Goal: Task Accomplishment & Management: Complete application form

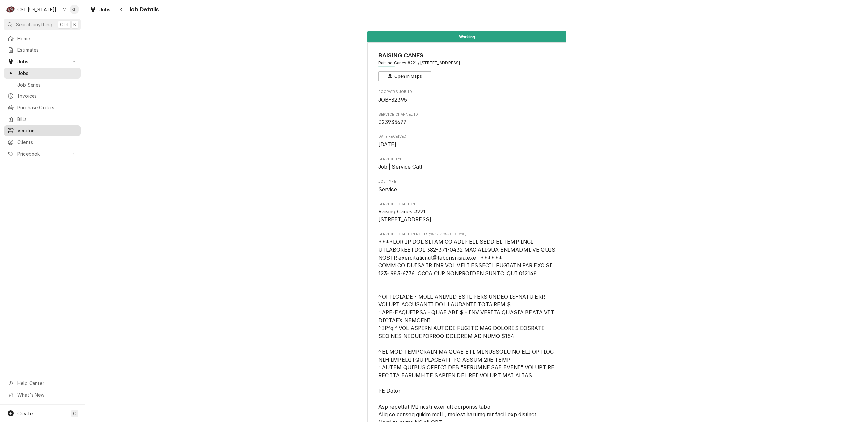
scroll to position [905, 0]
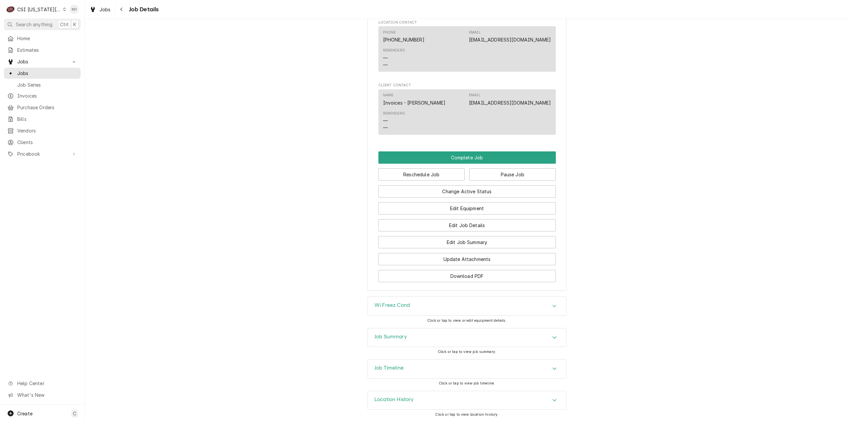
click at [43, 10] on div "CSI Kansas City" at bounding box center [39, 9] width 44 height 7
drag, startPoint x: 65, startPoint y: 23, endPoint x: 13, endPoint y: 90, distance: 84.1
click at [64, 23] on div "CSI [US_STATE]" at bounding box center [113, 25] width 101 height 8
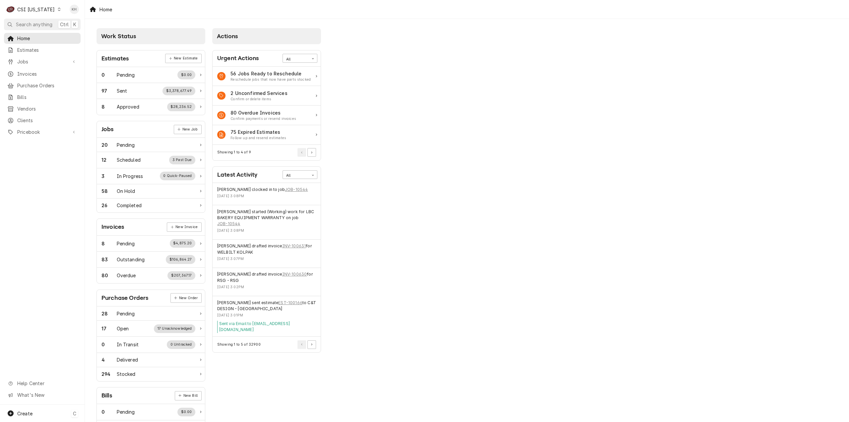
drag, startPoint x: 39, startPoint y: 414, endPoint x: 43, endPoint y: 410, distance: 5.6
click at [39, 414] on div "Create C" at bounding box center [42, 412] width 85 height 17
click at [122, 346] on div "Job" at bounding box center [124, 344] width 44 height 7
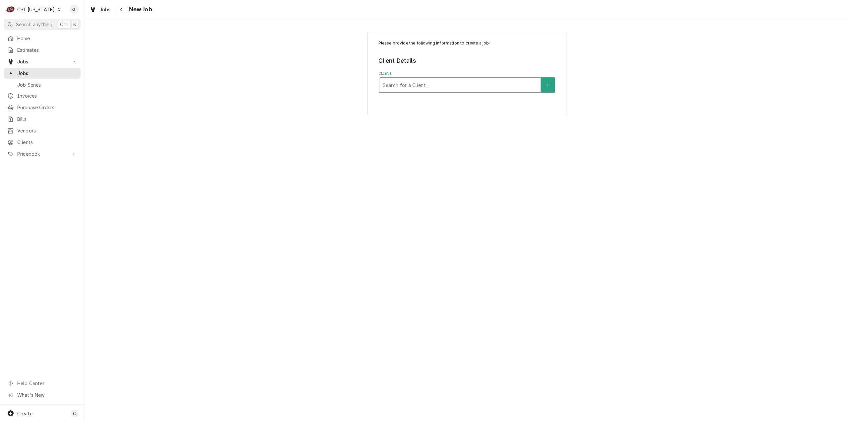
click at [465, 81] on div "Client" at bounding box center [460, 85] width 155 height 12
type input "3395"
click at [459, 104] on div "BLOOMIN BRANDS ¹ Bill-Only Client 🏦" at bounding box center [459, 102] width 161 height 17
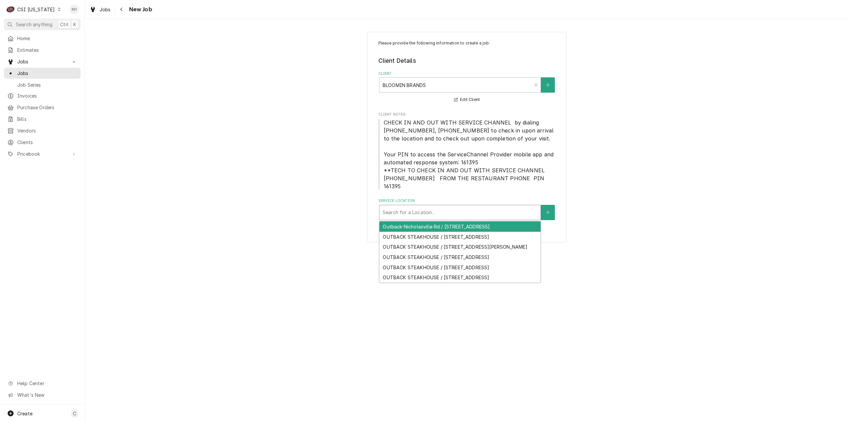
click at [462, 212] on div "Search for a Location..." at bounding box center [460, 212] width 162 height 15
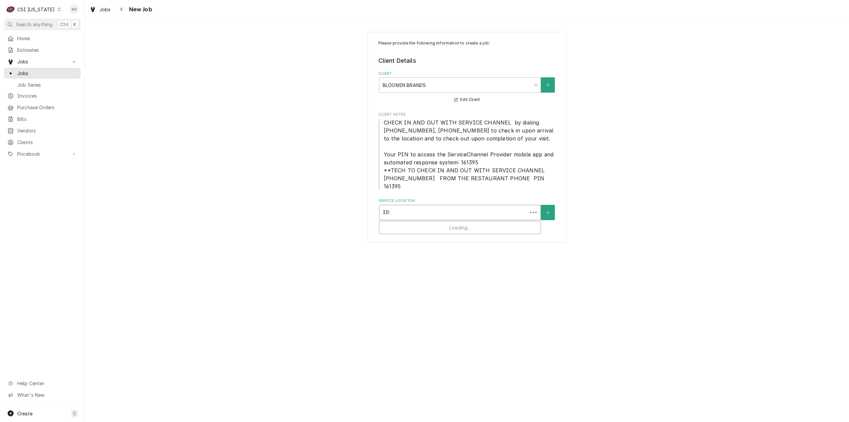
type input "3395"
click at [444, 221] on div "Outback-Nicholasville Rd / [STREET_ADDRESS]" at bounding box center [459, 226] width 161 height 10
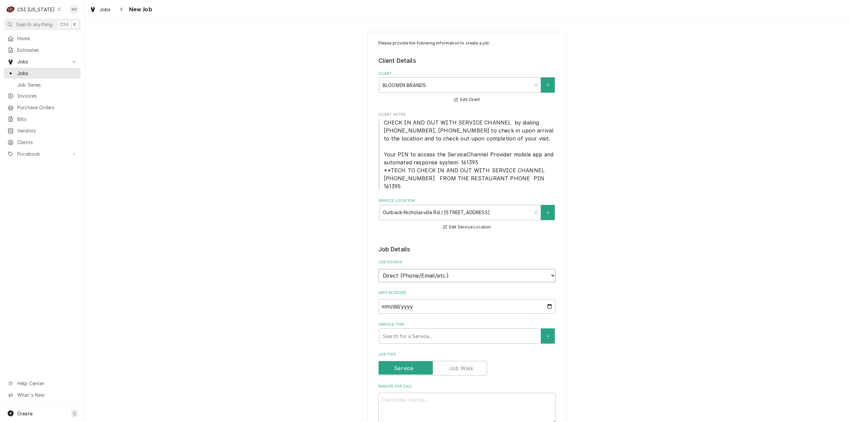
drag, startPoint x: 435, startPoint y: 264, endPoint x: 437, endPoint y: 273, distance: 8.7
click at [435, 269] on select "Direct (Phone/Email/etc.) Service Channel Corrigo Ecotrak Other" at bounding box center [466, 275] width 177 height 13
select select "1"
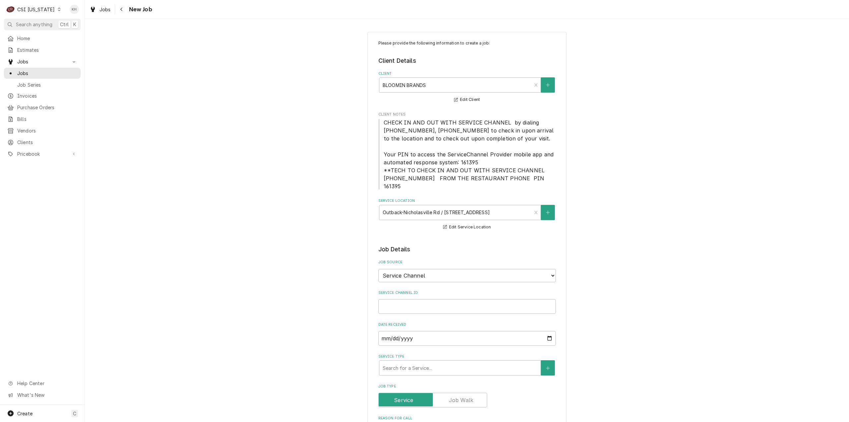
click at [433, 301] on input "Service Channel ID" at bounding box center [466, 306] width 177 height 15
paste input "323967995"
type textarea "x"
type input "323967995"
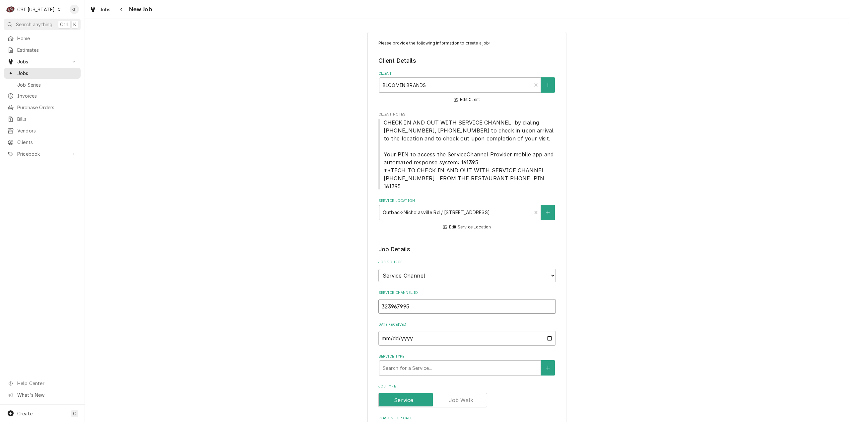
type textarea "x"
type input "323967995"
click at [448, 366] on div "Search for a Service..." at bounding box center [459, 367] width 161 height 15
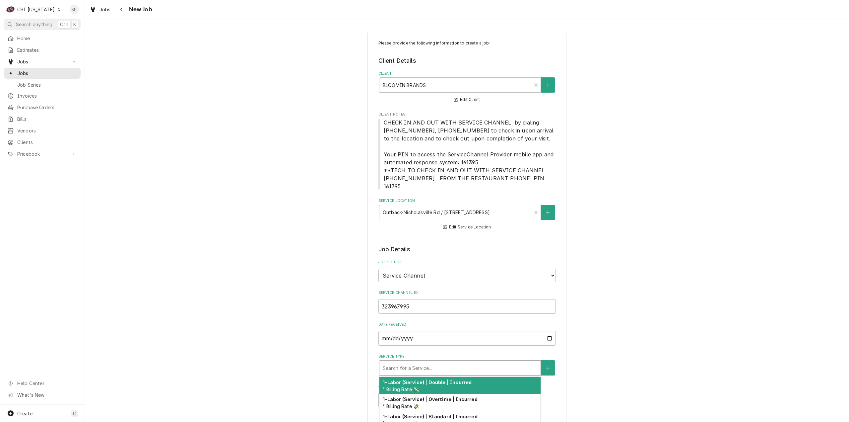
type textarea "x"
type input "s"
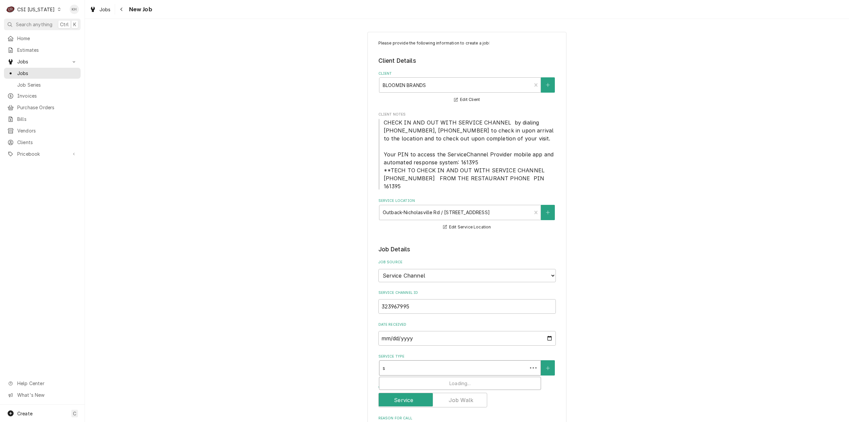
type textarea "x"
type input "se"
type textarea "x"
type input "ser"
type textarea "x"
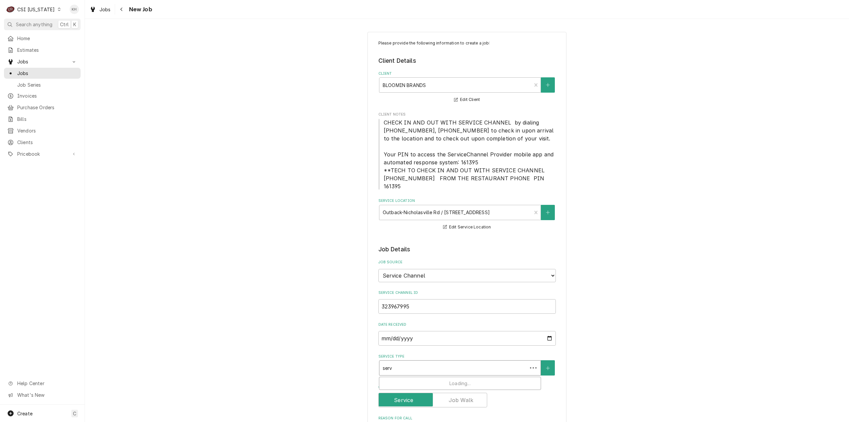
type input "servc"
type textarea "x"
type input "servci"
type textarea "x"
type input "servcie"
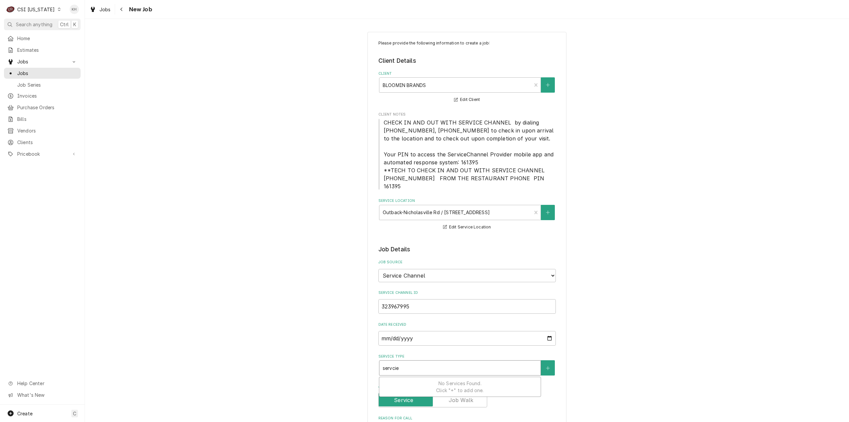
type textarea "x"
type input "servcie"
type textarea "x"
type input "servcie c"
type textarea "x"
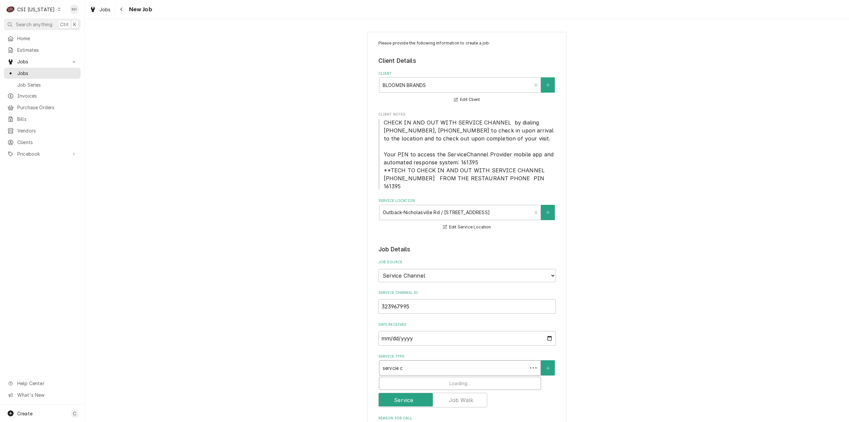
type input "servcie ca"
type textarea "x"
type input "servcie cal"
type textarea "x"
type input "servcie call"
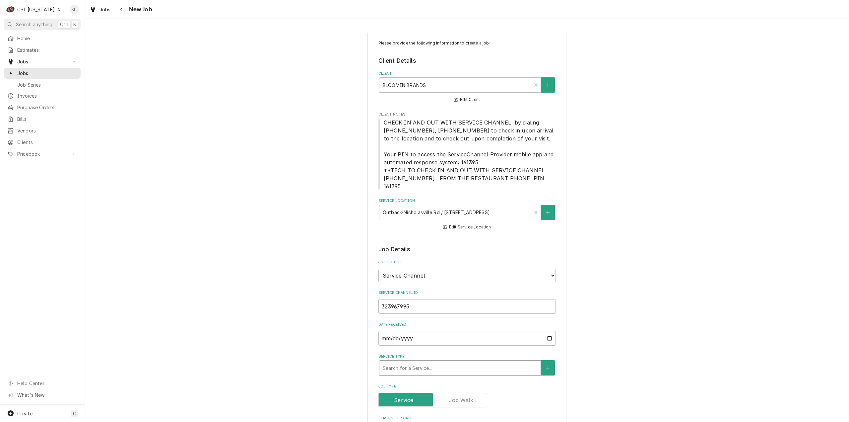
drag, startPoint x: 361, startPoint y: 356, endPoint x: 351, endPoint y: 356, distance: 9.6
click at [351, 356] on div "Please provide the following information to create a job: Client Details Client…" at bounding box center [467, 427] width 764 height 802
type textarea "x"
type input "s"
type textarea "x"
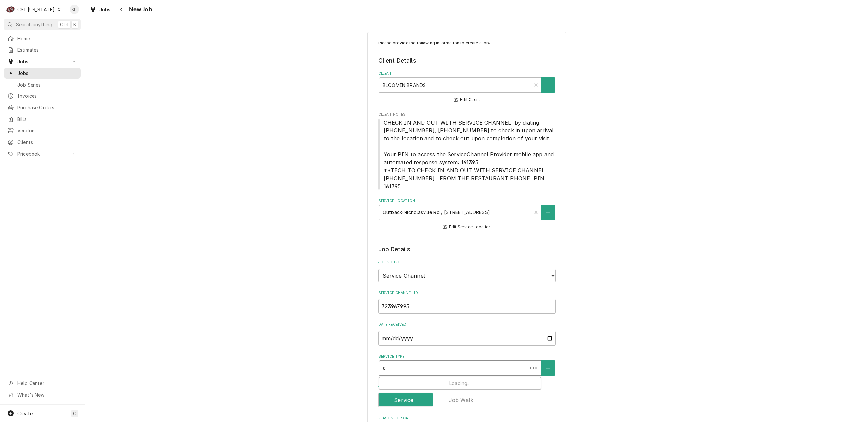
type input "se"
type textarea "x"
type input "ser"
type textarea "x"
type input "serv"
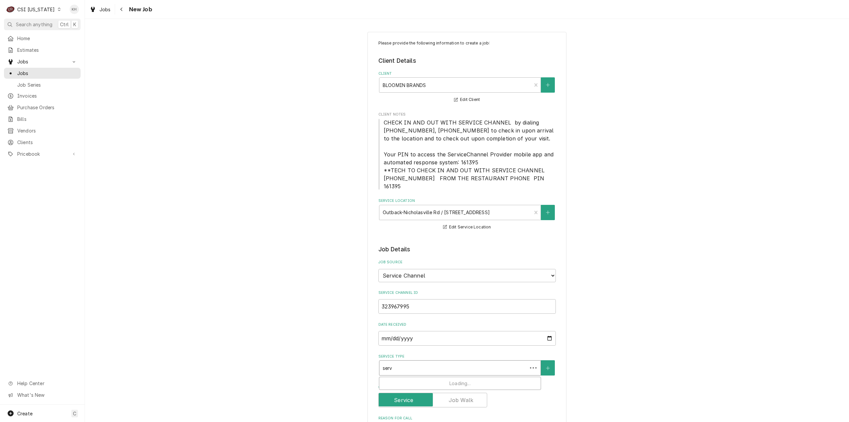
type textarea "x"
type input "servi"
type textarea "x"
type input "servic"
type textarea "x"
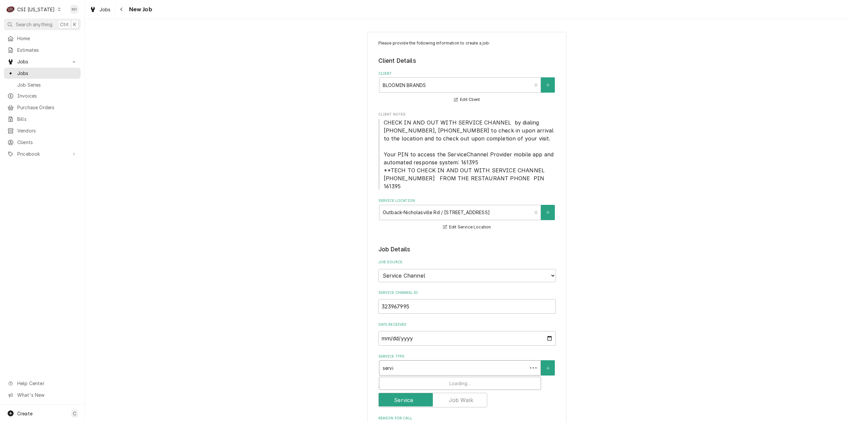
type input "service"
type textarea "x"
type input "service"
type textarea "x"
type input "service c"
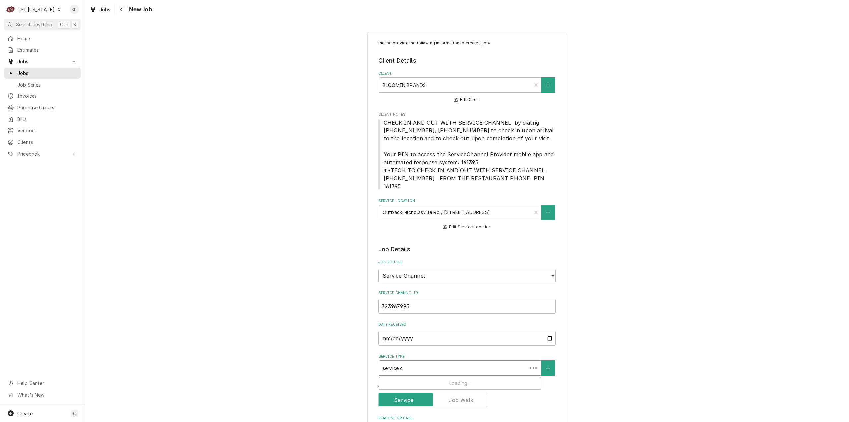
type textarea "x"
type input "service ca"
type textarea "x"
type input "service cal"
type textarea "x"
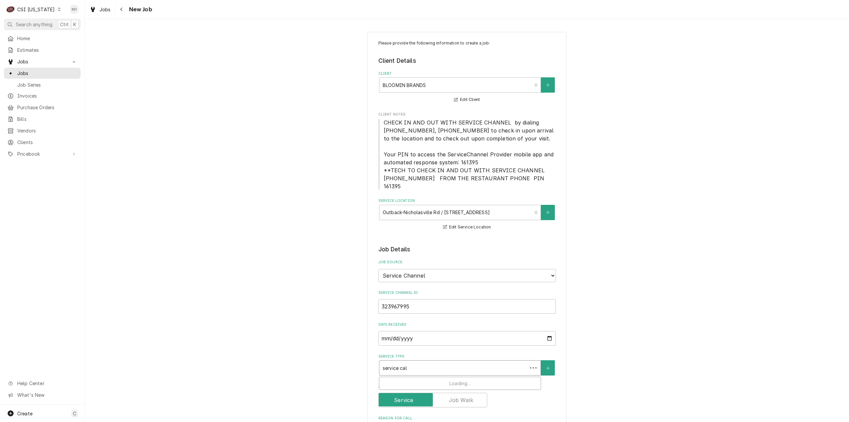
type input "service call"
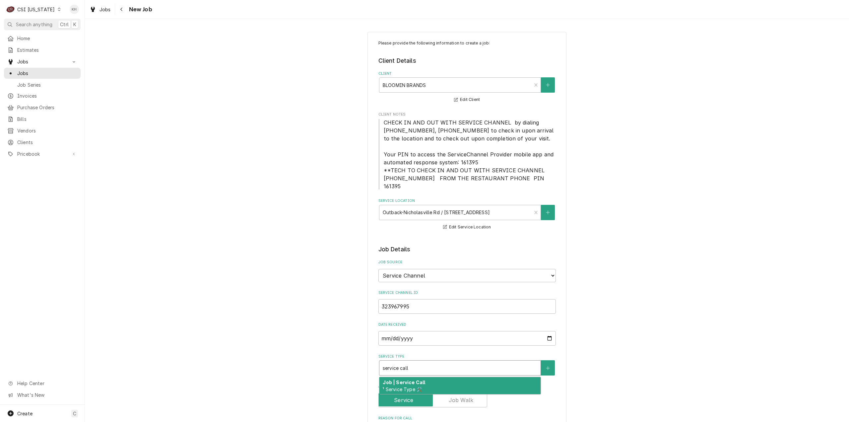
click at [448, 377] on div "Job | Service Call ¹ Service Type 🛠️" at bounding box center [459, 385] width 161 height 17
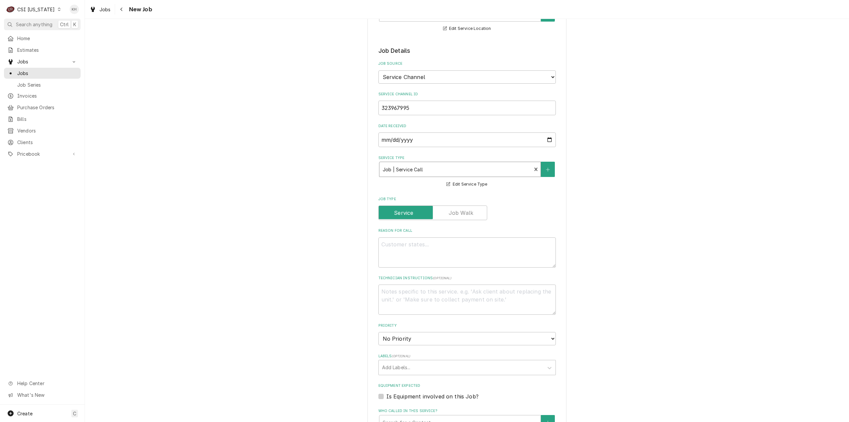
scroll to position [199, 0]
click at [415, 248] on textarea "Reason For Call" at bounding box center [466, 252] width 177 height 30
paste textarea "Problem Description "COOKLINE/PREP AREA / Cooking/Kitchen Equipment / Combi Ove…"
type textarea "x"
type textarea "Problem Description "COOKLINE/PREP AREA / Cooking/Kitchen Equipment / Combi Ove…"
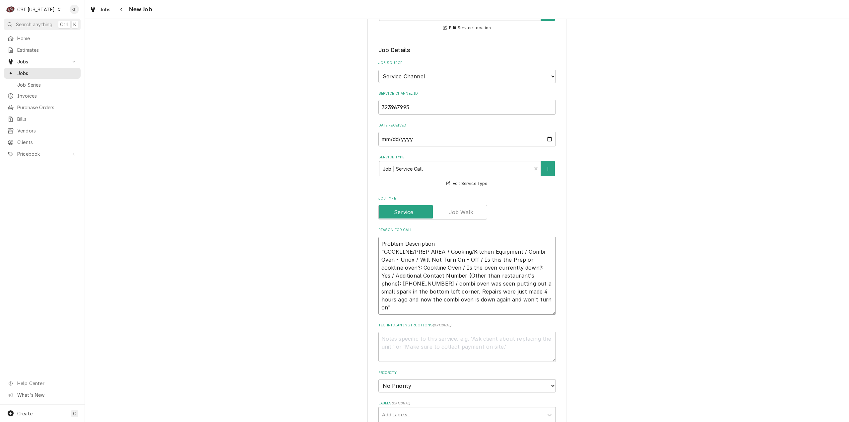
drag, startPoint x: 381, startPoint y: 241, endPoint x: 366, endPoint y: 229, distance: 20.3
click at [368, 229] on div "Please provide the following information to create a job: Client Details Client…" at bounding box center [467, 288] width 199 height 910
type textarea "x"
type textarea "COOKLINE/PREP AREA / Cooking/Kitchen Equipment / Combi Oven - Unox / Will Not T…"
click at [529, 284] on textarea "COOKLINE/PREP AREA / Cooking/Kitchen Equipment / Combi Oven - Unox / Will Not T…" at bounding box center [466, 272] width 177 height 70
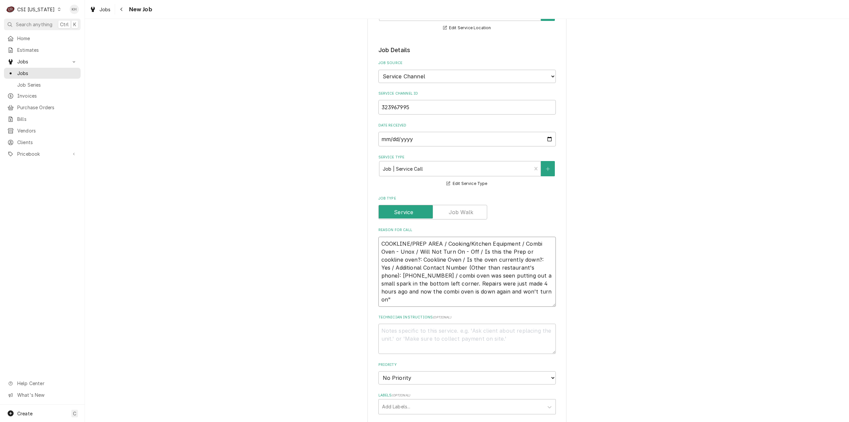
type textarea "x"
type textarea "COOKLINE/PREP AREA / Cooking/Kitchen Equipment / Combi Oven - Unox / Will Not T…"
type textarea "x"
click at [404, 266] on textarea "COOKLINE/PREP AREA / Cooking/Kitchen Equipment / Combi Oven - Unox / Will Not T…" at bounding box center [466, 272] width 177 height 70
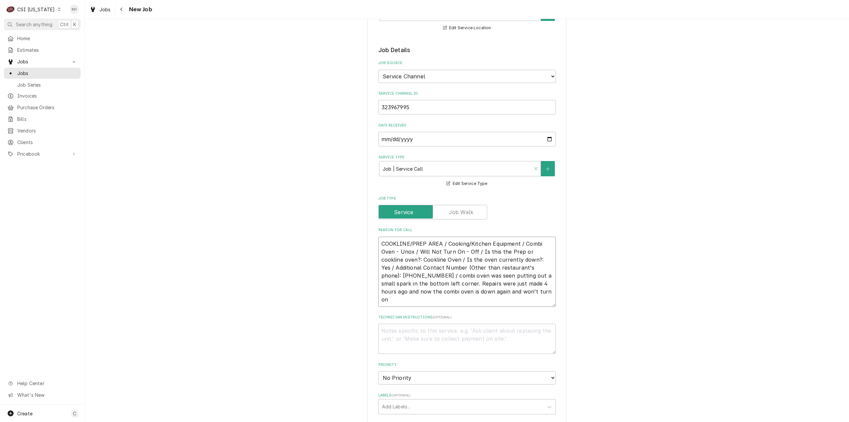
type textarea "COOKLINE/PREP AREA / Cooking/Kitchen Equipment / Combi Oven - Unox / Will Not T…"
click at [411, 339] on textarea "Technician Instructions ( optional )" at bounding box center [466, 338] width 177 height 30
type textarea "x"
type textarea "A"
type textarea "x"
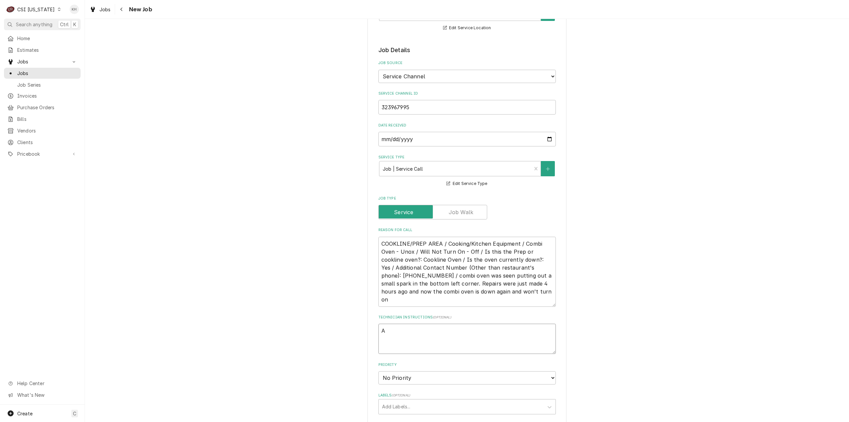
type textarea "Al"
type textarea "x"
type textarea "Alt"
type textarea "x"
type textarea "Alt"
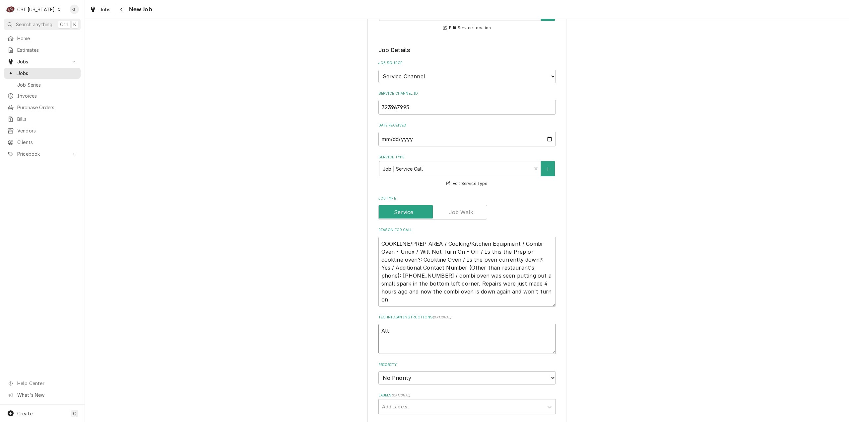
type textarea "x"
type textarea "Alt C"
type textarea "x"
type textarea "Alt Con"
type textarea "x"
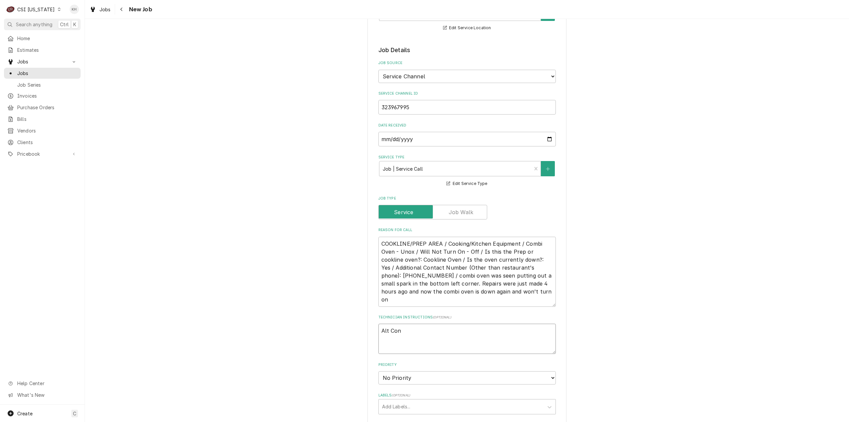
type textarea "Alt Cont"
type textarea "x"
type textarea "Alt Conta"
type textarea "x"
type textarea "Alt Contac"
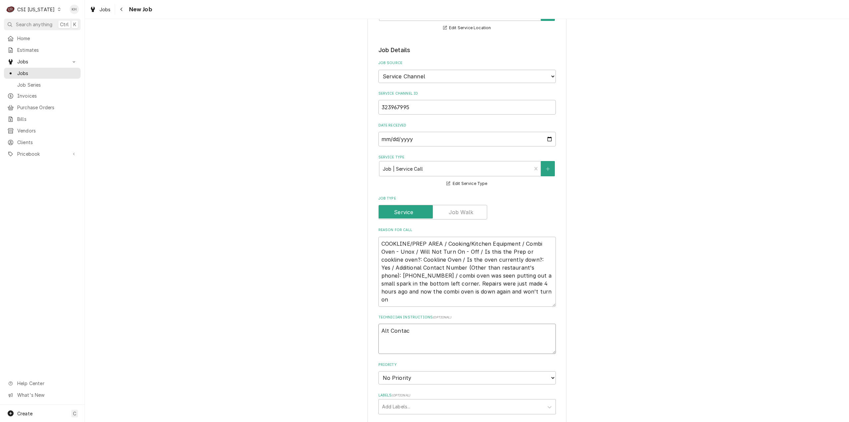
type textarea "x"
type textarea "Alt Contact"
type textarea "x"
type textarea "Alt Contact"
paste textarea "5027357271"
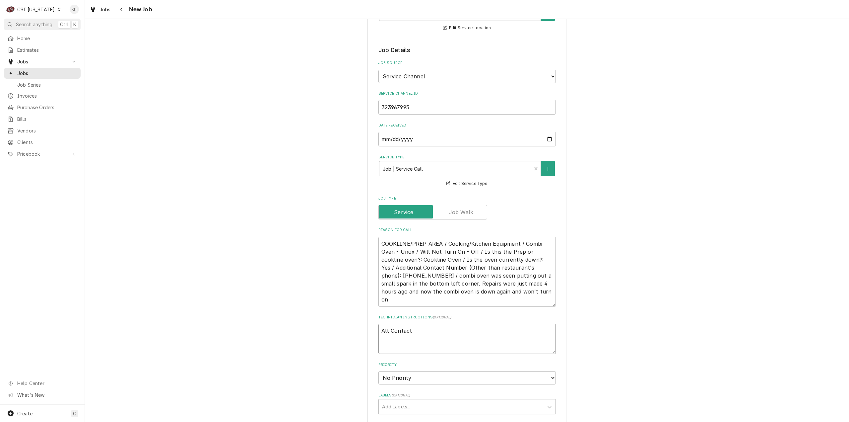
type textarea "x"
type textarea "Alt Contact 5027357271"
type textarea "x"
type textarea "Alt Contact 5027357271"
drag, startPoint x: 413, startPoint y: 267, endPoint x: 527, endPoint y: 252, distance: 114.7
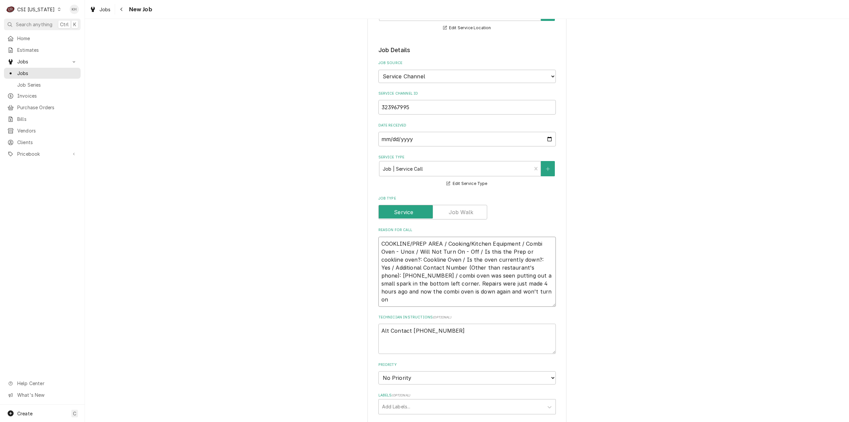
click at [527, 252] on textarea "COOKLINE/PREP AREA / Cooking/Kitchen Equipment / Combi Oven - Unox / Will Not T…" at bounding box center [466, 272] width 177 height 70
type textarea "x"
type textarea "COOKLINE/PREP AREA / Cooking/Kitchen Equipment / Combi Oven - Unox / Will Not T…"
type textarea "x"
type textarea "COOKLINE/PREP AREA / Cooking/Kitchen Equipment / Combi Oven - Unox / Will Not T…"
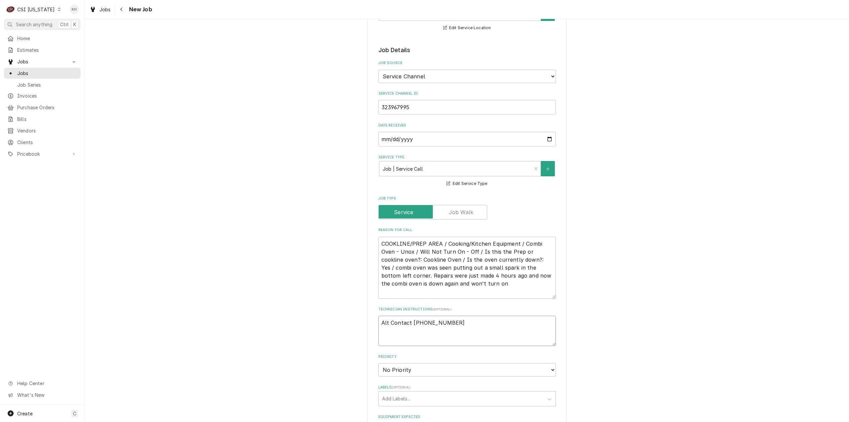
click at [381, 315] on textarea "Alt Contact 5027357271" at bounding box center [466, 330] width 177 height 30
type textarea "x"
type textarea "MAlt Contact 5027357271"
type textarea "x"
type textarea "MODAlt Contact 5027357271"
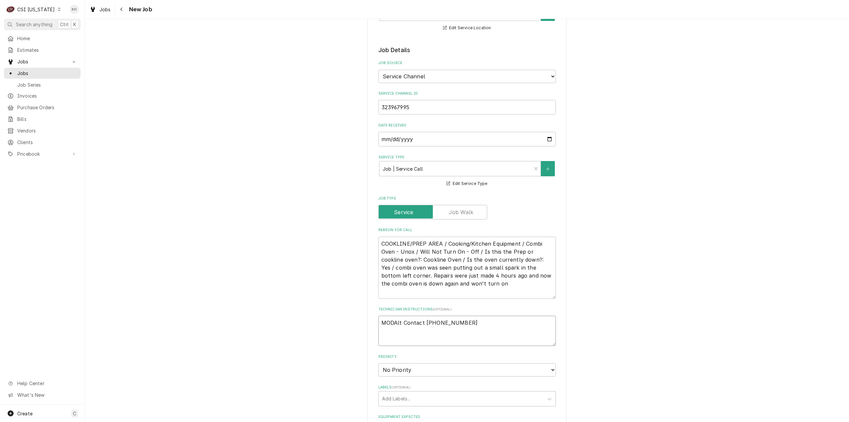
type textarea "x"
type textarea "MOD Alt Contact 5027357271"
type textarea "x"
type textarea "MOD oAlt Contact 5027357271"
type textarea "x"
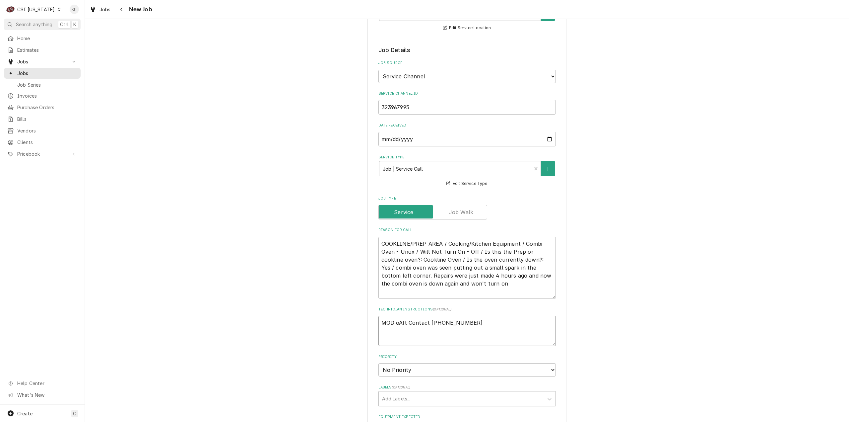
type textarea "MOD orAlt Contact 5027357271"
type textarea "x"
type textarea "MOD or Alt Contact 5027357271"
type textarea "x"
type textarea "MOD or Alt Contact 5027357271"
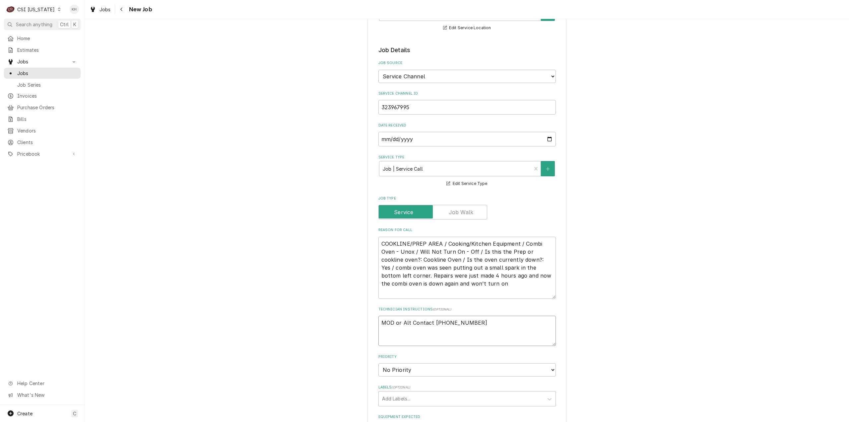
click at [394, 315] on textarea "MOD or Alt Contact 5027357271" at bounding box center [466, 330] width 177 height 30
paste textarea "859-272-6283"
type textarea "x"
type textarea "MOD 859-272-6283 or Alt Contact 5027357271"
type textarea "x"
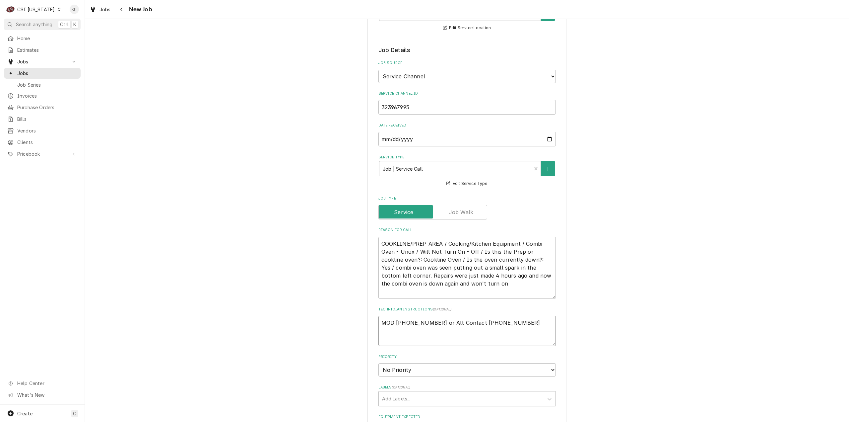
type textarea "MOD 859-272-6283 or Alt Contact 5027357271"
click at [412, 286] on textarea "COOKLINE/PREP AREA / Cooking/Kitchen Equipment / Combi Oven - Unox / Will Not T…" at bounding box center [466, 268] width 177 height 62
type textarea "x"
type textarea "COOKLINE/PREP AREA / Cooking/Kitchen Equipment / Combi Oven - Unox / Will Not T…"
type textarea "x"
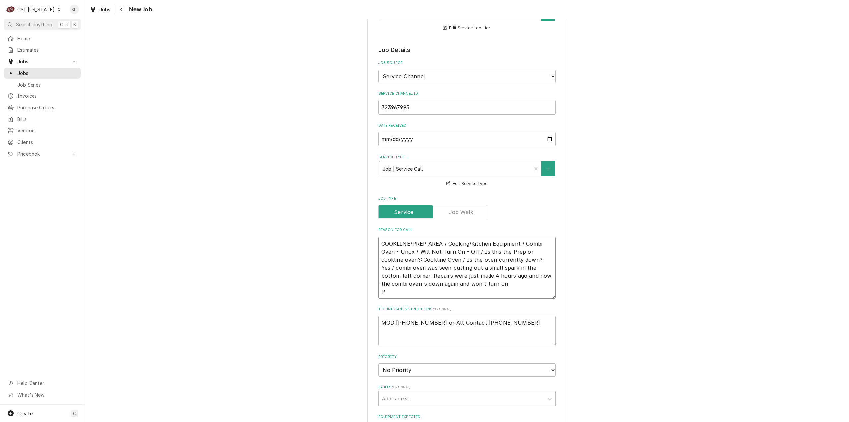
type textarea "COOKLINE/PREP AREA / Cooking/Kitchen Equipment / Combi Oven - Unox / Will Not T…"
type textarea "x"
type textarea "COOKLINE/PREP AREA / Cooking/Kitchen Equipment / Combi Oven - Unox / Will Not T…"
type textarea "x"
type textarea "COOKLINE/PREP AREA / Cooking/Kitchen Equipment / Combi Oven - Unox / Will Not T…"
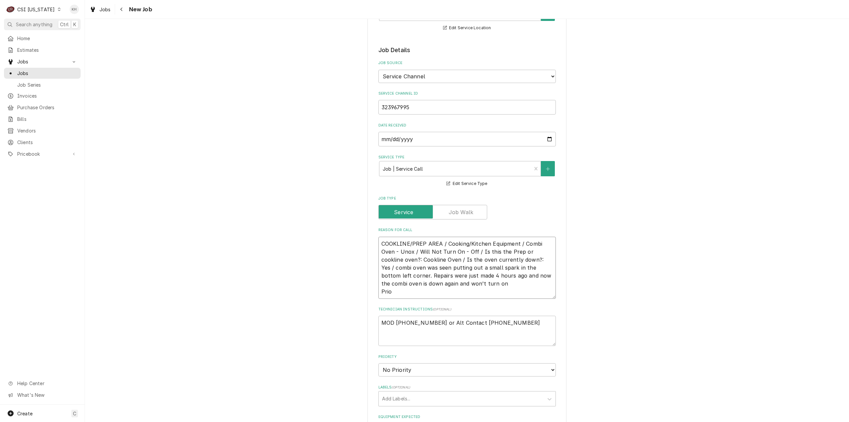
type textarea "x"
type textarea "COOKLINE/PREP AREA / Cooking/Kitchen Equipment / Combi Oven - Unox / Will Not T…"
type textarea "x"
type textarea "COOKLINE/PREP AREA / Cooking/Kitchen Equipment / Combi Oven - Unox / Will Not T…"
type textarea "x"
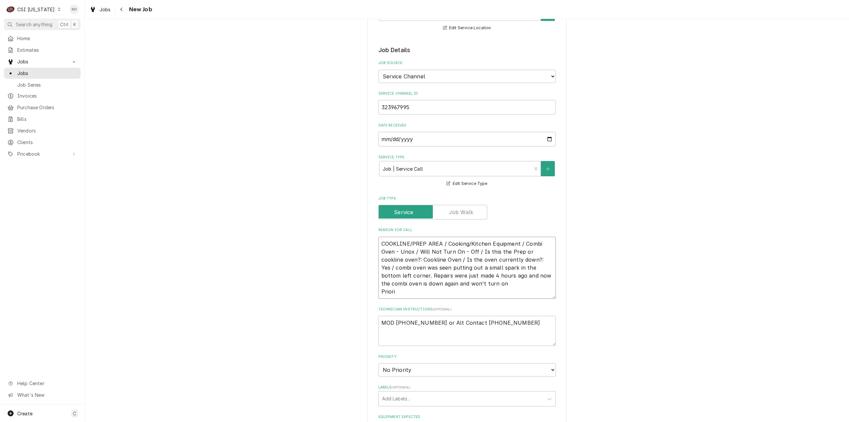
type textarea "COOKLINE/PREP AREA / Cooking/Kitchen Equipment / Combi Oven - Unox / Will Not T…"
type textarea "x"
type textarea "COOKLINE/PREP AREA / Cooking/Kitchen Equipment / Combi Oven - Unox / Will Not T…"
type textarea "x"
type textarea "COOKLINE/PREP AREA / Cooking/Kitchen Equipment / Combi Oven - Unox / Will Not T…"
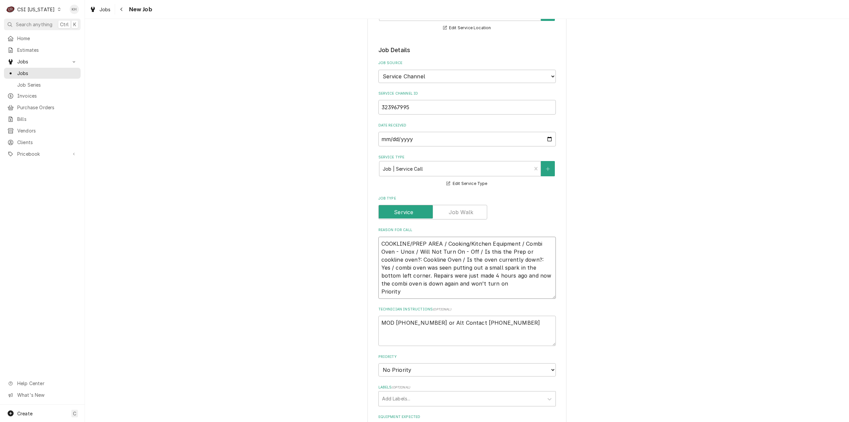
paste textarea "Now (4 Hours)"
type textarea "x"
type textarea "COOKLINE/PREP AREA / Cooking/Kitchen Equipment / Combi Oven - Unox / Will Not T…"
type textarea "x"
type textarea "COOKLINE/PREP AREA / Cooking/Kitchen Equipment / Combi Oven - Unox / Will Not T…"
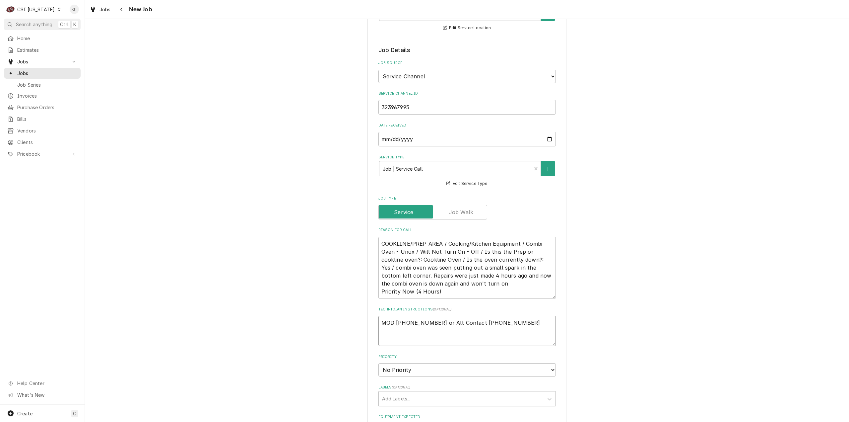
click at [379, 315] on textarea "MOD 859-272-6283 or Alt Contact 5027357271" at bounding box center [466, 330] width 177 height 30
type textarea "x"
type textarea "MOD 859-272-6283 or Alt Contact 5027357271"
type textarea "x"
type textarea "MOD 859-272-6283 or Alt Contact 5027357271"
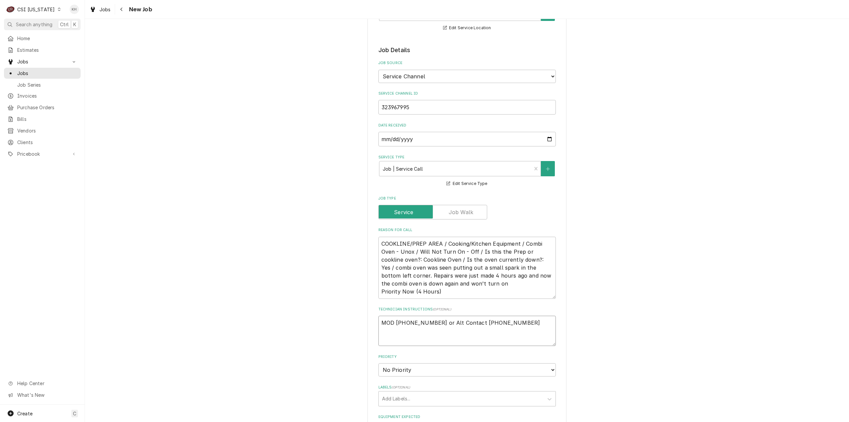
type textarea "x"
type textarea "NT MOD 859-272-6283 or Alt Contact 5027357271"
type textarea "x"
type textarea "NTE MOD 859-272-6283 or Alt Contact 5027357271"
type textarea "x"
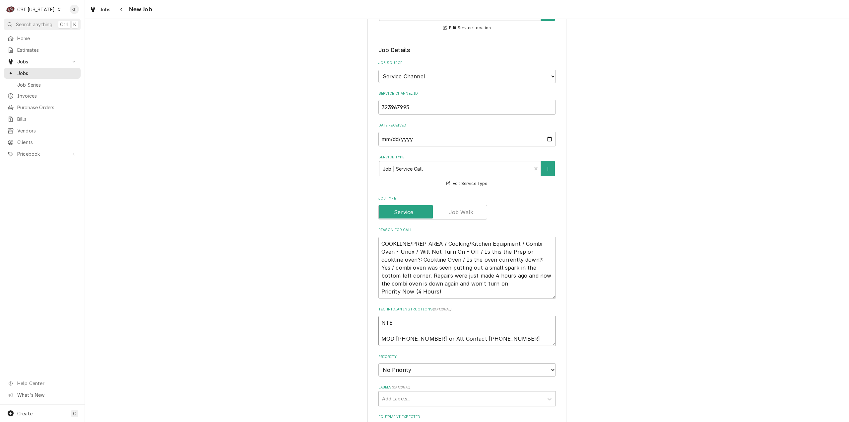
type textarea "NTE MOD 859-272-6283 or Alt Contact 5027357271"
type textarea "x"
type textarea "NTE $ MOD 859-272-6283 or Alt Contact 5027357271"
type textarea "x"
type textarea "NTE $7 MOD 859-272-6283 or Alt Contact 5027357271"
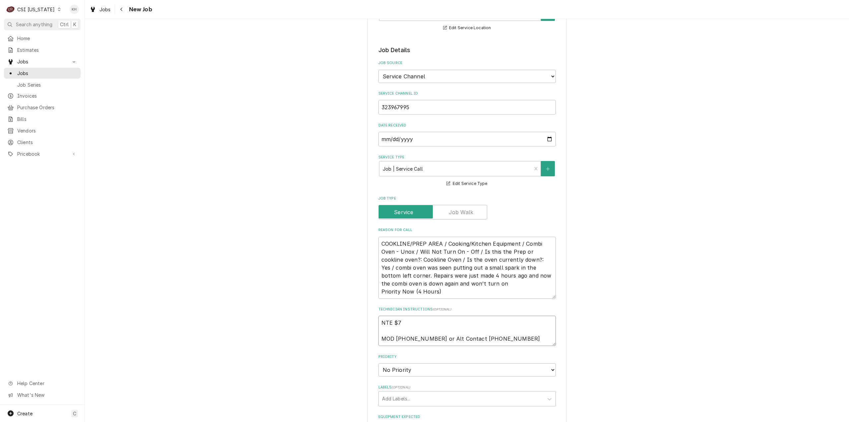
type textarea "x"
type textarea "NTE $75 MOD 859-272-6283 or Alt Contact 5027357271"
type textarea "x"
type textarea "NTE $750 MOD 859-272-6283 or Alt Contact 5027357271"
type textarea "x"
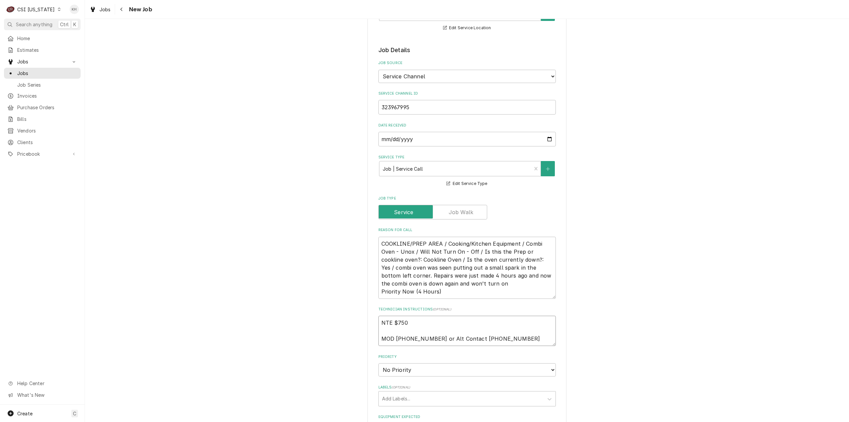
type textarea "NTE $750. MOD 859-272-6283 or Alt Contact 5027357271"
type textarea "x"
type textarea "NTE $750.0 MOD 859-272-6283 or Alt Contact 5027357271"
type textarea "x"
type textarea "NTE $750.00 MOD 859-272-6283 or Alt Contact 5027357271"
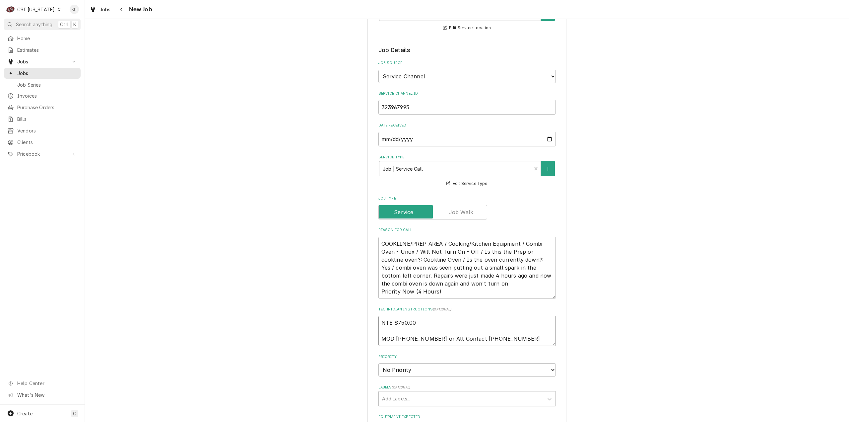
type textarea "x"
type textarea "NTE $750.00 MOD 859-272-6283 or Alt Contact 5027357271"
type textarea "x"
type textarea "NTE $750.00 MOD 859-272-6283 or Alt Contact 5027357271"
type textarea "x"
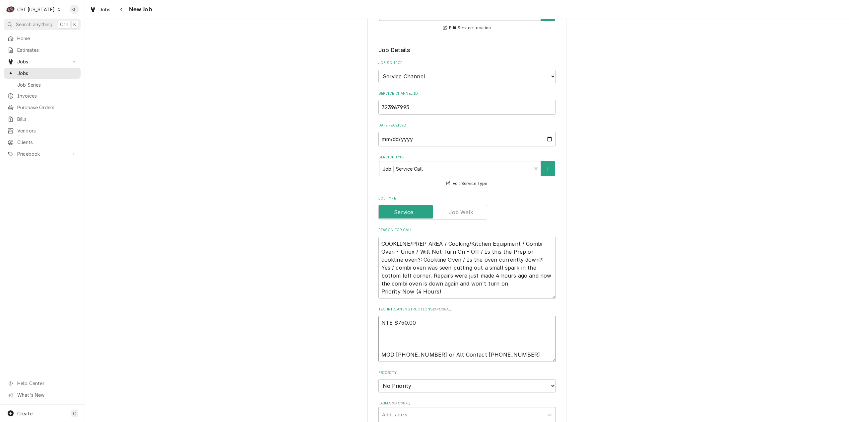
scroll to position [0, 0]
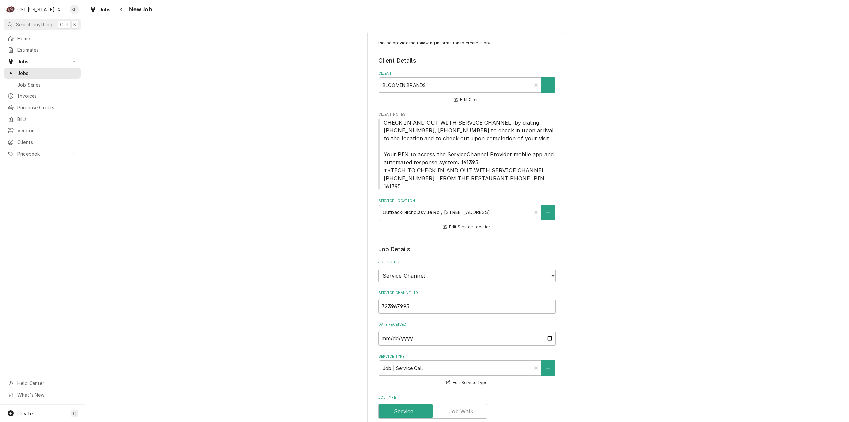
type textarea "NTE $750.00 MOD 859-272-6283 or Alt Contact 5027357271"
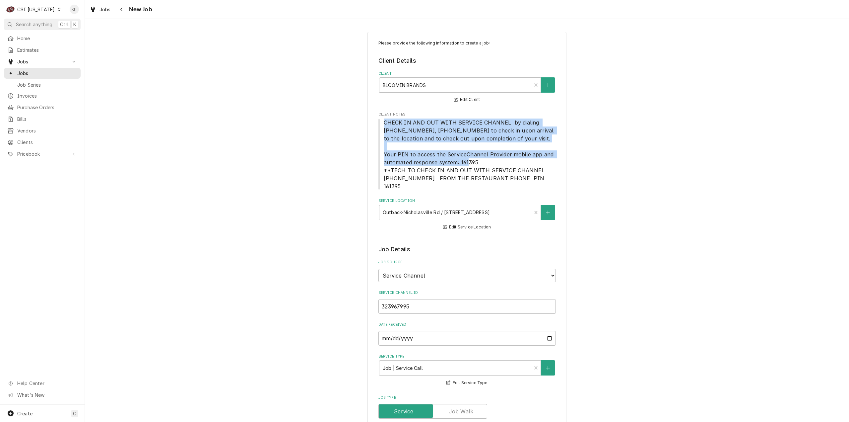
drag, startPoint x: 382, startPoint y: 120, endPoint x: 482, endPoint y: 163, distance: 108.1
click at [482, 163] on span "CHECK IN AND OUT WITH SERVICE CHANNEL by dialing 516-500-7776, 516-200-3363 to …" at bounding box center [466, 154] width 177 height 72
copy span "CHECK IN AND OUT WITH SERVICE CHANNEL by dialing 516-500-7776, 516-200-3363 to …"
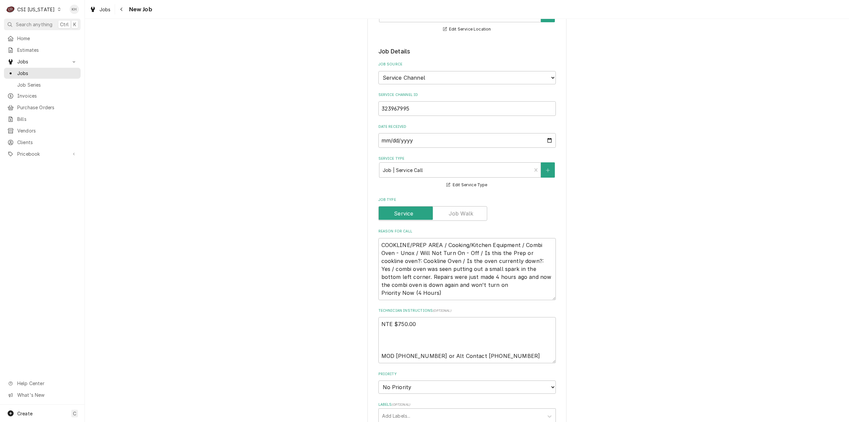
scroll to position [199, 0]
click at [410, 328] on textarea "NTE $750.00 MOD 859-272-6283 or Alt Contact 5027357271" at bounding box center [466, 338] width 177 height 46
paste textarea "CHECK IN AND OUT WITH SERVICE CHANNEL by dialing 516-500-7776, 516-200-3363 to …"
type textarea "x"
type textarea "NTE $750.00 CHECK IN AND OUT WITH SERVICE CHANNEL by dialing 516-500-7776, 516-…"
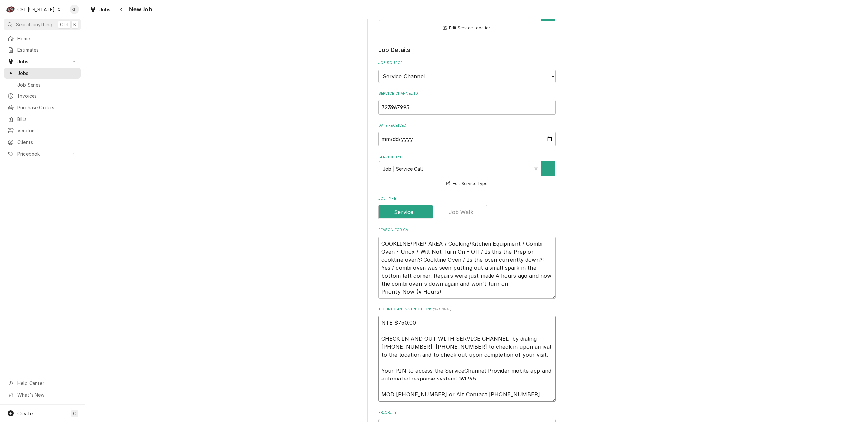
drag, startPoint x: 412, startPoint y: 351, endPoint x: 413, endPoint y: 355, distance: 4.1
click at [412, 351] on textarea "NTE $750.00 CHECK IN AND OUT WITH SERVICE CHANNEL by dialing 516-500-7776, 516-…" at bounding box center [466, 358] width 177 height 86
type textarea "x"
type textarea "NTE $750.00 CHECK IN AND OUT WITH SERVICE CHANNEL by dialing 516-500-7776, 516-…"
type textarea "x"
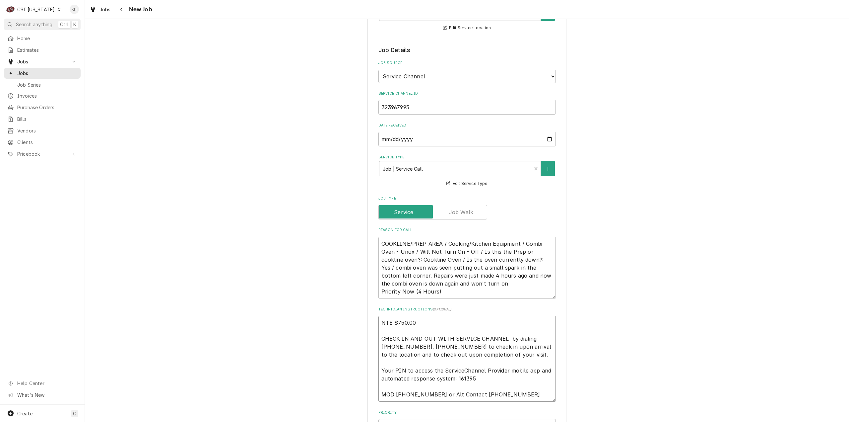
type textarea "NTE $750.00 CHECK IN AND OUT WITH SERVICE CHANNEL by dialing 516-500-7776, 516-…"
type textarea "x"
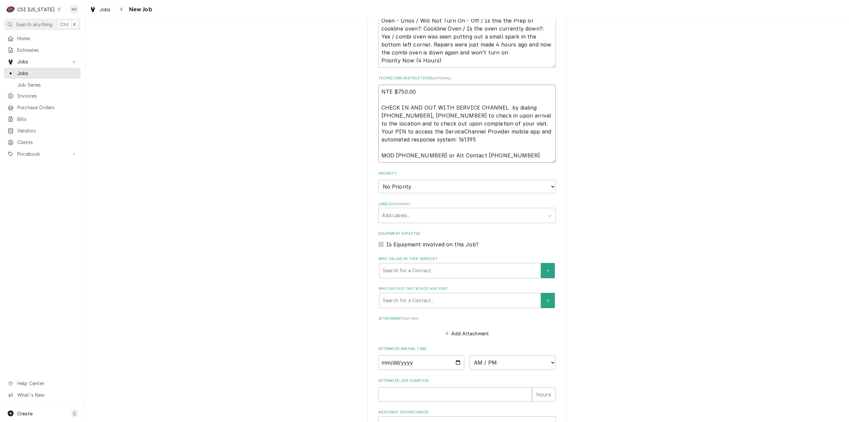
scroll to position [431, 0]
type textarea "NTE $750.00 CHECK IN AND OUT WITH SERVICE CHANNEL by dialing 516-500-7776, 516-…"
drag, startPoint x: 432, startPoint y: 176, endPoint x: 429, endPoint y: 183, distance: 7.6
click at [431, 178] on select "No Priority Urgent High Medium Low" at bounding box center [466, 184] width 177 height 13
select select "1"
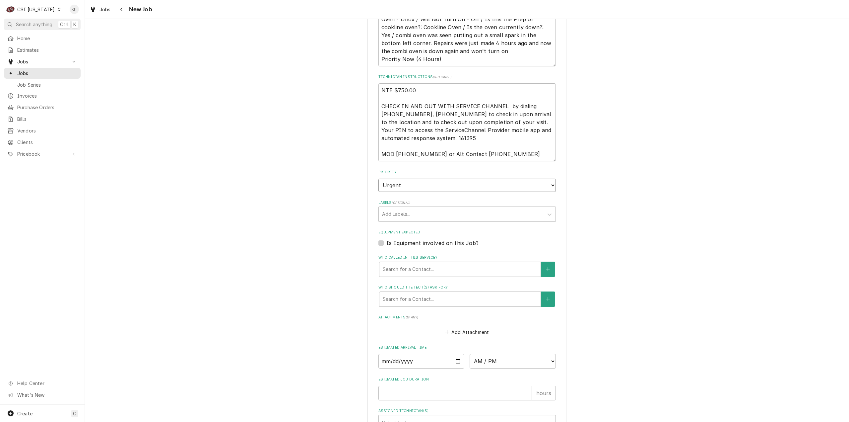
click at [378, 178] on select "No Priority Urgent High Medium Low" at bounding box center [466, 184] width 177 height 13
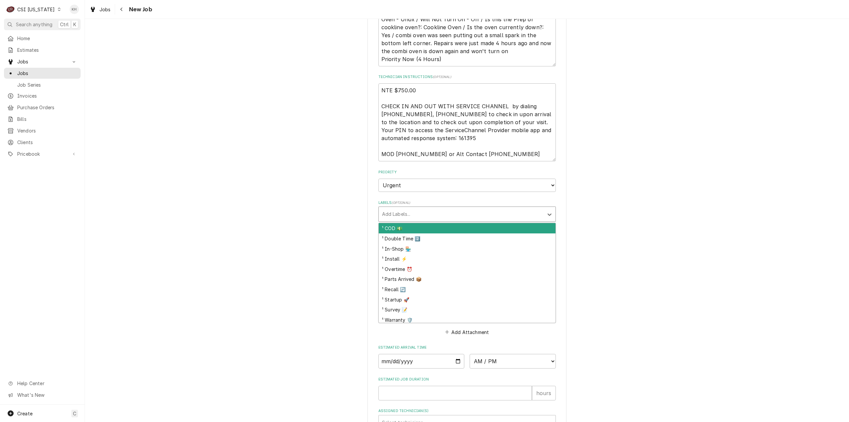
click at [419, 208] on div "Labels" at bounding box center [461, 214] width 158 height 12
type textarea "x"
type input "over"
type textarea "x"
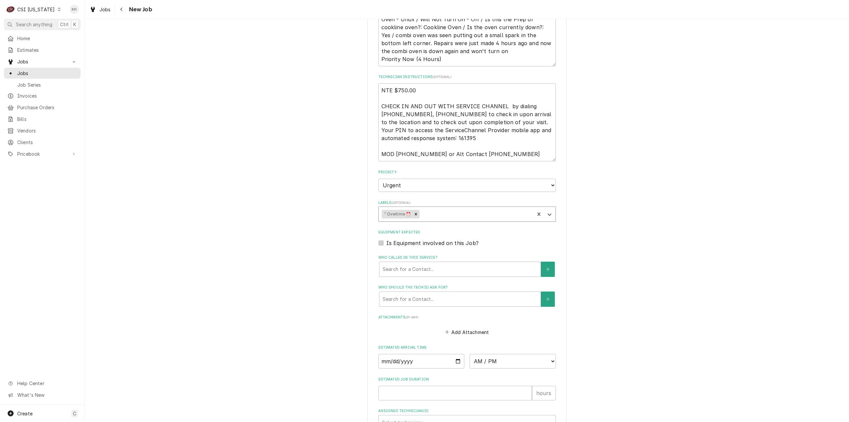
type textarea "x"
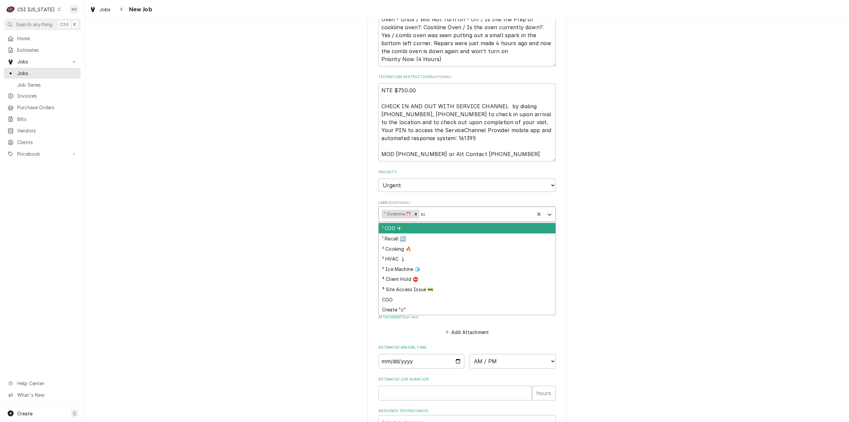
type input "com"
type textarea "x"
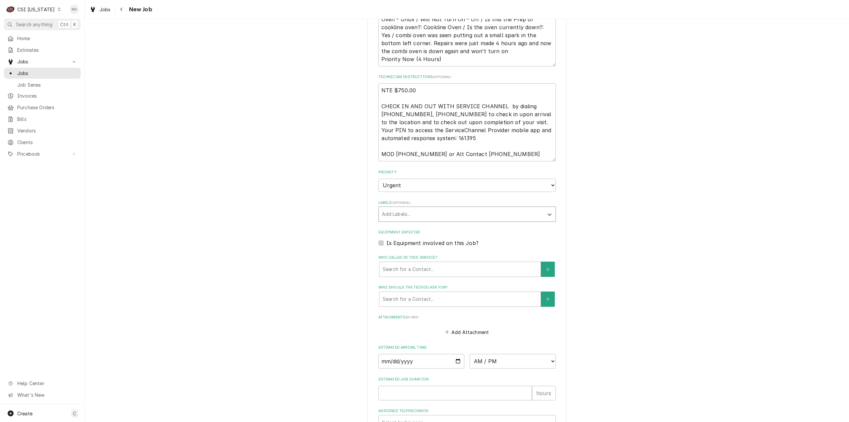
type textarea "x"
type input "over"
type textarea "x"
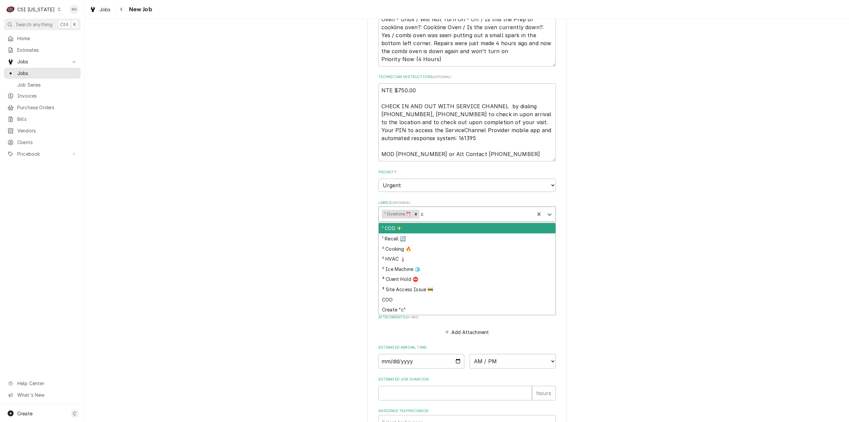
type input "co"
type textarea "x"
type input "cook"
type textarea "x"
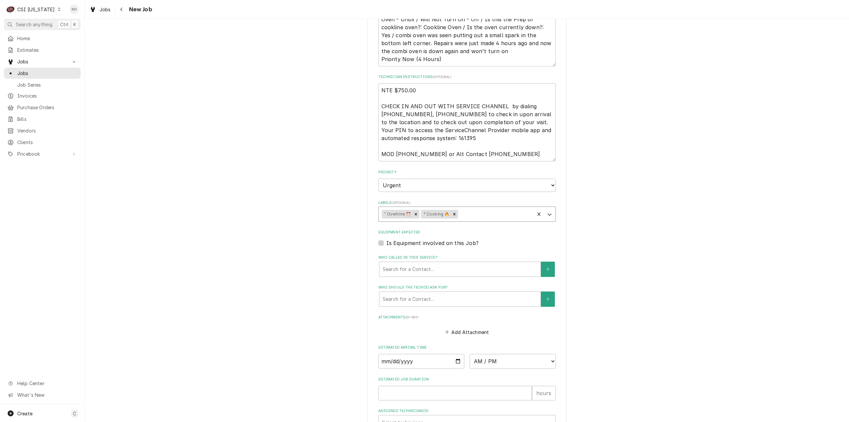
type textarea "x"
click at [465, 208] on div "Labels" at bounding box center [495, 214] width 72 height 12
type input "recall"
click at [466, 223] on div "¹ Recall 🔄" at bounding box center [467, 228] width 177 height 10
type textarea "x"
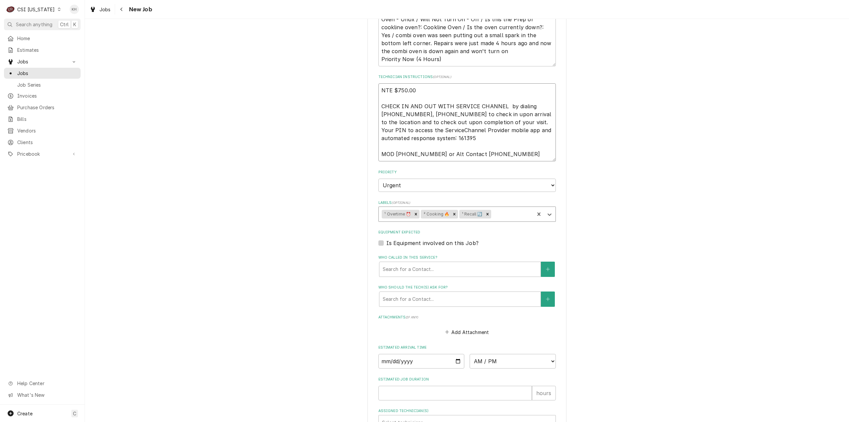
click at [379, 83] on textarea "NTE $750.00 CHECK IN AND OUT WITH SERVICE CHANNEL by dialing 516-500-7776, 516-…" at bounding box center [466, 122] width 177 height 78
type textarea "x"
type textarea "NTE $750.00 CHECK IN AND OUT WITH SERVICE CHANNEL by dialing 516-500-7776, 516-…"
type textarea "x"
type textarea "NTE $750.00 CHECK IN AND OUT WITH SERVICE CHANNEL by dialing 516-500-7776, 516-…"
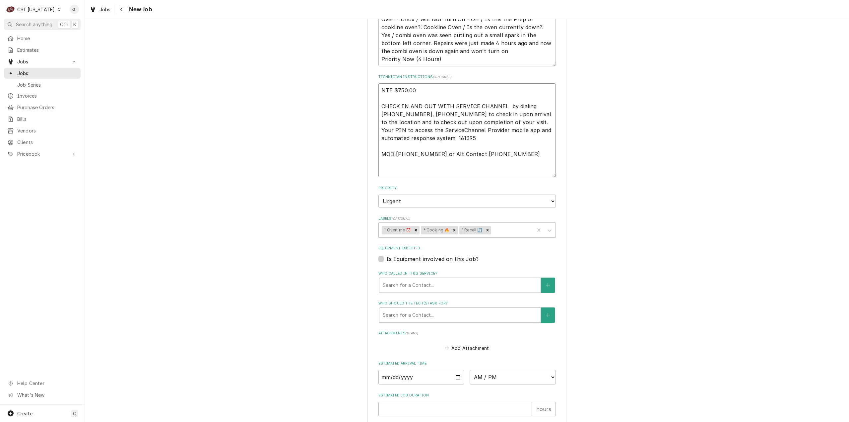
type textarea "x"
type textarea "P NTE $750.00 CHECK IN AND OUT WITH SERVICE CHANNEL by dialing 516-500-7776, 51…"
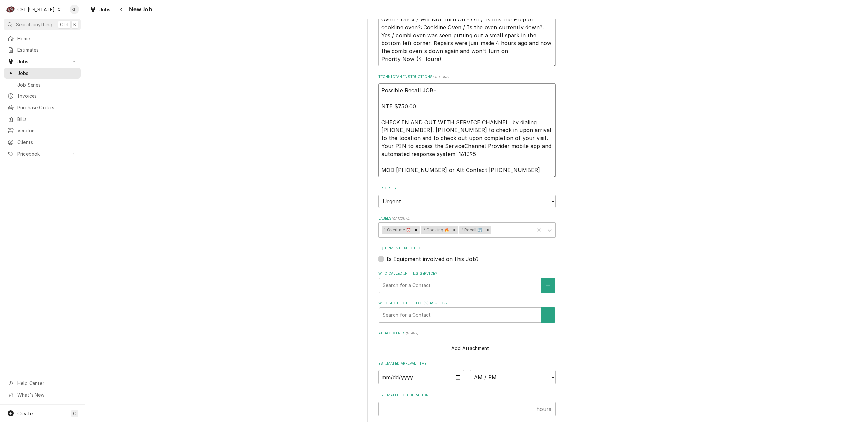
paste textarea "10449"
click at [386, 255] on label "Is Equipment involved on this Job?" at bounding box center [432, 259] width 92 height 8
click at [386, 255] on input "Equipment Expected" at bounding box center [474, 262] width 177 height 15
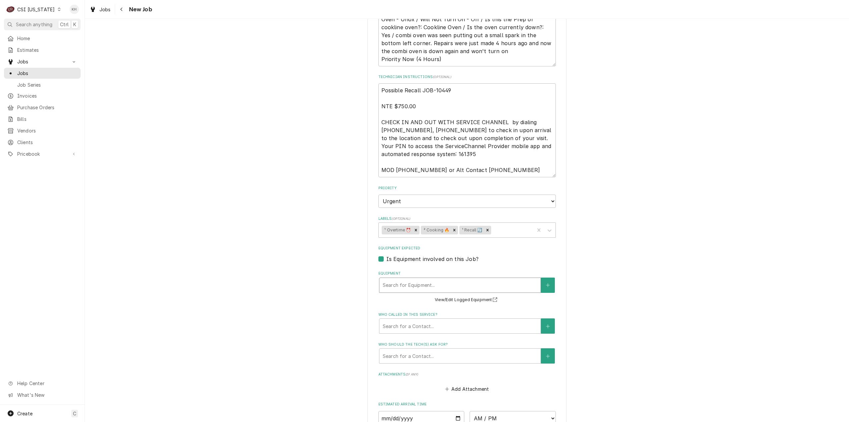
drag, startPoint x: 457, startPoint y: 268, endPoint x: 460, endPoint y: 272, distance: 4.9
click at [458, 271] on div "Equipment Search for Equipment... View/Edit Logged Equipment" at bounding box center [466, 287] width 177 height 33
click at [462, 279] on div "Equipment" at bounding box center [460, 285] width 155 height 12
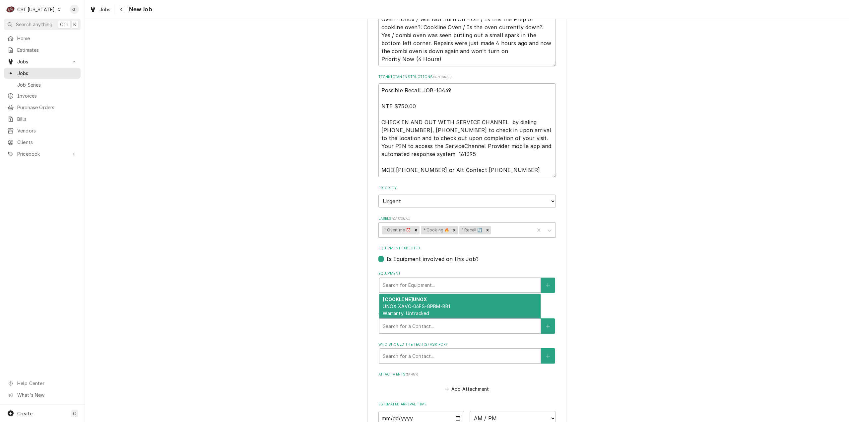
drag, startPoint x: 445, startPoint y: 298, endPoint x: 448, endPoint y: 341, distance: 42.6
click at [445, 303] on span "UNOX XAVC-06FS-GPRM-BB1 Warranty: Untracked" at bounding box center [416, 309] width 67 height 13
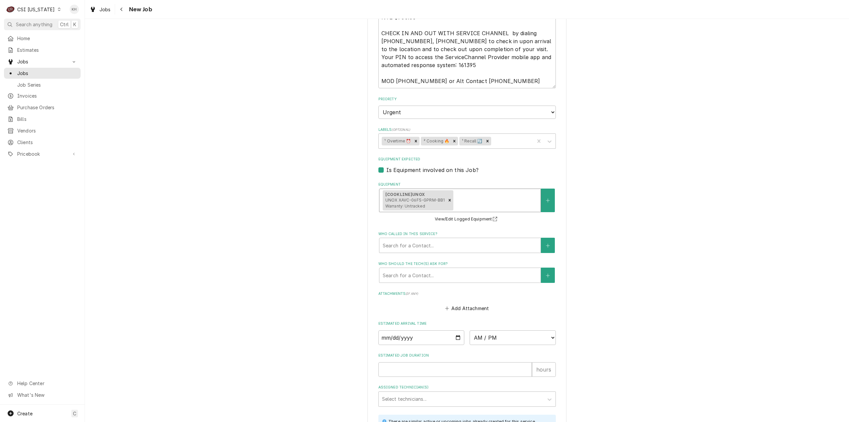
scroll to position [564, 0]
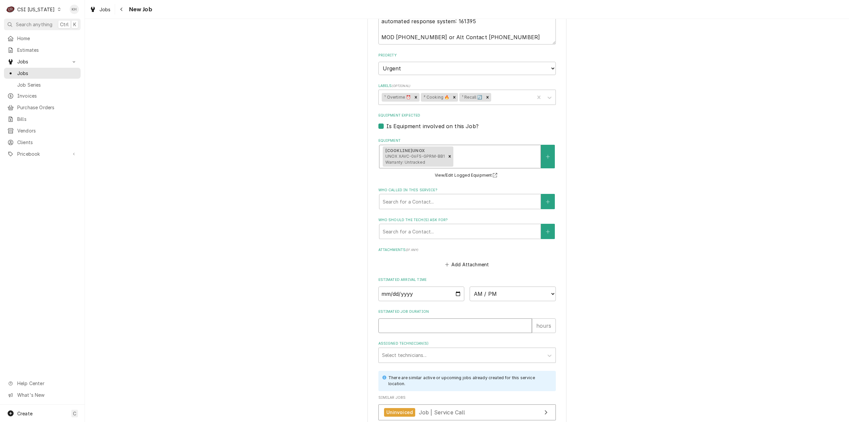
click at [434, 318] on input "Estimated Job Duration" at bounding box center [455, 325] width 154 height 15
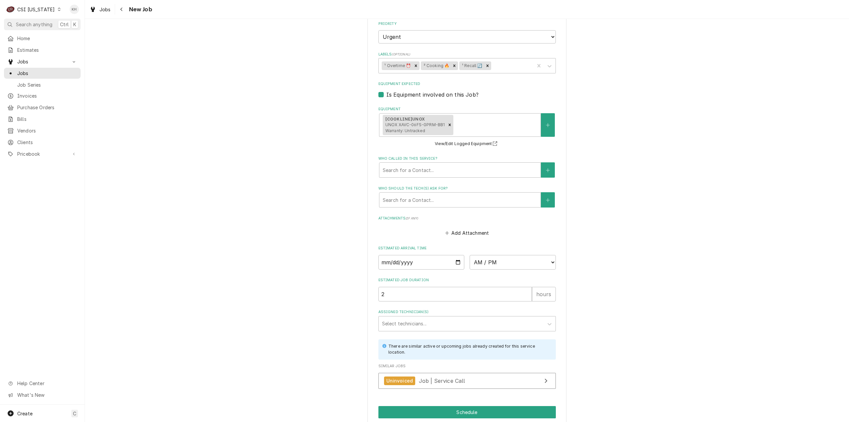
scroll to position [616, 0]
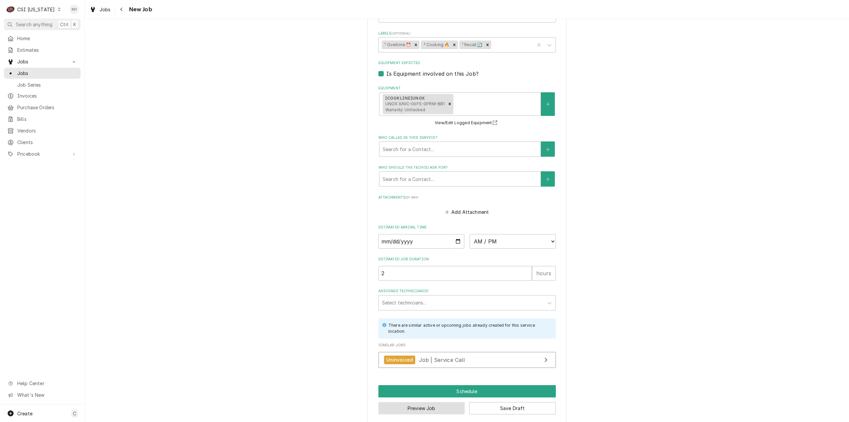
click at [431, 402] on button "Preview Job" at bounding box center [421, 408] width 87 height 12
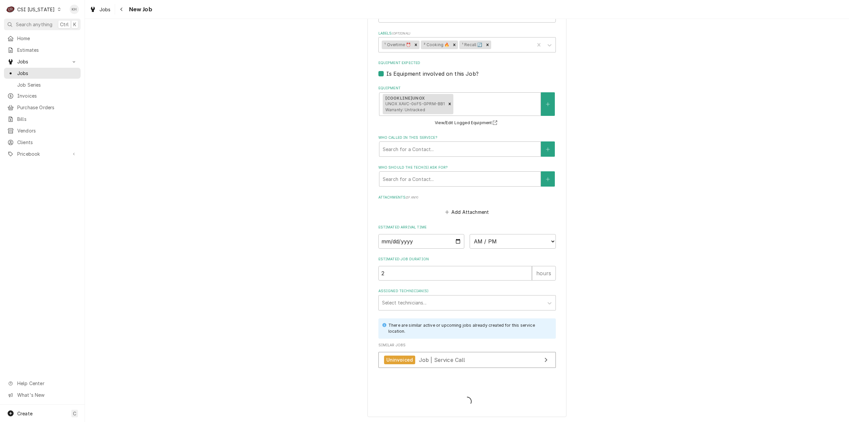
scroll to position [610, 0]
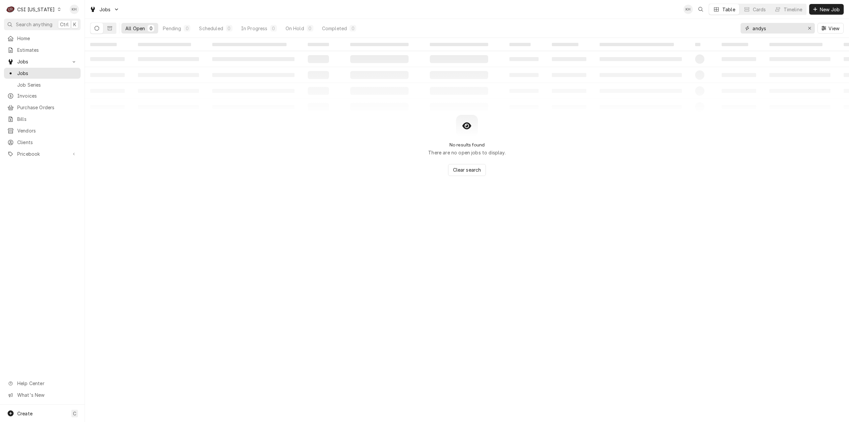
drag, startPoint x: 779, startPoint y: 28, endPoint x: 563, endPoint y: 34, distance: 216.7
click at [563, 34] on div "All Open 0 Pending 0 Scheduled 0 In Progress 0 On Hold 0 Completed 0 andys View" at bounding box center [467, 28] width 754 height 19
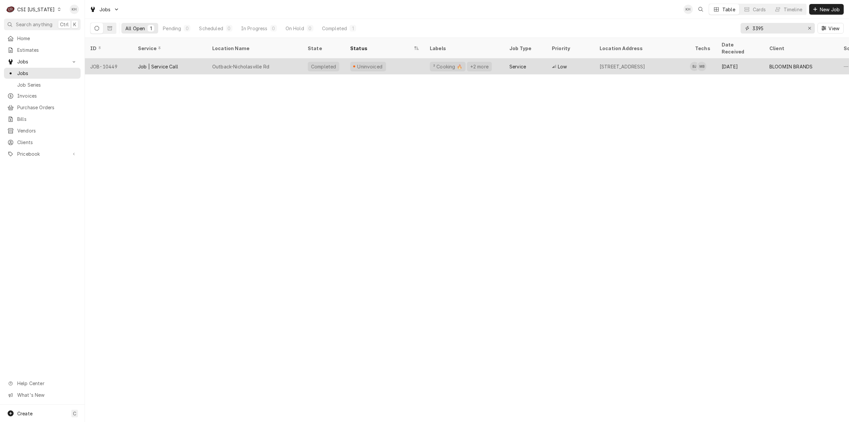
type input "3395"
click at [380, 62] on div "Uninvoiced" at bounding box center [368, 67] width 36 height 10
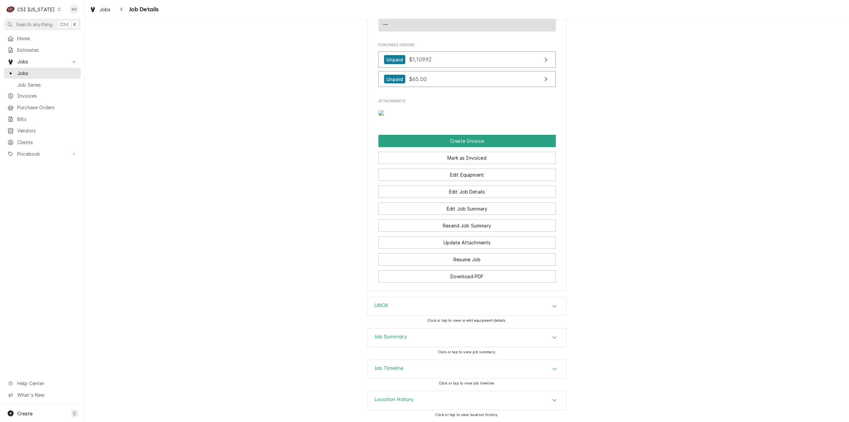
scroll to position [795, 0]
click at [412, 365] on div "Job Timeline" at bounding box center [467, 369] width 198 height 19
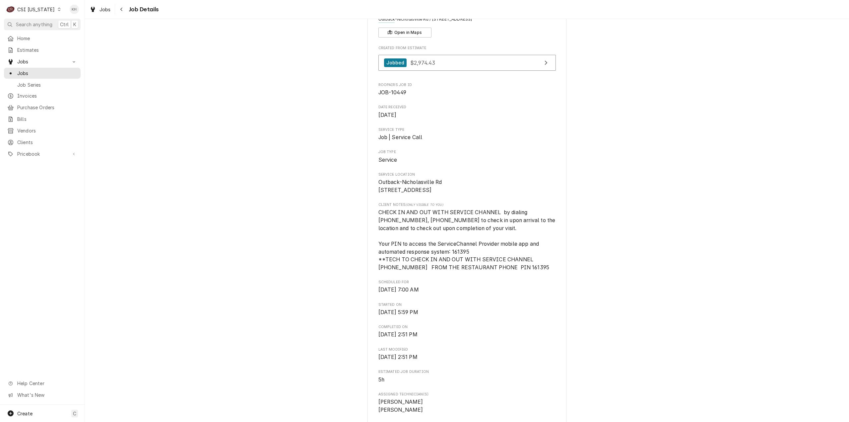
scroll to position [0, 0]
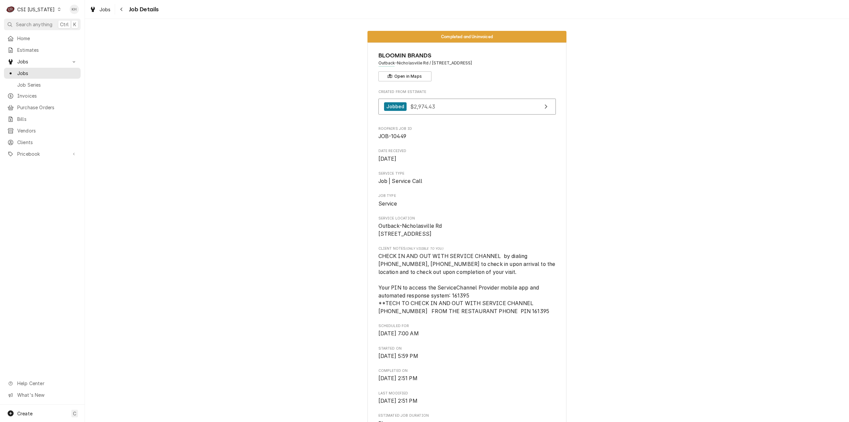
click at [400, 138] on span "JOB-10449" at bounding box center [392, 136] width 28 height 6
copy span "10449"
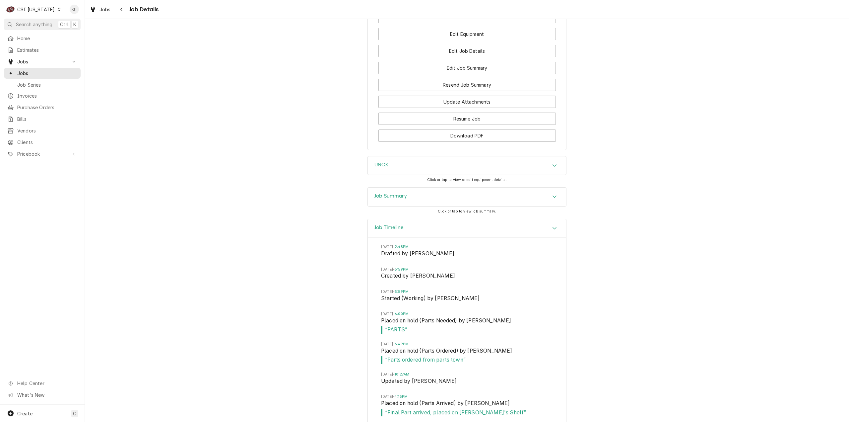
scroll to position [796, 0]
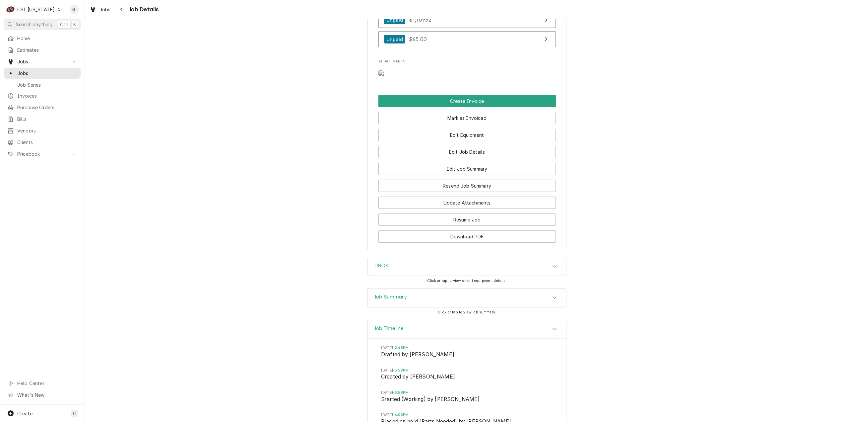
click at [413, 276] on div "UNOX" at bounding box center [467, 266] width 198 height 19
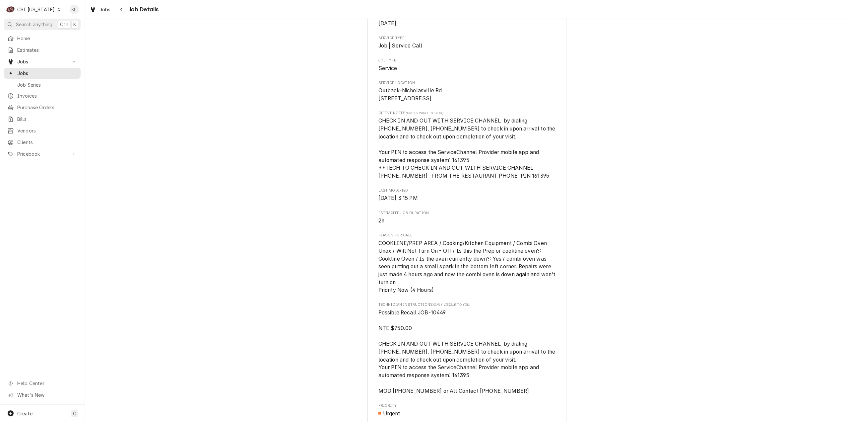
scroll to position [265, 0]
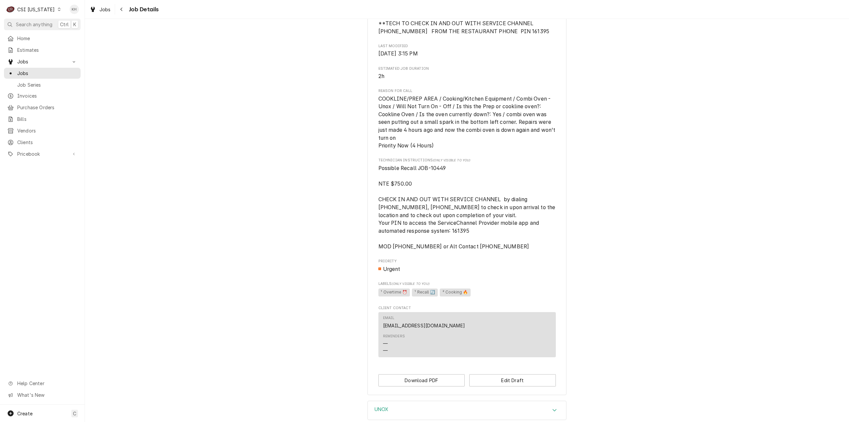
click at [434, 176] on span "Possible Recall JOB-10449 NTE $750.00 CHECK IN AND OUT WITH SERVICE CHANNEL by …" at bounding box center [467, 207] width 178 height 85
copy span "10449"
drag, startPoint x: 46, startPoint y: 24, endPoint x: 51, endPoint y: 28, distance: 6.1
click at [48, 26] on span "Search anything" at bounding box center [34, 24] width 36 height 7
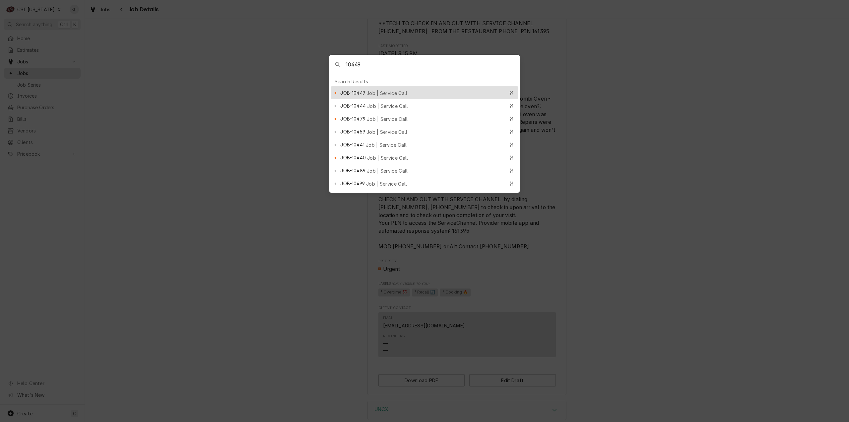
type input "10449"
click at [372, 89] on div "JOB-10449 Job | Service Call" at bounding box center [422, 93] width 164 height 8
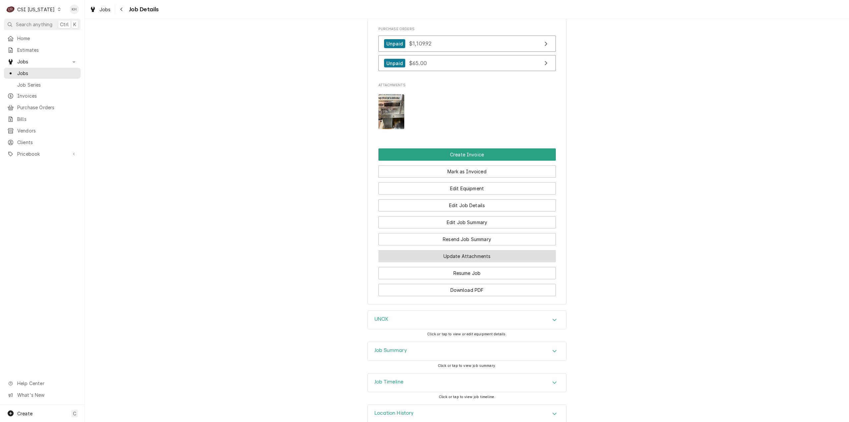
scroll to position [795, 0]
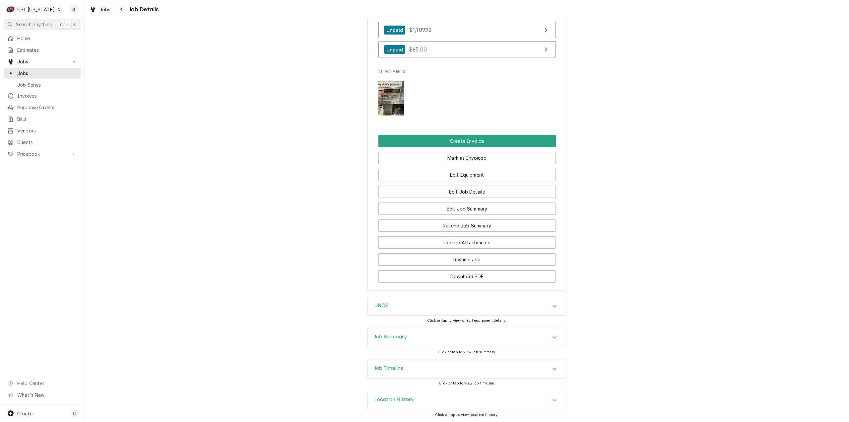
click at [418, 341] on div "Job Summary" at bounding box center [467, 337] width 198 height 19
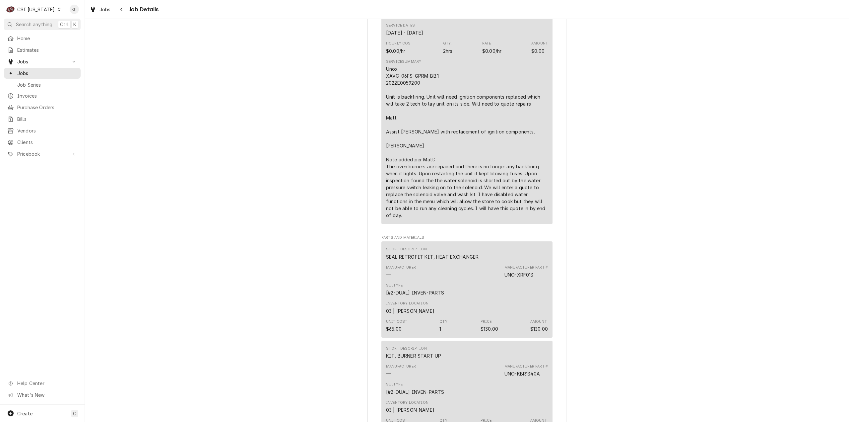
scroll to position [1458, 0]
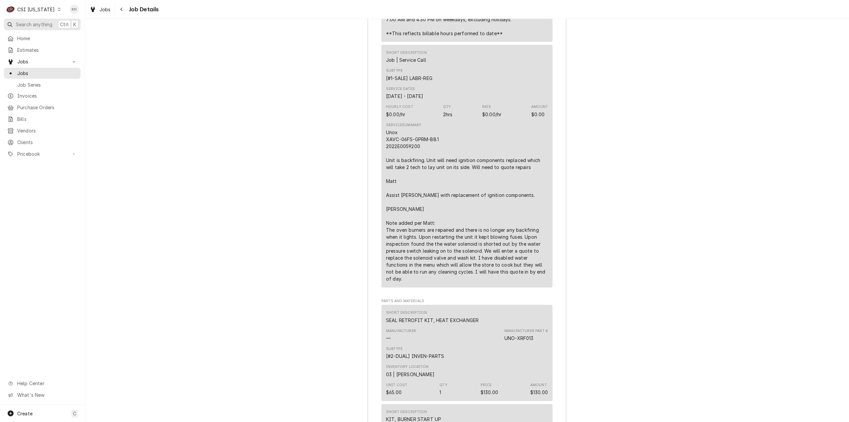
click at [43, 22] on span "Search anything" at bounding box center [34, 24] width 36 height 7
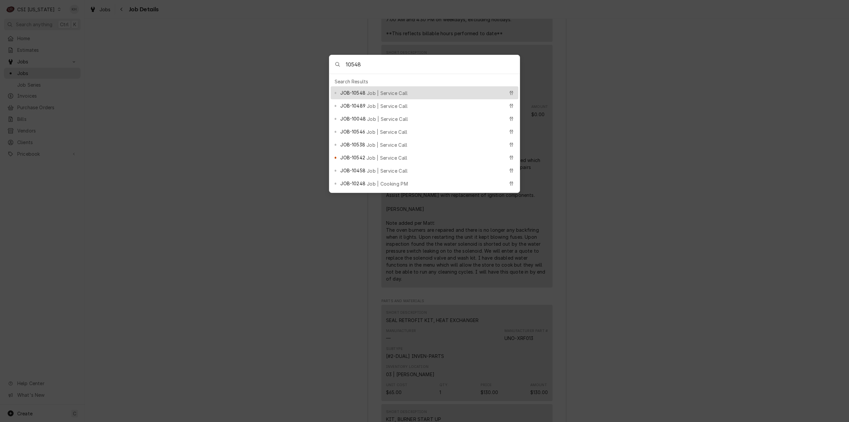
type input "10548"
click at [373, 93] on div "JOB-10548 Job | Service Call" at bounding box center [422, 93] width 164 height 8
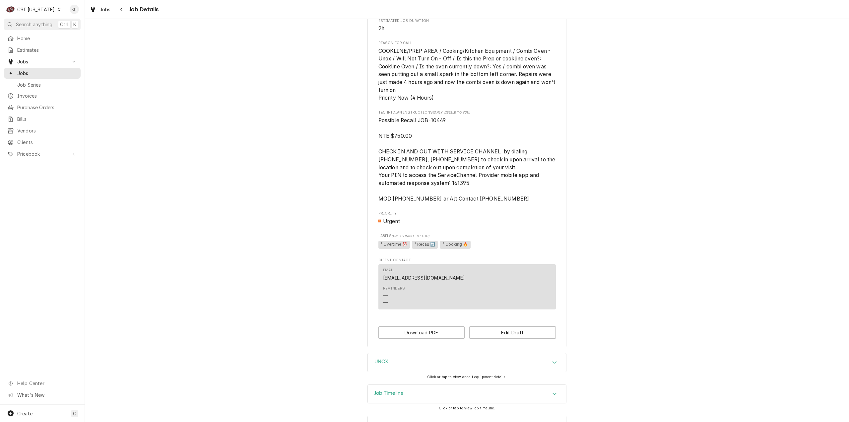
scroll to position [345, 0]
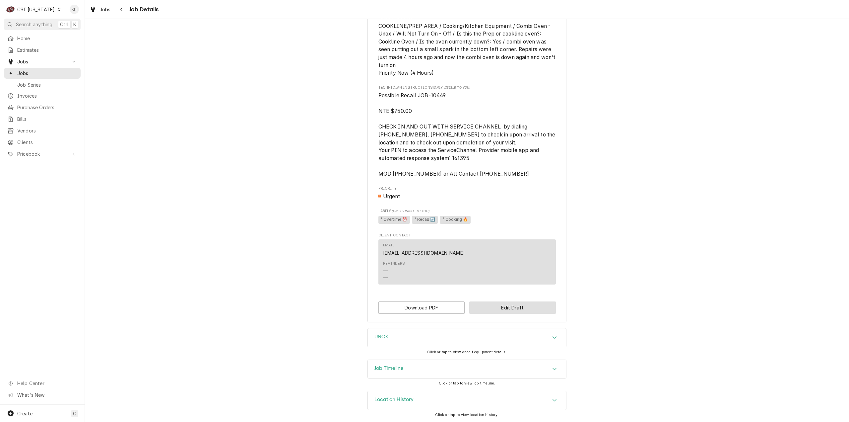
click at [503, 312] on button "Edit Draft" at bounding box center [512, 307] width 87 height 12
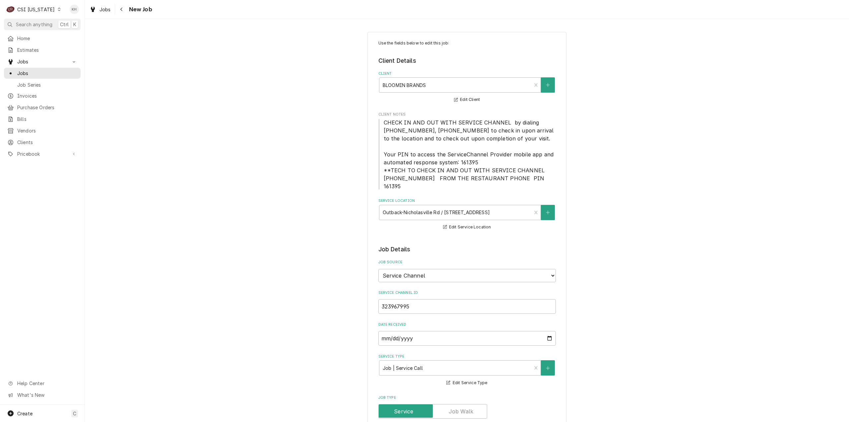
type textarea "x"
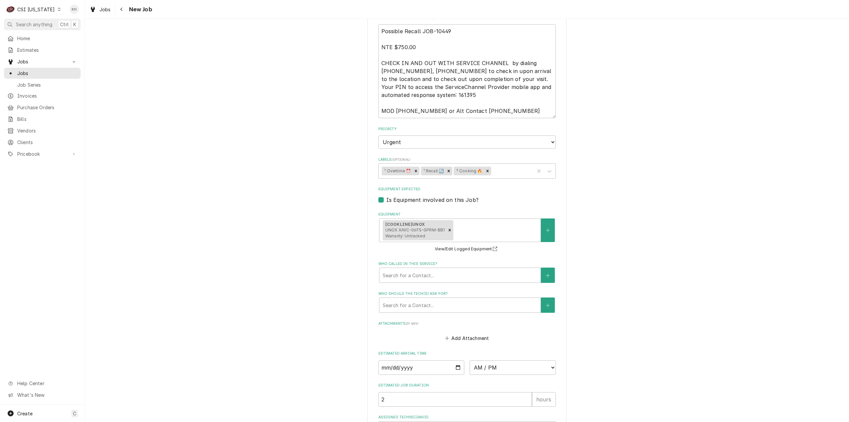
scroll to position [573, 0]
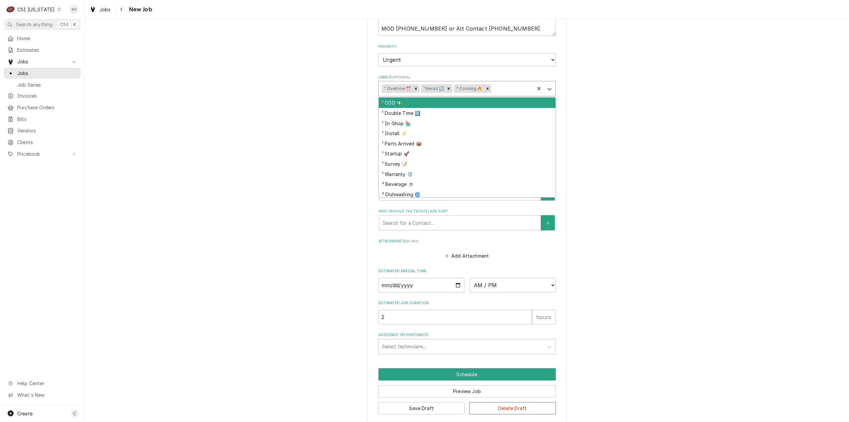
click at [493, 83] on div "Labels" at bounding box center [511, 89] width 39 height 12
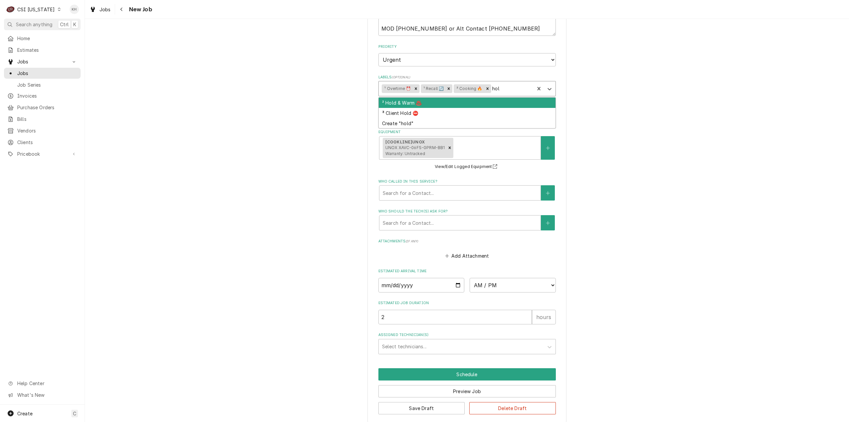
type input "hold"
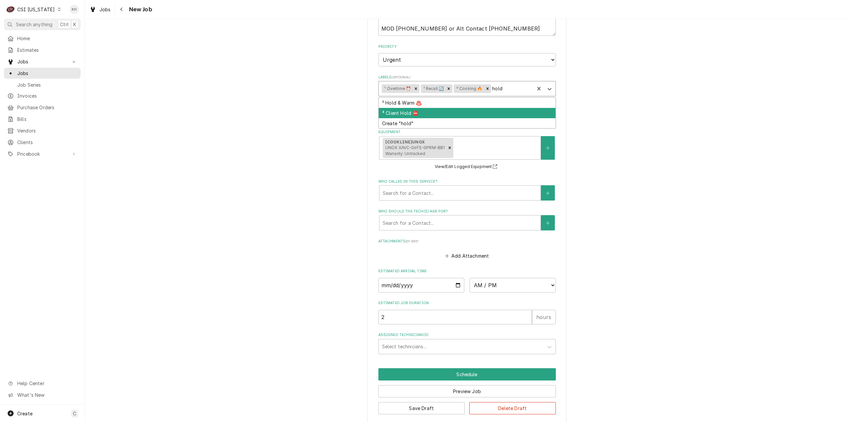
click at [399, 108] on div "³ Client Hold ⛔️" at bounding box center [467, 113] width 177 height 10
type textarea "x"
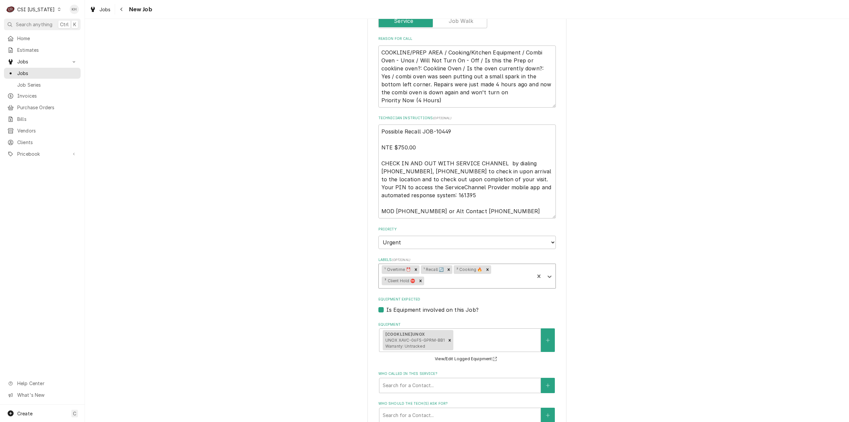
scroll to position [340, 0]
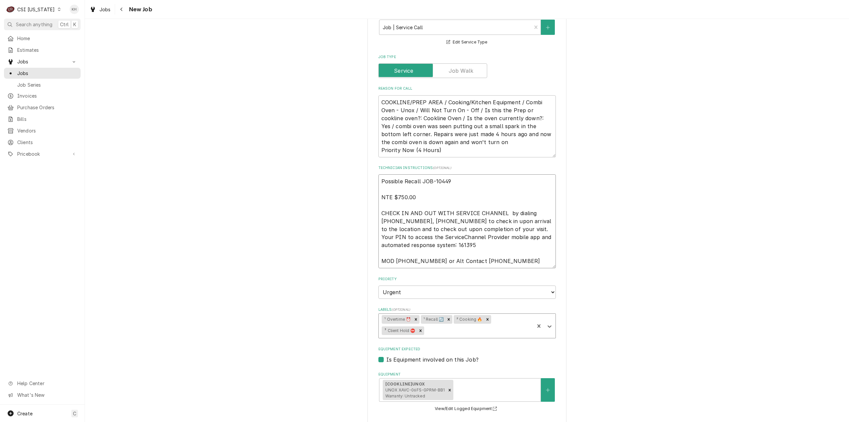
click at [378, 174] on textarea "Possible Recall JOB-10449 NTE $750.00 CHECK IN AND OUT WITH SERVICE CHANNEL by …" at bounding box center [466, 221] width 177 height 94
type textarea "x"
type textarea "Possible Recall JOB-10449 NTE $750.00 CHECK IN AND OUT WITH SERVICE CHANNEL by …"
type textarea "x"
type textarea "Possible Recall JOB-10449 NTE $750.00 CHECK IN AND OUT WITH SERVICE CHANNEL by …"
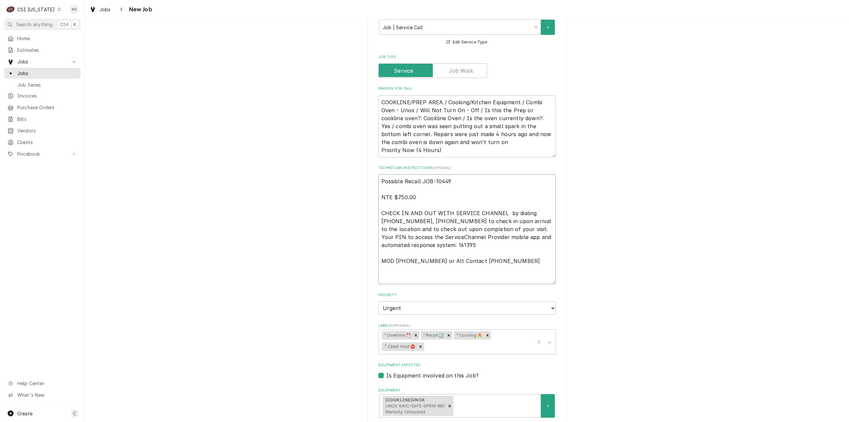
type textarea "x"
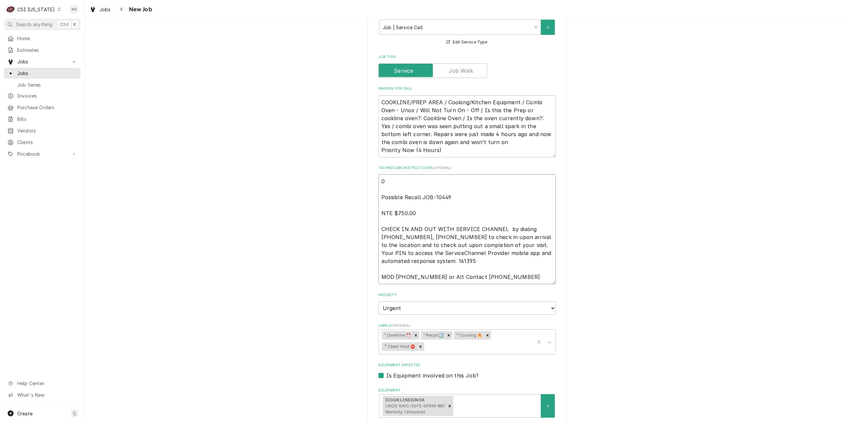
type textarea "08 Possible Recall JOB-10449 NTE $750.00 CHECK IN AND OUT WITH SERVICE CHANNEL …"
type textarea "x"
type textarea "08/ Possible Recall JOB-10449 NTE $750.00 CHECK IN AND OUT WITH SERVICE CHANNEL…"
type textarea "x"
type textarea "08/2 Possible Recall JOB-10449 NTE $750.00 CHECK IN AND OUT WITH SERVICE CHANNE…"
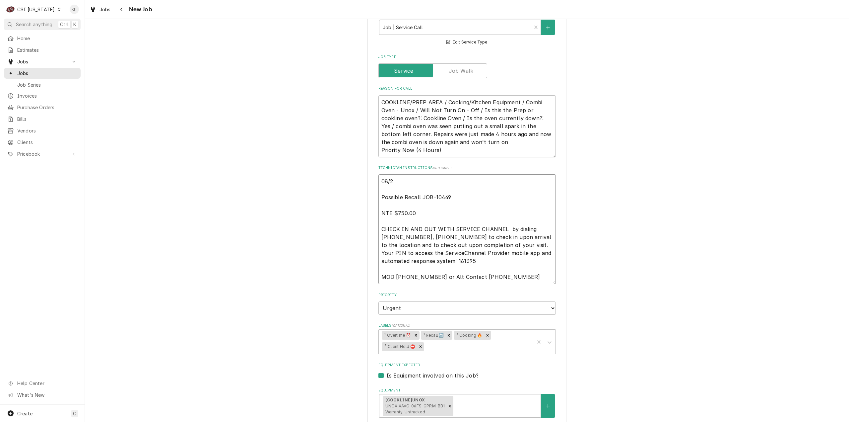
type textarea "x"
type textarea "08/28 Possible Recall JOB-10449 NTE $750.00 CHECK IN AND OUT WITH SERVICE CHANN…"
type textarea "x"
type textarea "08/28 Possible Recall JOB-10449 NTE $750.00 CHECK IN AND OUT WITH SERVICE CHANN…"
type textarea "x"
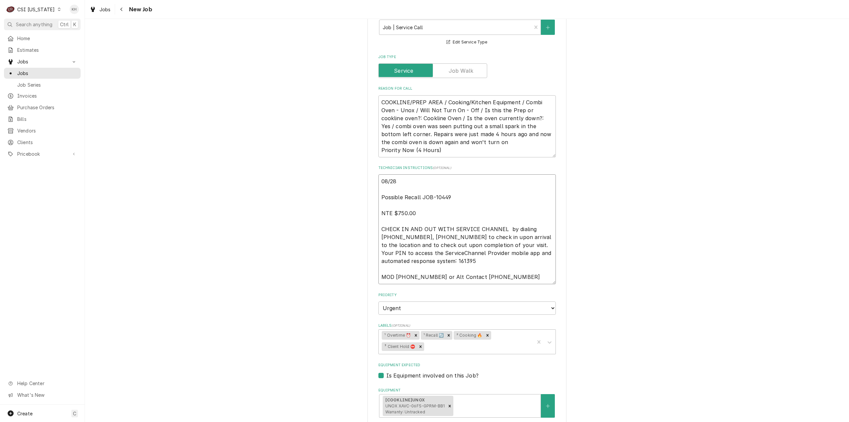
type textarea "08/28 K Possible Recall JOB-10449 NTE $750.00 CHECK IN AND OUT WITH SERVICE CHA…"
type textarea "x"
type textarea "08/28 KH Possible Recall JOB-10449 NTE $750.00 CHECK IN AND OUT WITH SERVICE CH…"
type textarea "x"
type textarea "08/28 KH Possible Recall JOB-10449 NTE $750.00 CHECK IN AND OUT WITH SERVICE CH…"
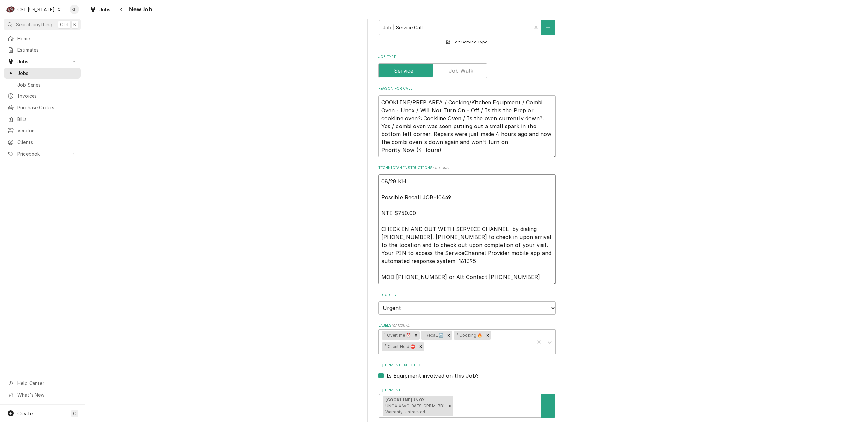
type textarea "x"
type textarea "08/28 KH - Possible Recall JOB-10449 NTE $750.00 CHECK IN AND OUT WITH SERVICE …"
type textarea "x"
type textarea "08/28 KH - Possible Recall JOB-10449 NTE $750.00 CHECK IN AND OUT WITH SERVICE …"
type textarea "x"
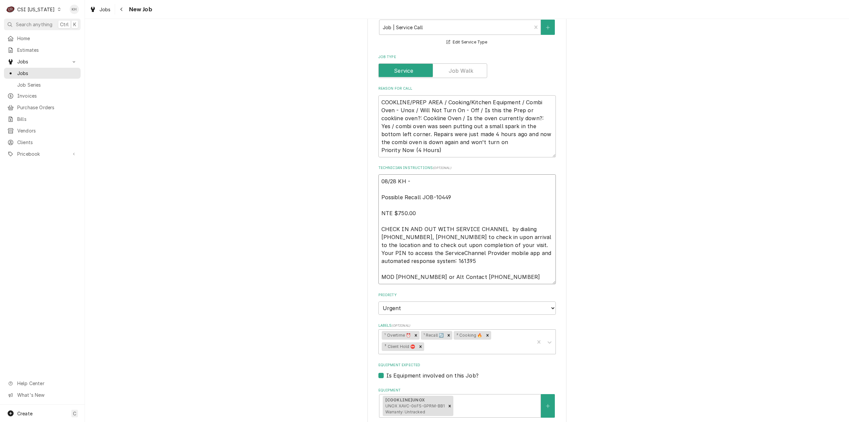
type textarea "08/28 KH - H Possible Recall JOB-10449 NTE $750.00 CHECK IN AND OUT WITH SERVIC…"
type textarea "x"
type textarea "08/28 KH - HO Possible Recall JOB-10449 NTE $750.00 CHECK IN AND OUT WITH SERVI…"
type textarea "x"
type textarea "08/28 KH - HOLD Possible Recall JOB-10449 NTE $750.00 CHECK IN AND OUT WITH SER…"
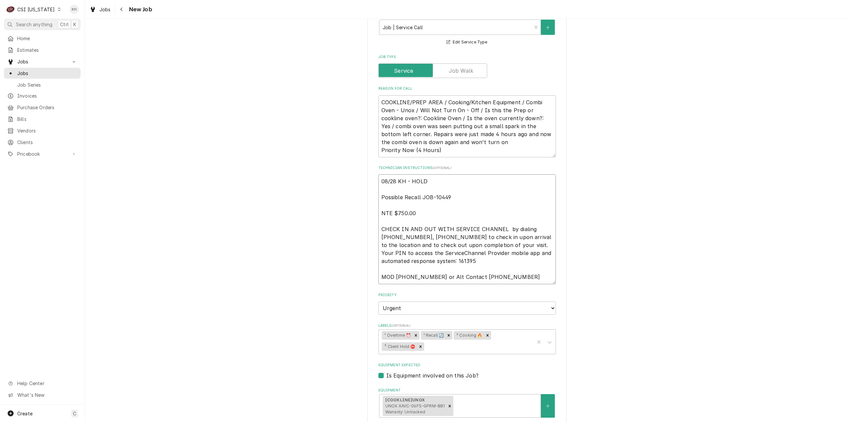
type textarea "x"
type textarea "08/28 KH - HOLD Possible Recall JOB-10449 NTE $750.00 CHECK IN AND OUT WITH SER…"
type textarea "x"
type textarea "08/28 KH - HOLD - Possible Recall JOB-10449 NTE $750.00 CHECK IN AND OUT WITH S…"
type textarea "x"
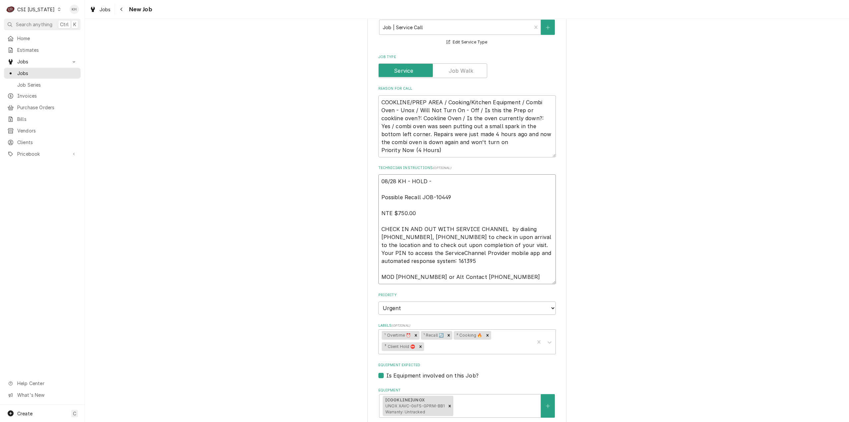
type textarea "08/28 KH - HOLD - Possible Recall JOB-10449 NTE $750.00 CHECK IN AND OUT WITH S…"
type textarea "x"
type textarea "08/28 KH - HOLD - K Possible Recall JOB-10449 NTE $750.00 CHECK IN AND OUT WITH…"
type textarea "x"
type textarea "08/28 KH - HOLD - KY Possible Recall JOB-10449 NTE $750.00 CHECK IN AND OUT WIT…"
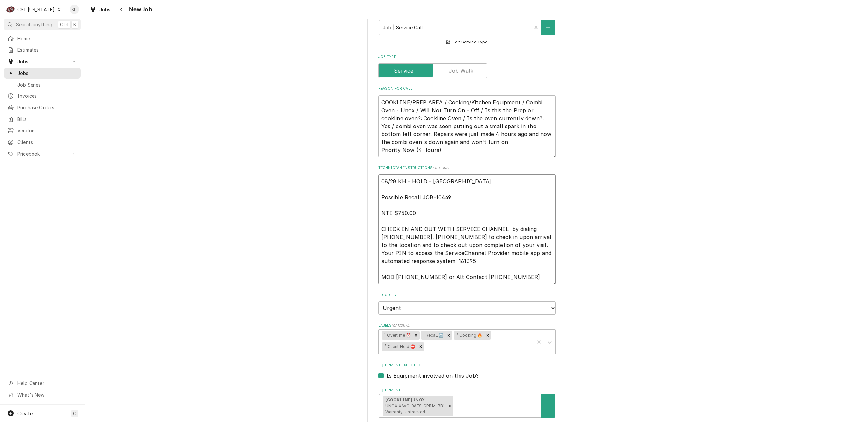
type textarea "x"
type textarea "08/28 KH - HOLD - KY Possible Recall JOB-10449 NTE $750.00 CHECK IN AND OUT WIT…"
type textarea "x"
type textarea "08/28 KH - HOLD - KY t Possible Recall JOB-10449 NTE $750.00 CHECK IN AND OUT W…"
type textarea "x"
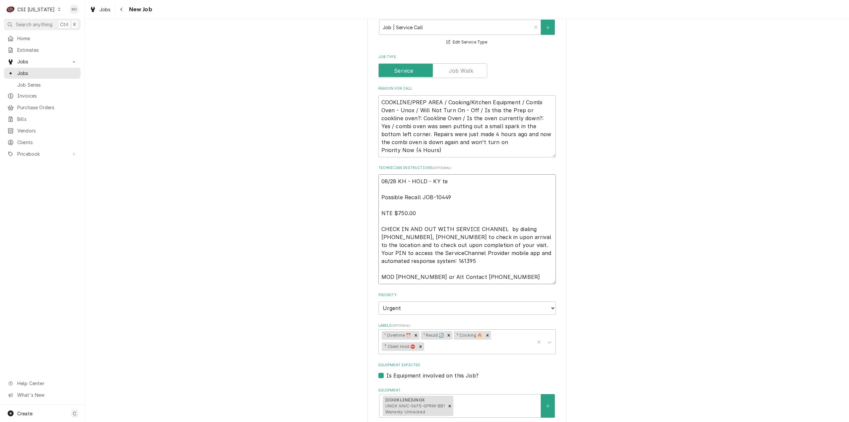
type textarea "08/28 KH - HOLD - KY tea Possible Recall JOB-10449 NTE $750.00 CHECK IN AND OUT…"
type textarea "x"
type textarea "08/28 KH - HOLD - KY team Possible Recall JOB-10449 NTE $750.00 CHECK IN AND OU…"
type textarea "x"
type textarea "08/28 KH - HOLD - KY team Possible Recall JOB-10449 NTE $750.00 CHECK IN AND OU…"
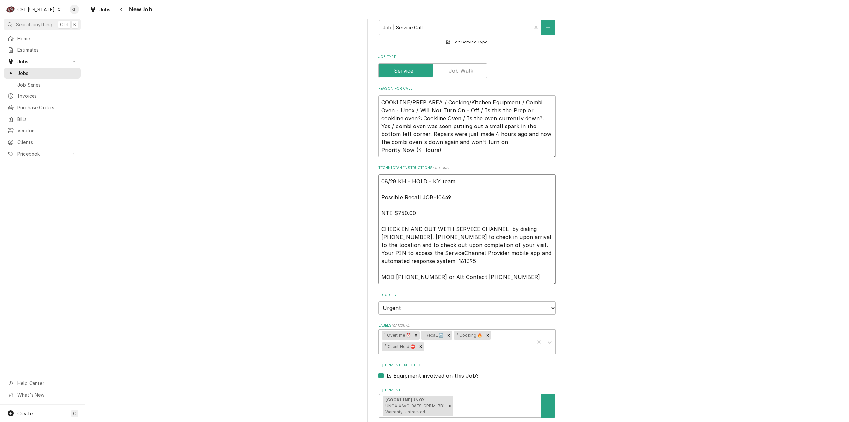
type textarea "x"
type textarea "08/28 KH - HOLD - KY team su Possible Recall JOB-10449 NTE $750.00 CHECK IN AND…"
type textarea "x"
type textarea "08/28 KH - HOLD - KY team sub Possible Recall JOB-10449 NTE $750.00 CHECK IN AN…"
type textarea "x"
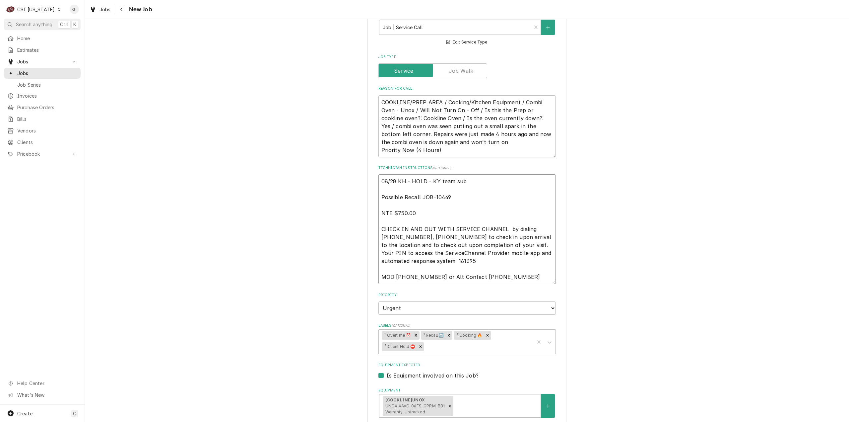
type textarea "08/28 KH - HOLD - KY team subm Possible Recall JOB-10449 NTE $750.00 CHECK IN A…"
type textarea "x"
type textarea "08/28 KH - HOLD - KY team submi Possible Recall JOB-10449 NTE $750.00 CHECK IN …"
type textarea "x"
type textarea "08/28 KH - HOLD - KY team submit Possible Recall JOB-10449 NTE $750.00 CHECK IN…"
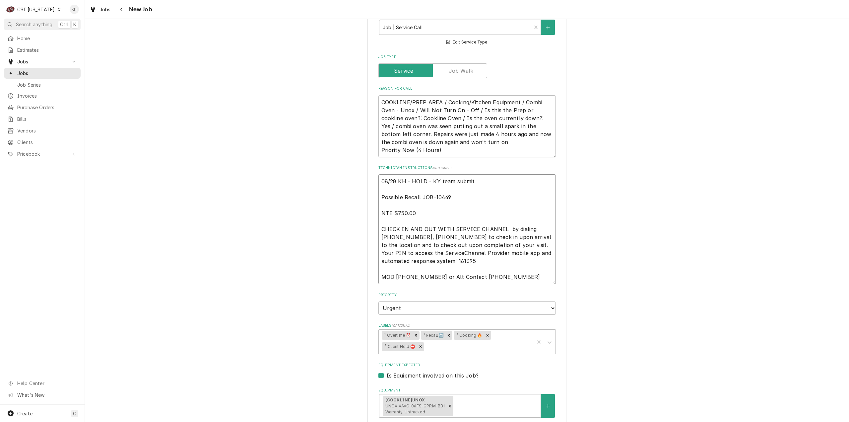
type textarea "x"
type textarea "08/28 KH - HOLD - KY team submit Possible Recall JOB-10449 NTE $750.00 CHECK IN…"
type textarea "x"
type textarea "08/28 KH - HOLD - KY team submit Q Possible Recall JOB-10449 NTE $750.00 CHECK …"
type textarea "x"
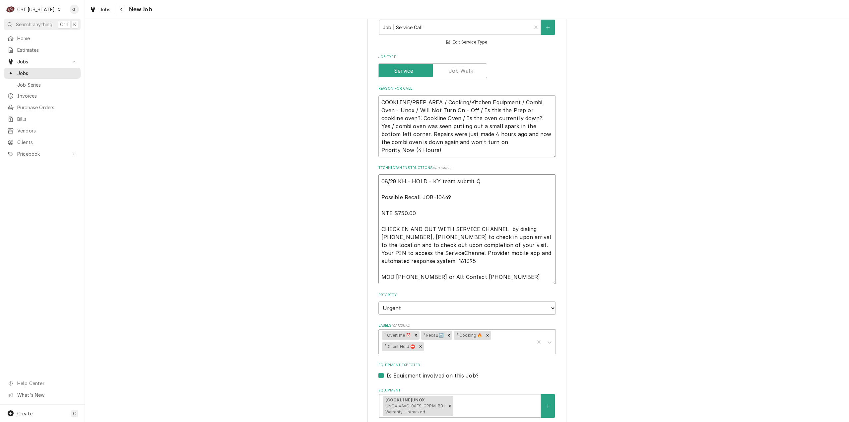
type textarea "08/28 KH - HOLD - KY team submit Possible Recall JOB-10449 NTE $750.00 CHECK IN…"
type textarea "x"
type textarea "08/28 KH - HOLD - KY team submit ES Possible Recall JOB-10449 NTE $750.00 CHECK…"
type textarea "x"
type textarea "08/28 KH - HOLD - KY team submit EST Possible Recall JOB-10449 NTE $750.00 CHEC…"
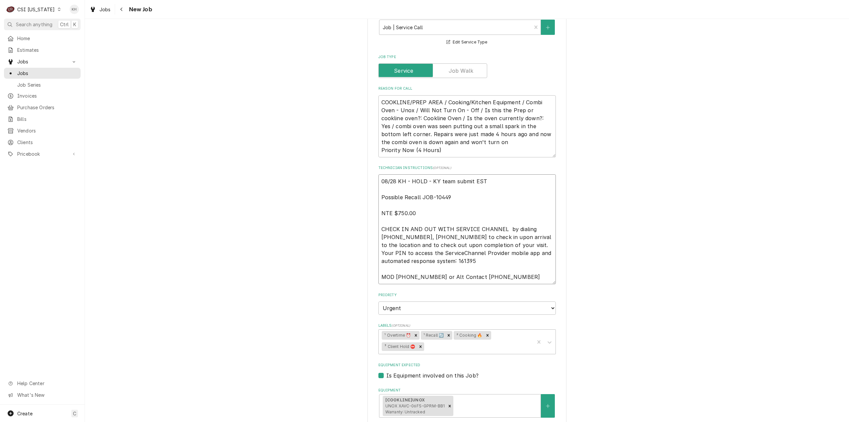
type textarea "x"
type textarea "08/28 KH - HOLD - KY team submit EST- Possible Recall JOB-10449 NTE $750.00 CHE…"
type textarea "x"
type textarea "08/28 KH - HOLD - KY team submit EST- Possible Recall JOB-10449 NTE $750.00 CHE…"
click at [494, 176] on textarea "08/28 KH - HOLD - KY team submit EST- Possible Recall JOB-10449 NTE $750.00 CHE…" at bounding box center [466, 229] width 177 height 110
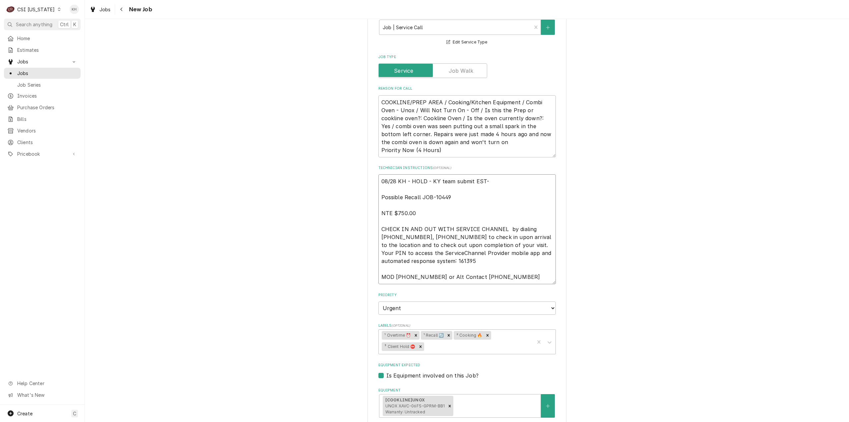
type textarea "x"
type textarea "08/28 KH - HOLD - KY team submit EST-1 Possible Recall JOB-10449 NTE $750.00 CH…"
type textarea "x"
type textarea "08/28 KH - HOLD - KY team submit EST-10 Possible Recall JOB-10449 NTE $750.00 C…"
type textarea "x"
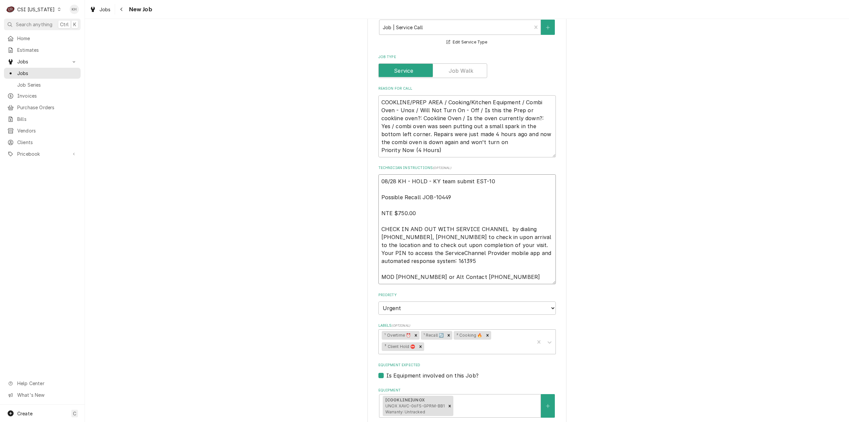
type textarea "08/28 KH - HOLD - KY team submit EST-100 Possible Recall JOB-10449 NTE $750.00 …"
type textarea "x"
type textarea "08/28 KH - HOLD - KY team submit EST-1001 Possible Recall JOB-10449 NTE $750.00…"
type textarea "x"
type textarea "08/28 KH - HOLD - KY team submit EST-10016 Possible Recall JOB-10449 NTE $750.0…"
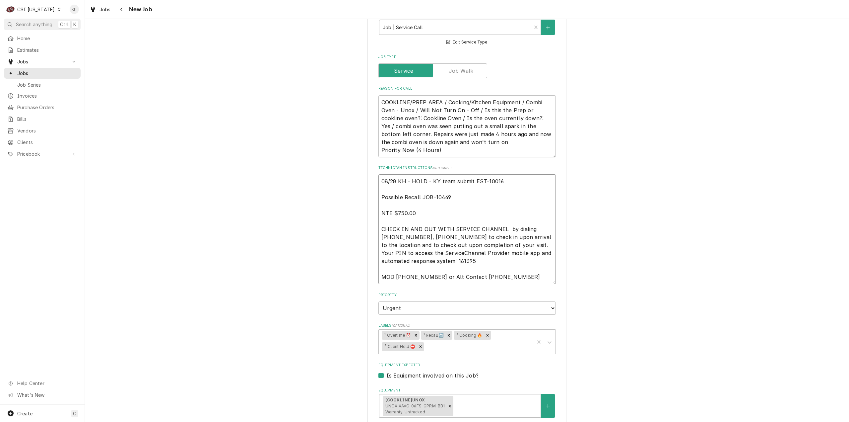
type textarea "x"
type textarea "08/28 KH - HOLD - KY team submit EST-100165 Possible Recall JOB-10449 NTE $750.…"
type textarea "x"
type textarea "08/28 KH - HOLD - KY team submit EST-100165 Possible Recall JOB-10449 NTE $750.…"
type textarea "x"
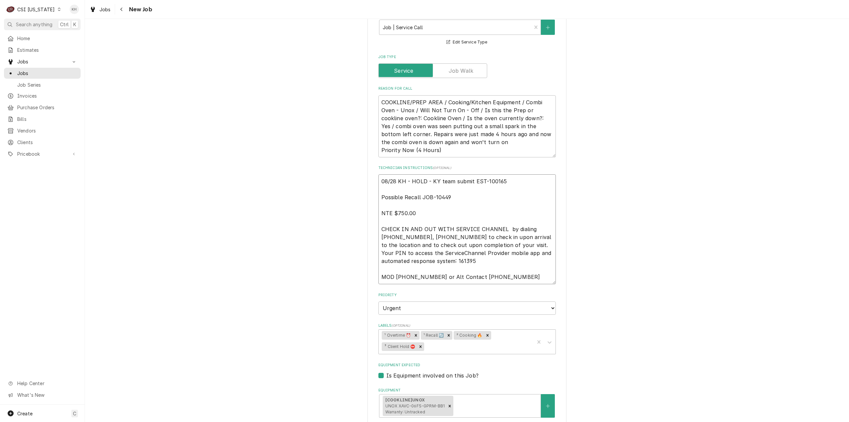
type textarea "08/28 KH - HOLD - KY team submit EST-100165 f Possible Recall JOB-10449 NTE $75…"
type textarea "x"
type textarea "08/28 KH - HOLD - KY team submit EST-100165 for Possible Recall JOB-10449 NTE $…"
type textarea "x"
type textarea "08/28 KH - HOLD - KY team submit EST-100165 for t Possible Recall JOB-10449 NTE…"
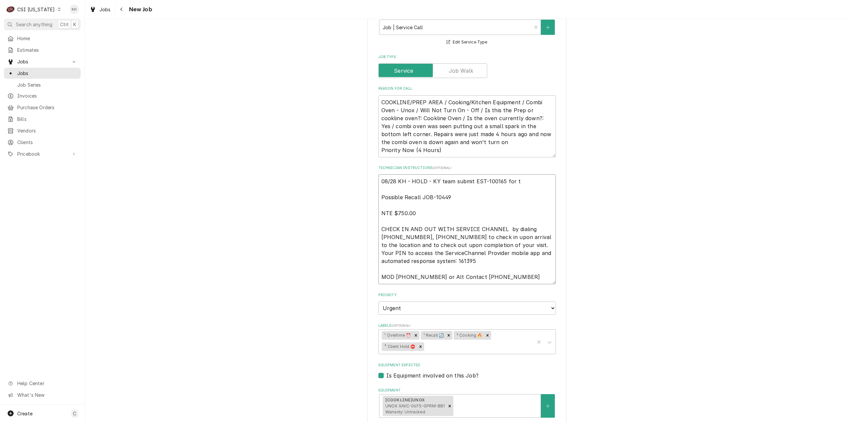
type textarea "x"
type textarea "08/28 KH - HOLD - KY team submit EST-100165 for th Possible Recall JOB-10449 NT…"
type textarea "x"
type textarea "08/28 KH - HOLD - KY team submit EST-100165 for the Possible Recall JOB-10449 N…"
type textarea "x"
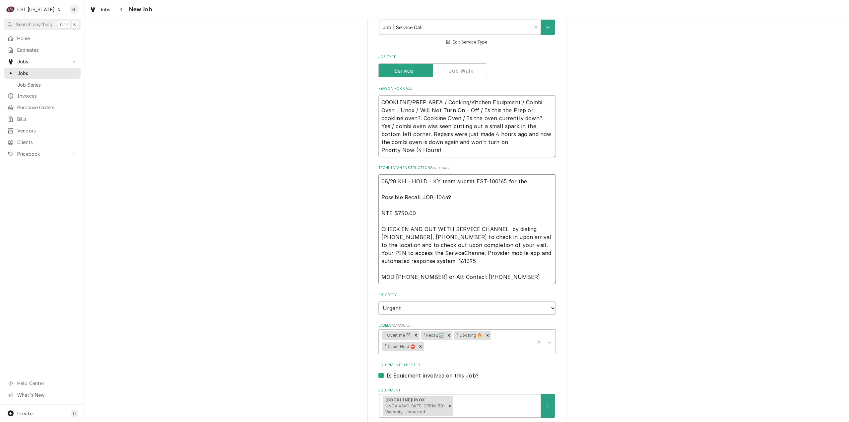
type textarea "08/28 KH - HOLD - KY team submit EST-100165 for thes Possible Recall JOB-10449 …"
type textarea "x"
type textarea "08/28 KH - HOLD - KY team submit EST-100165 for these Possible Recall JOB-10449…"
type textarea "x"
type textarea "08/28 KH - HOLD - KY team submit EST-100165 for these Possible Recall JOB-10449…"
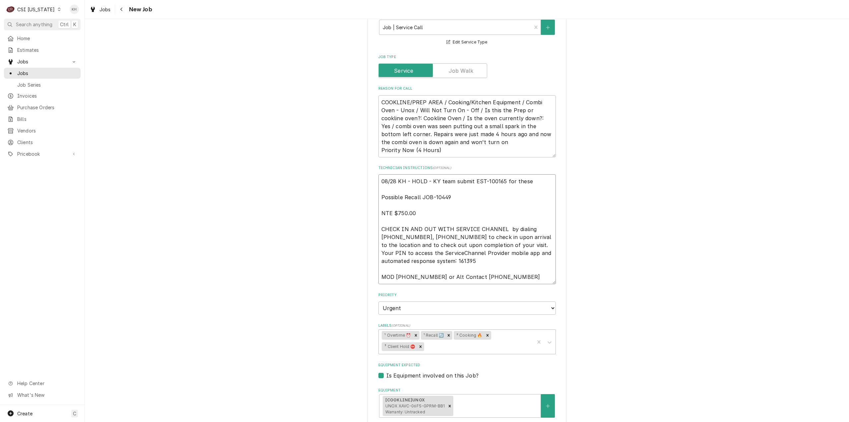
type textarea "x"
type textarea "08/28 KH - HOLD - KY team submit EST-100165 for these r Possible Recall JOB-104…"
type textarea "x"
type textarea "08/28 KH - HOLD - KY team submit EST-100165 for these re Possible Recall JOB-10…"
type textarea "x"
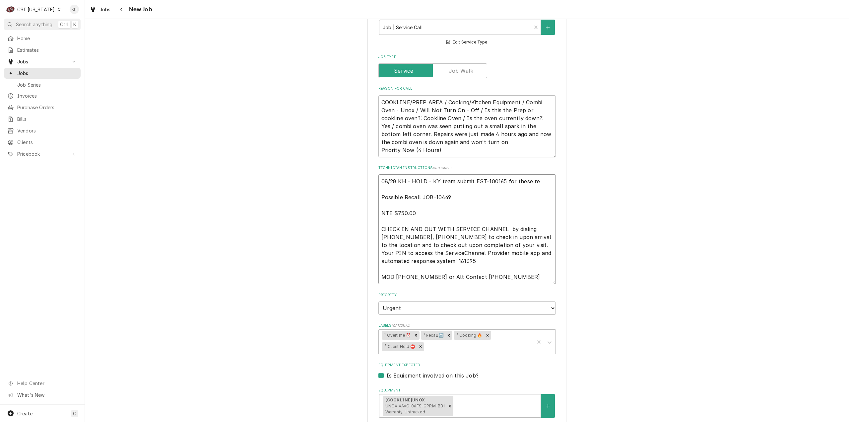
type textarea "08/28 KH - HOLD - KY team submit EST-100165 for these rep Possible Recall JOB-1…"
type textarea "x"
type textarea "08/28 KH - HOLD - KY team submit EST-100165 for these repai Possible Recall JOB…"
type textarea "x"
type textarea "08/28 KH - HOLD - KY team submit EST-100165 for these repair Possible Recall JO…"
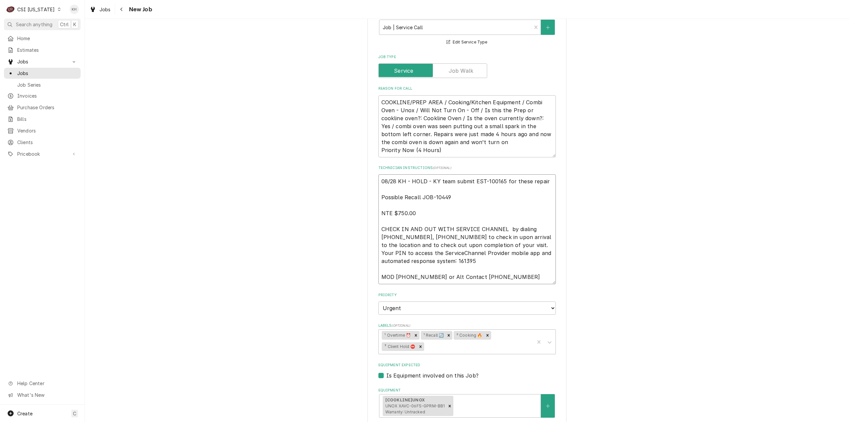
type textarea "x"
type textarea "08/28 KH - HOLD - KY team submit EST-100165 for these repairs Possible Recall J…"
type textarea "x"
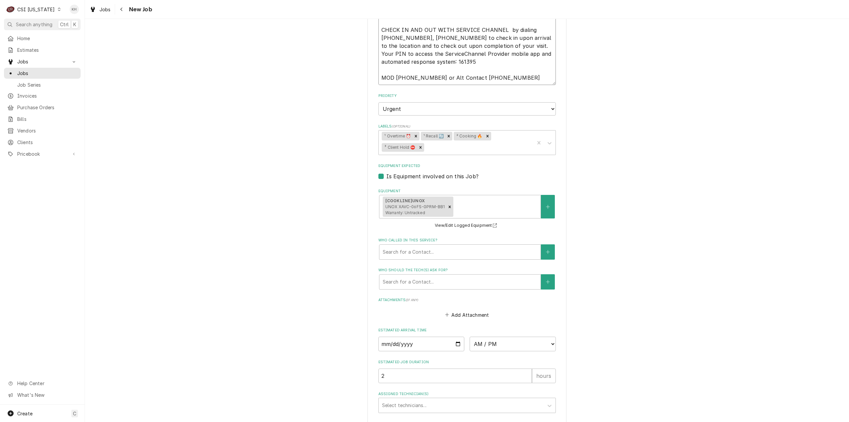
scroll to position [598, 0]
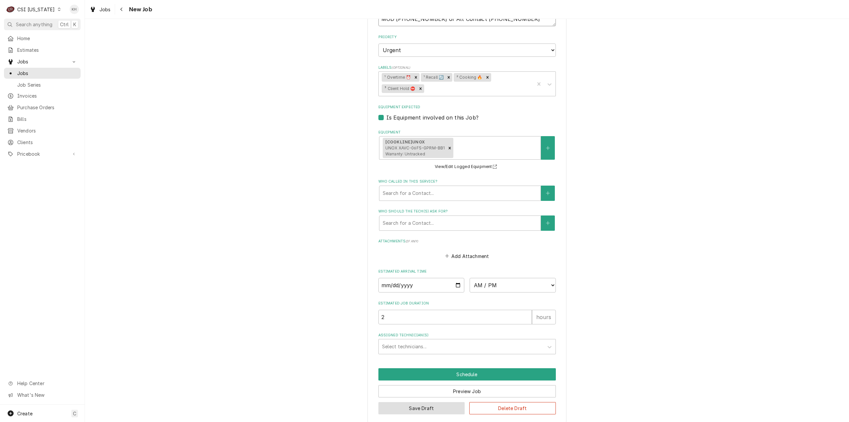
type textarea "08/28 KH - HOLD - KY team submit EST-100165 for these repairs Possible Recall J…"
click at [407, 402] on button "Save Draft" at bounding box center [421, 408] width 87 height 12
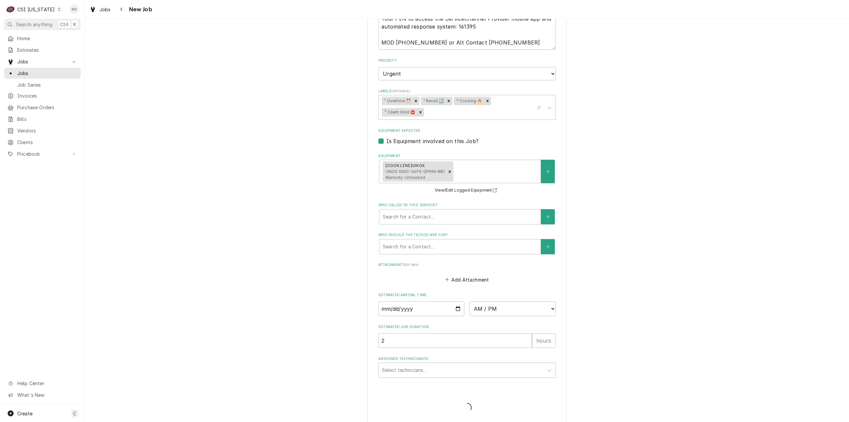
type textarea "x"
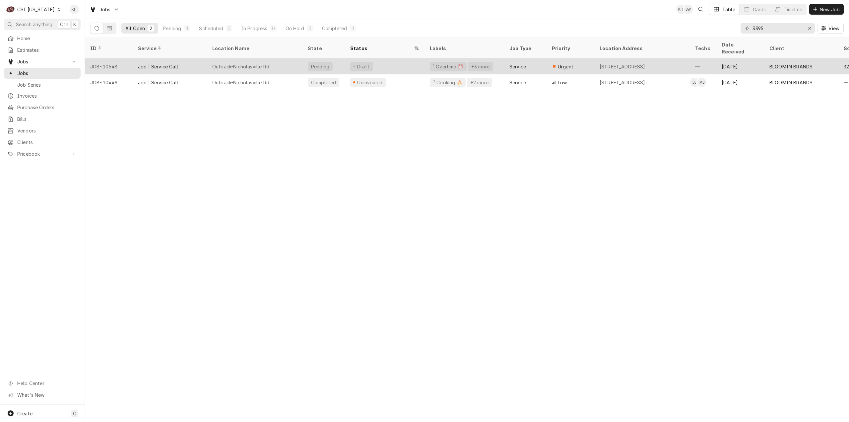
click at [279, 58] on div "Outback-Nicholasville Rd" at bounding box center [255, 66] width 96 height 16
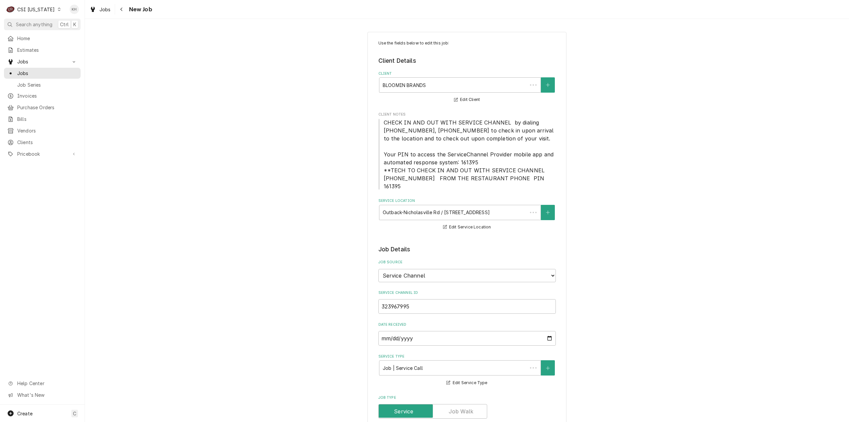
type textarea "x"
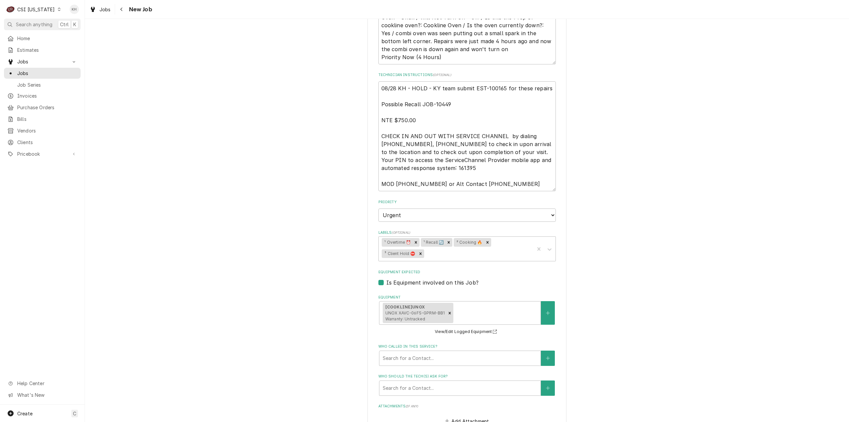
scroll to position [332, 0]
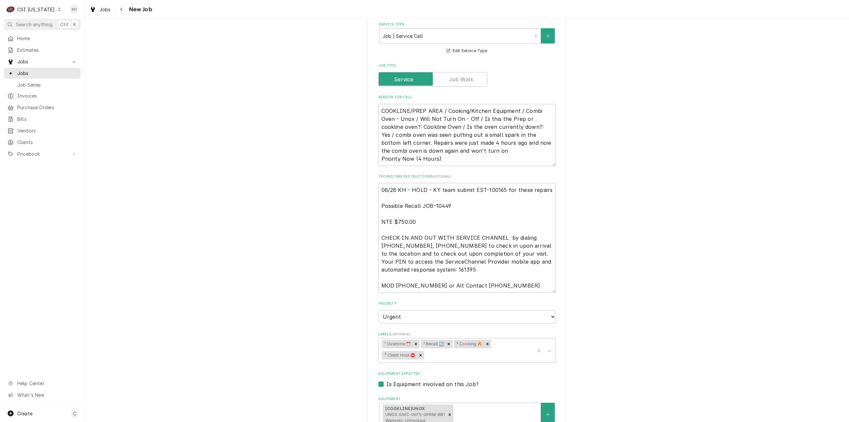
click at [42, 10] on div "CSI [US_STATE]" at bounding box center [35, 9] width 37 height 7
click at [77, 17] on div "CSI [US_STATE][GEOGRAPHIC_DATA]" at bounding box center [103, 13] width 94 height 11
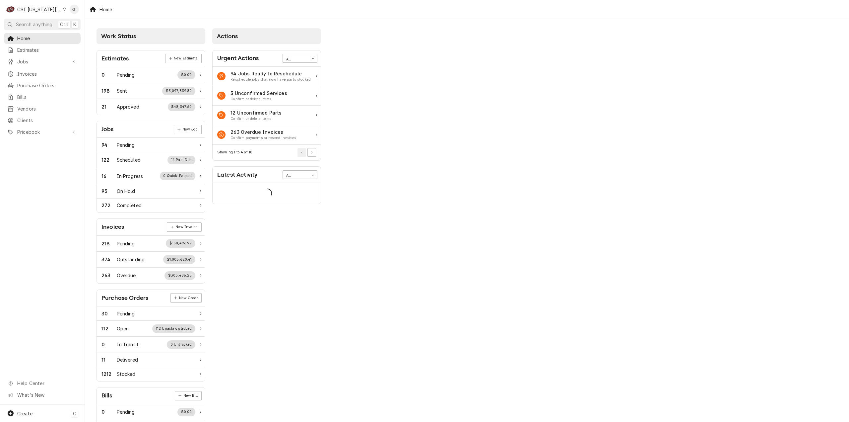
click at [45, 411] on div "Create C" at bounding box center [42, 412] width 85 height 17
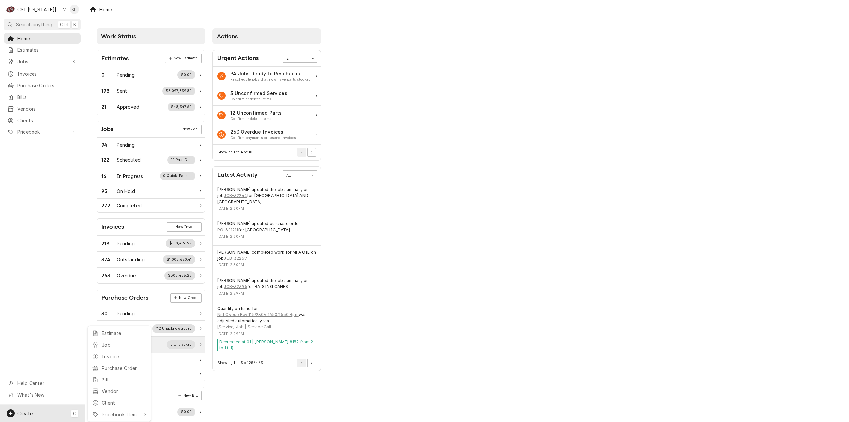
click at [109, 346] on div "Job" at bounding box center [124, 344] width 44 height 7
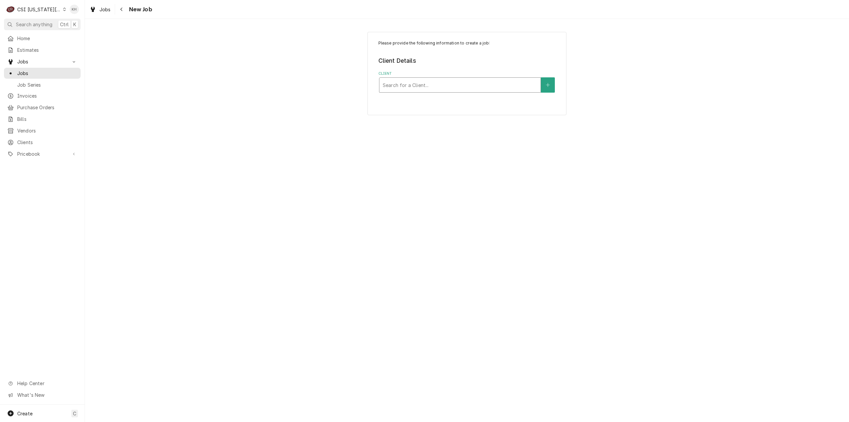
click at [521, 81] on div "Client" at bounding box center [460, 85] width 155 height 12
type input "540 nw chip"
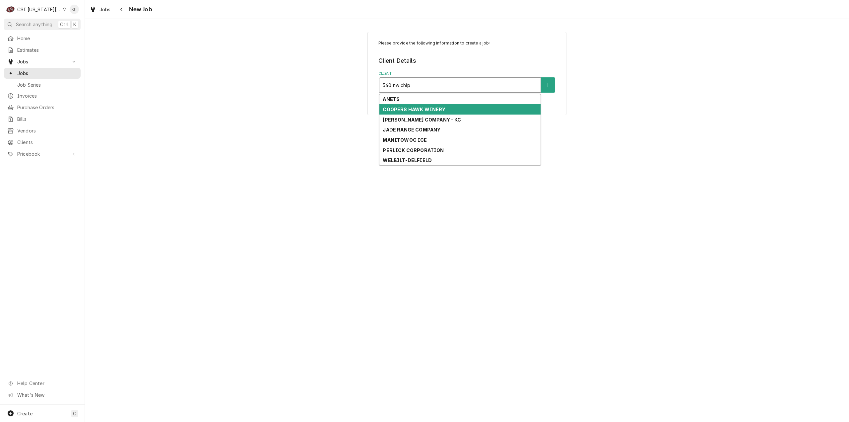
click at [443, 109] on div "COOPERS HAWK WINERY" at bounding box center [459, 109] width 161 height 10
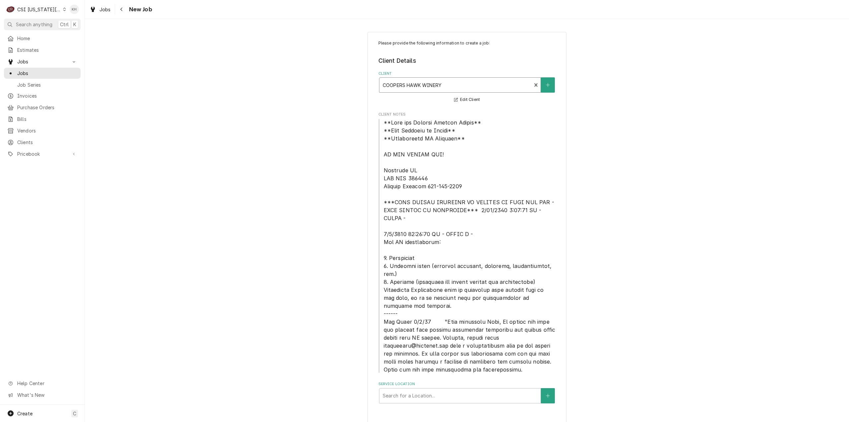
scroll to position [1, 0]
click at [444, 388] on div "Service Location" at bounding box center [460, 394] width 155 height 12
type input "540"
click at [445, 403] on div "Coopers Hawk Winery / [STREET_ADDRESS][PERSON_NAME][PERSON_NAME]" at bounding box center [459, 411] width 161 height 17
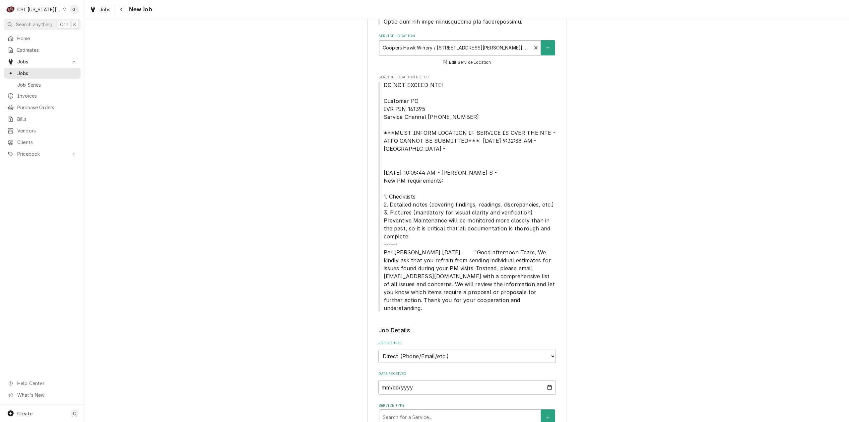
scroll to position [399, 0]
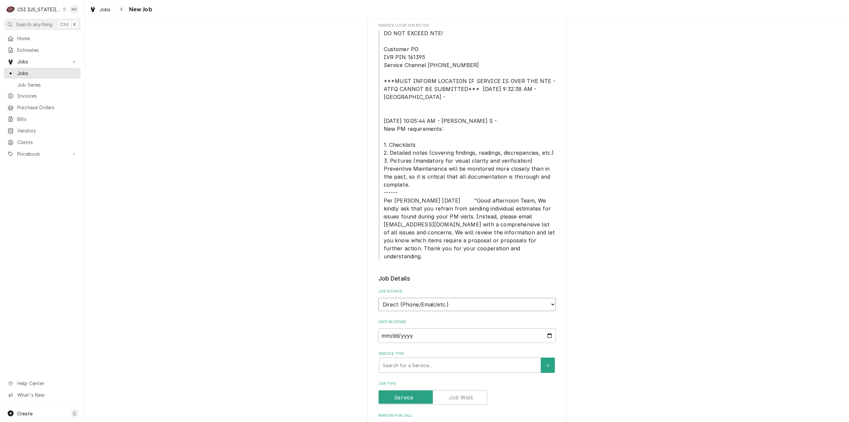
drag, startPoint x: 419, startPoint y: 286, endPoint x: 421, endPoint y: 291, distance: 5.2
click at [419, 298] on select "Direct (Phone/Email/etc.) Service Channel Corrigo Ecotrak Other" at bounding box center [466, 304] width 177 height 13
select select "1"
click at [432, 328] on input "Service Channel ID" at bounding box center [466, 335] width 177 height 15
paste input "323972008"
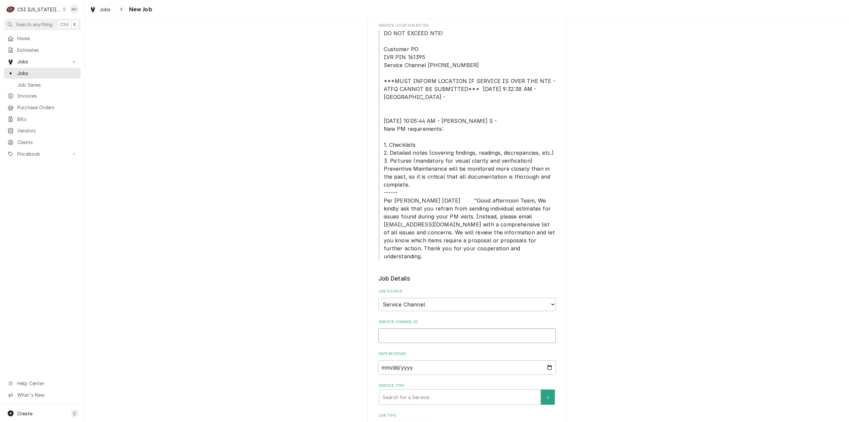
type textarea "x"
type input "323972008"
type textarea "x"
type input "323972008"
click at [407, 391] on div "Service Type" at bounding box center [460, 397] width 155 height 12
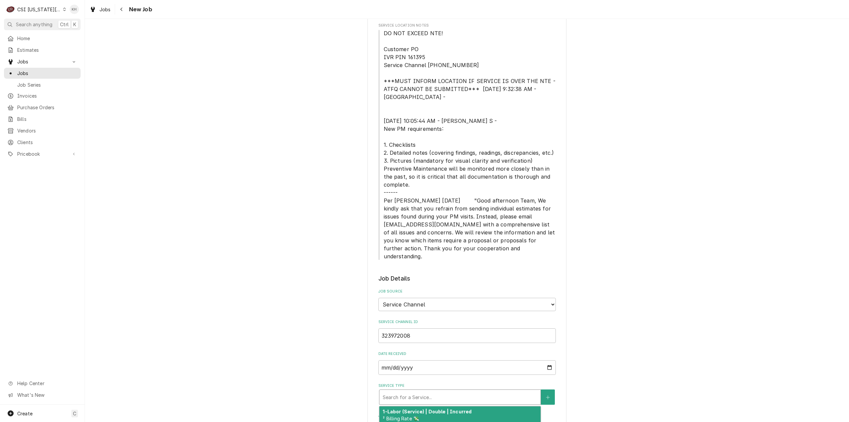
type textarea "x"
type input "s"
type textarea "x"
type input "se"
type textarea "x"
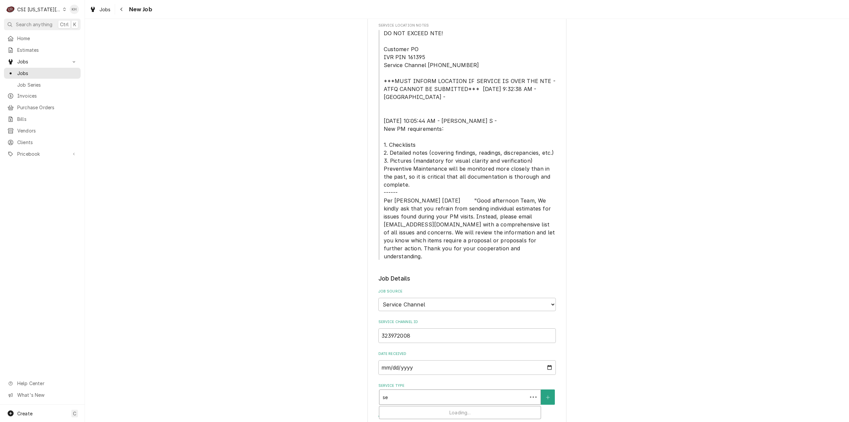
type input "ser"
type textarea "x"
type input "serv"
type textarea "x"
type input "servic"
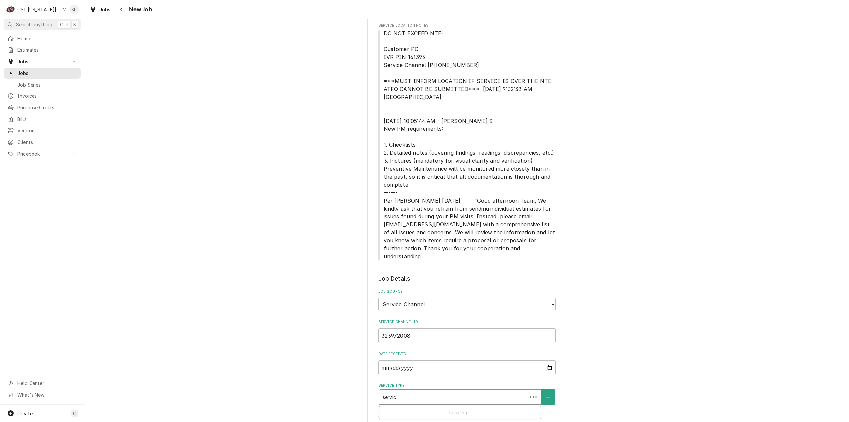
type textarea "x"
type input "service"
type textarea "x"
type input "service"
type textarea "x"
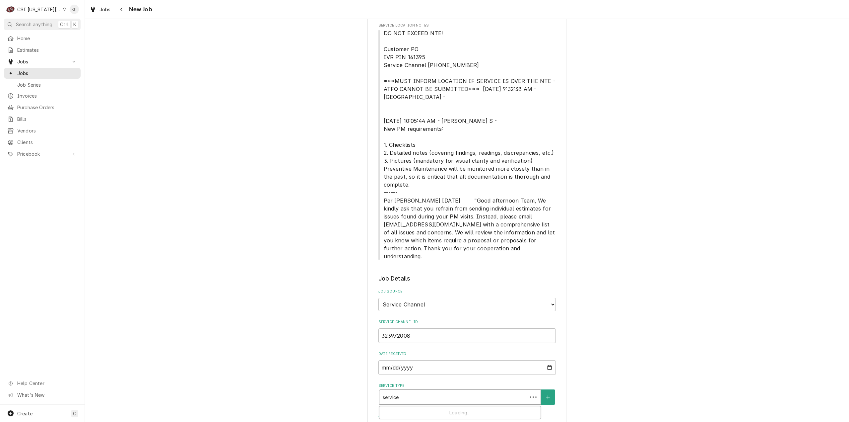
type input "service c"
type textarea "x"
type input "service ca"
type textarea "x"
type input "service cal"
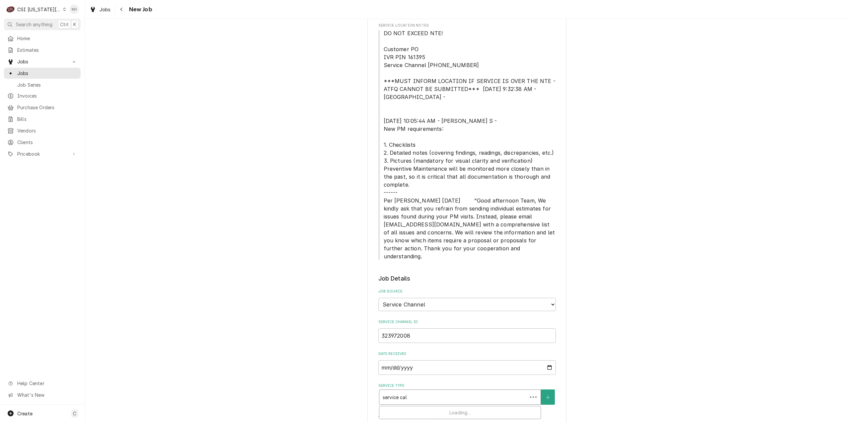
type textarea "x"
type input "service call"
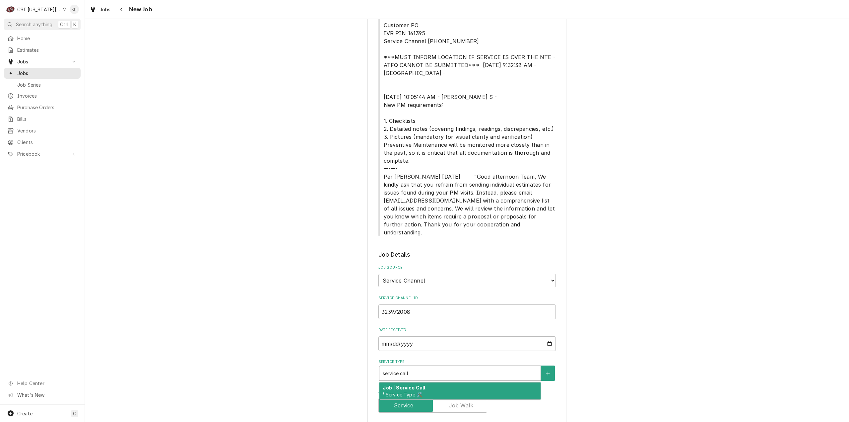
scroll to position [466, 0]
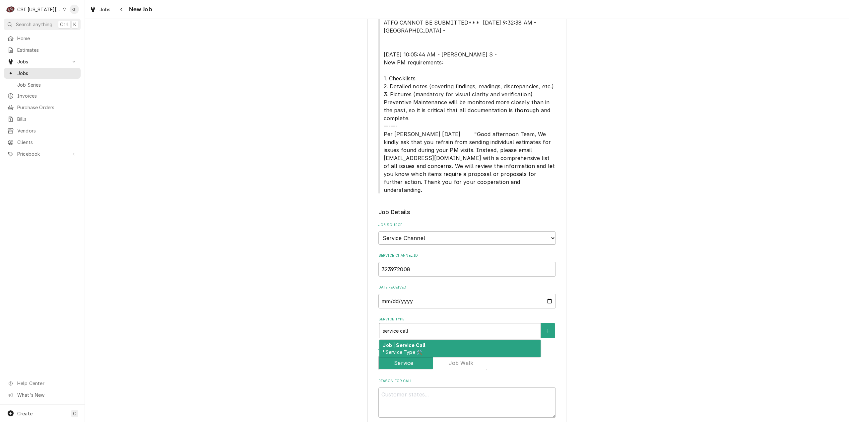
click at [423, 340] on div "Job | Service Call ¹ Service Type 🛠️" at bounding box center [459, 348] width 161 height 17
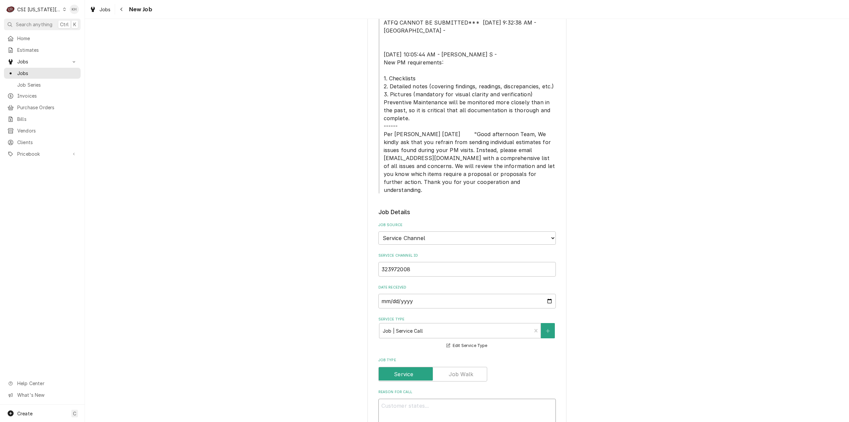
drag, startPoint x: 452, startPoint y: 399, endPoint x: 453, endPoint y: 396, distance: 3.6
click at [452, 398] on textarea "Reason For Call" at bounding box center [466, 413] width 177 height 30
paste textarea "KITCHEN / Cooking/Kitchen Equipment / Multi Cook Oven / Other (Describe In Note…"
type textarea "x"
type textarea "KITCHEN / Cooking/Kitchen Equipment / Multi Cook Oven / Other (Describe In Note…"
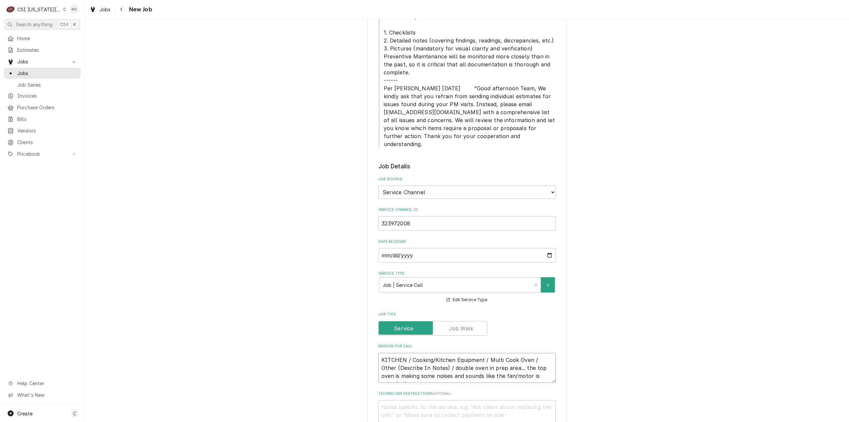
scroll to position [632, 0]
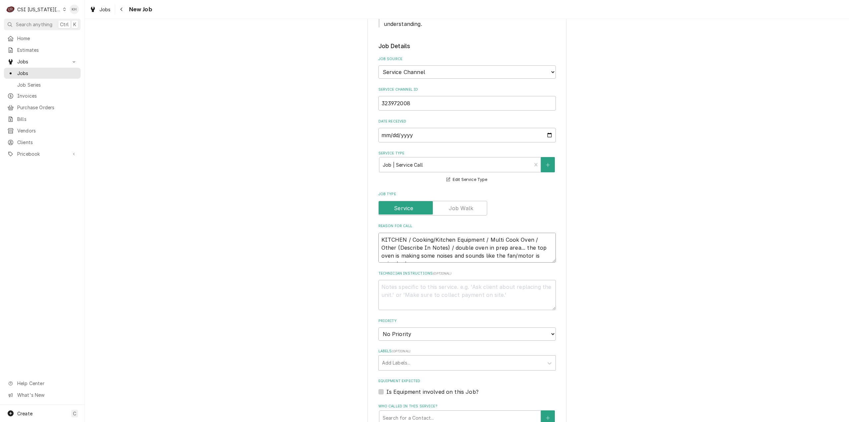
type textarea "x"
type textarea "KITCHEN / Cooking/Kitchen Equipment / Multi Cook Oven / Other (Describe In Note…"
type textarea "x"
type textarea "KITCHEN / Cooking/Kitchen Equipment / Multi Cook Oven / Other (Describe In Note…"
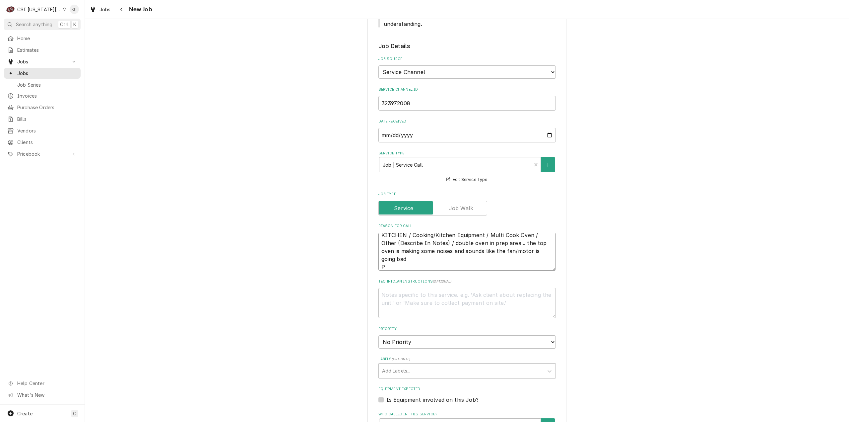
type textarea "x"
type textarea "KITCHEN / Cooking/Kitchen Equipment / Multi Cook Oven / Other (Describe In Note…"
type textarea "x"
type textarea "KITCHEN / Cooking/Kitchen Equipment / Multi Cook Oven / Other (Describe In Note…"
type textarea "x"
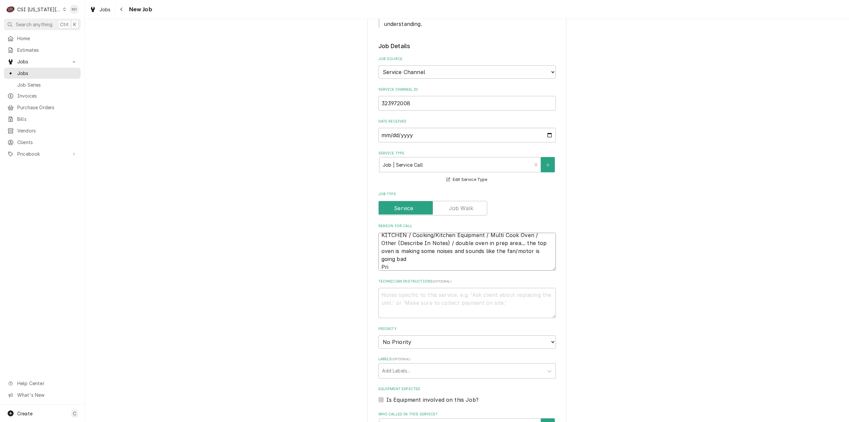
type textarea "KITCHEN / Cooking/Kitchen Equipment / Multi Cook Oven / Other (Describe In Note…"
type textarea "x"
type textarea "KITCHEN / Cooking/Kitchen Equipment / Multi Cook Oven / Other (Describe In Note…"
type textarea "x"
type textarea "KITCHEN / Cooking/Kitchen Equipment / Multi Cook Oven / Other (Describe In Note…"
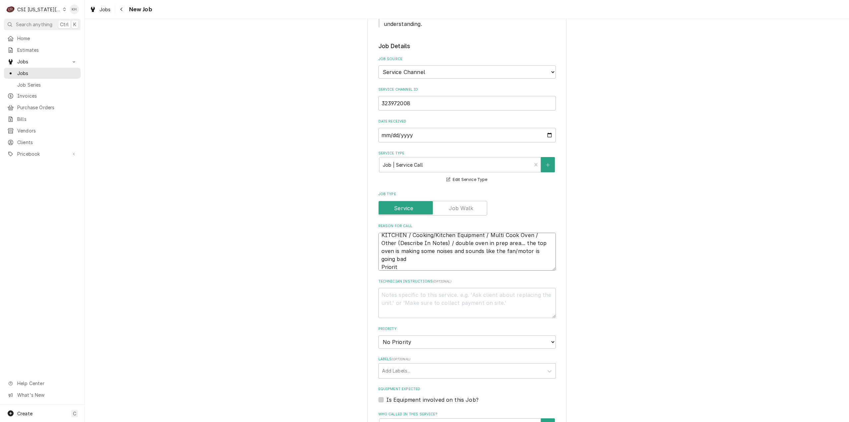
type textarea "x"
type textarea "KITCHEN / Cooking/Kitchen Equipment / Multi Cook Oven / Other (Describe In Note…"
type textarea "x"
type textarea "KITCHEN / Cooking/Kitchen Equipment / Multi Cook Oven / Other (Describe In Note…"
type textarea "x"
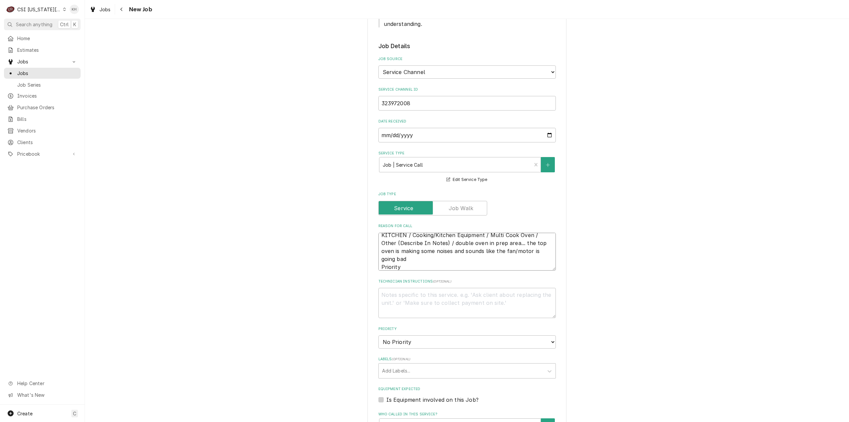
type textarea "KITCHEN / Cooking/Kitchen Equipment / Multi Cook Oven / Other (Describe In Note…"
click at [423, 252] on textarea "KITCHEN / Cooking/Kitchen Equipment / Multi Cook Oven / Other (Describe In Note…" at bounding box center [466, 252] width 177 height 38
paste textarea "Today (8 Hours)"
type textarea "x"
type textarea "KITCHEN / Cooking/Kitchen Equipment / Multi Cook Oven / Other (Describe In Note…"
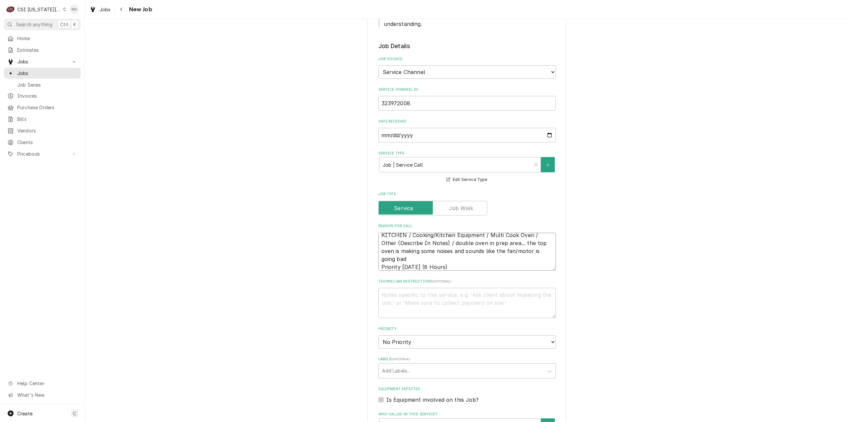
type textarea "x"
type textarea "KITCHEN / Cooking/Kitchen Equipment / Multi Cook Oven / Other (Describe In Note…"
click at [429, 288] on textarea "Technician Instructions ( optional )" at bounding box center [466, 303] width 177 height 30
type textarea "x"
type textarea "N"
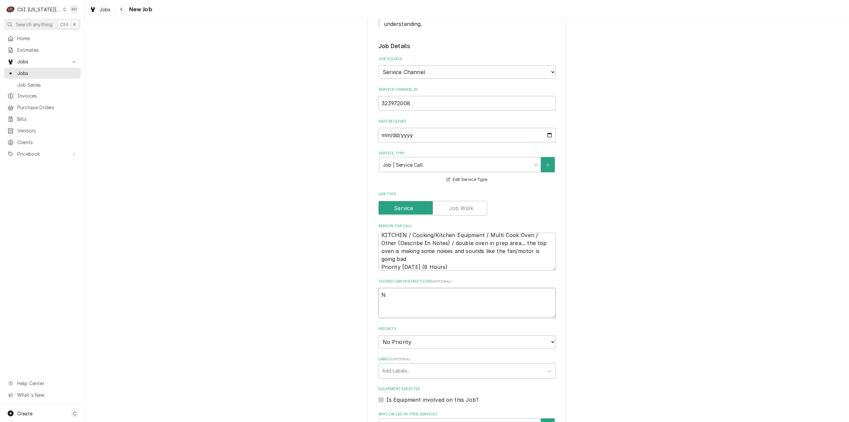
type textarea "x"
type textarea "NT"
type textarea "x"
type textarea "NTE"
type textarea "x"
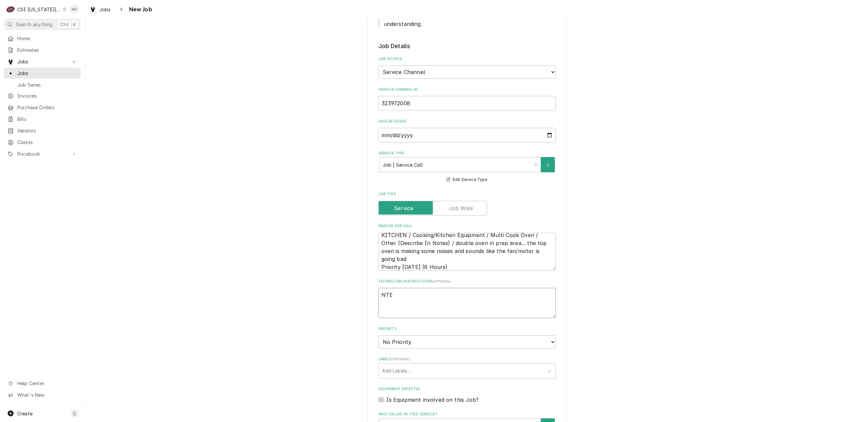
type textarea "NTE"
type textarea "x"
type textarea "NTE $"
type textarea "x"
type textarea "NTE $1"
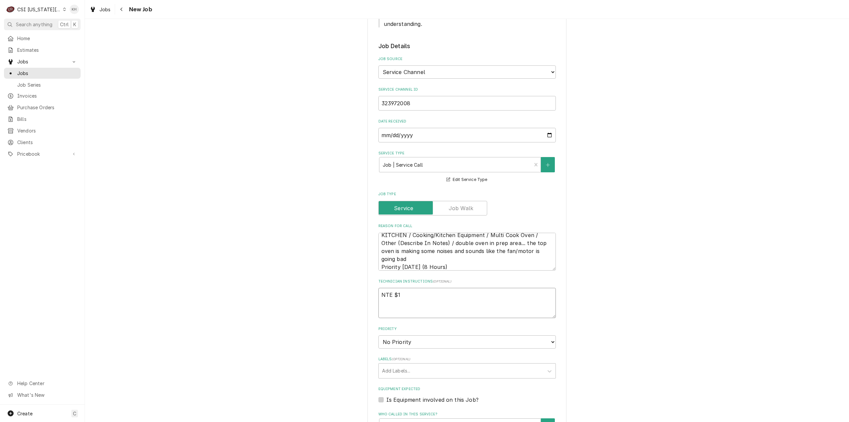
type textarea "x"
type textarea "NTE $11"
type textarea "x"
type textarea "NTE $110"
type textarea "x"
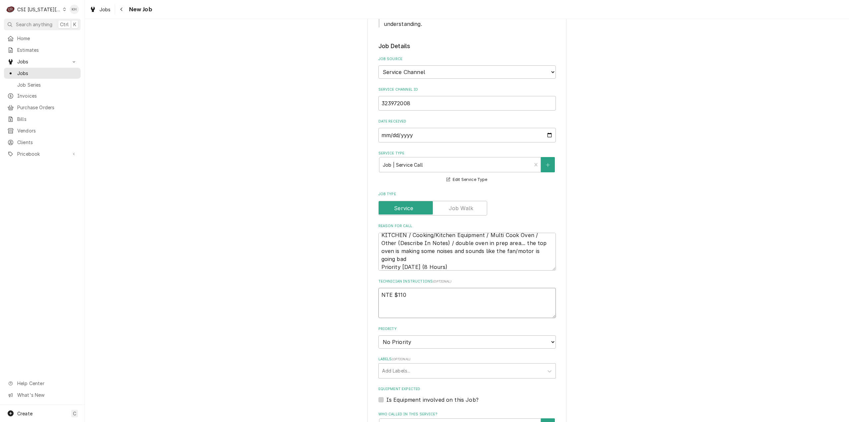
type textarea "NTE $1100"
type textarea "x"
type textarea "NTE $1100."
type textarea "x"
type textarea "NTE $1100.0"
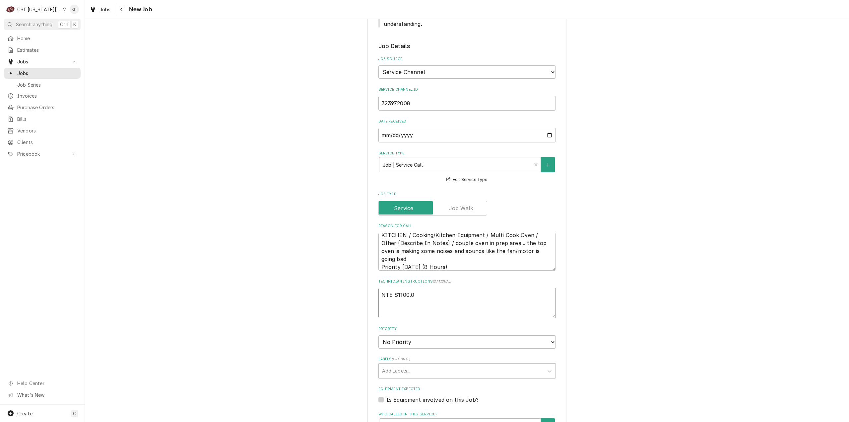
type textarea "x"
type textarea "NTE $1100.00"
type textarea "x"
type textarea "NTE $1100.00"
drag, startPoint x: 453, startPoint y: 322, endPoint x: 446, endPoint y: 330, distance: 10.6
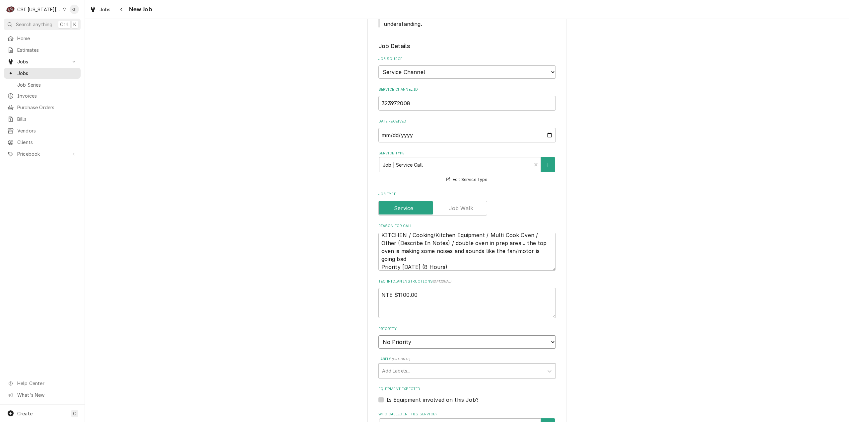
click at [453, 335] on select "No Priority Urgent High Medium Low" at bounding box center [466, 341] width 177 height 13
select select "2"
click at [378, 335] on select "No Priority Urgent High Medium Low" at bounding box center [466, 341] width 177 height 13
click at [441, 288] on textarea "NTE $1100.00" at bounding box center [466, 303] width 177 height 30
type textarea "x"
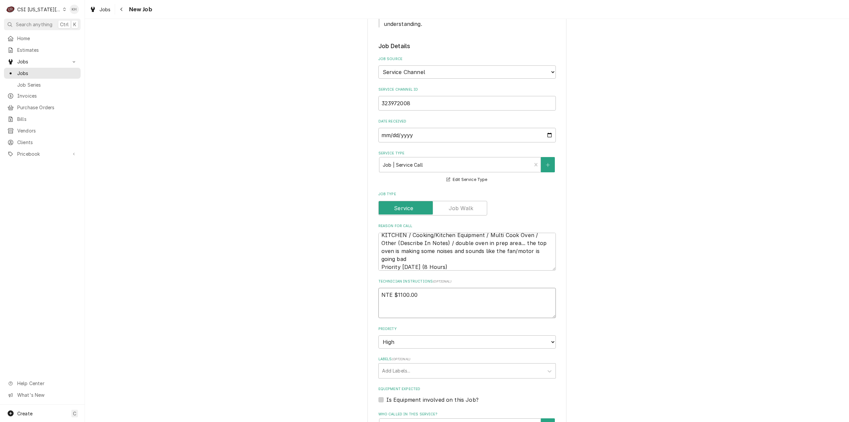
type textarea "NTE $1100.00"
type textarea "x"
type textarea "NTE $1100.00"
type textarea "x"
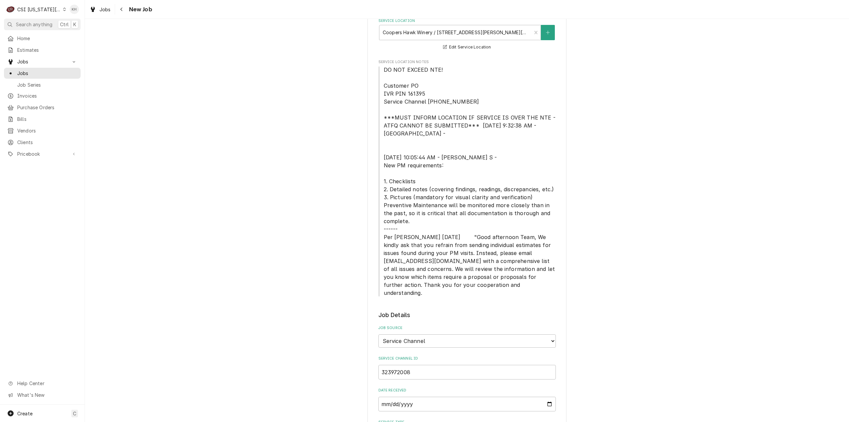
scroll to position [365, 0]
type textarea "NTE $1100.00"
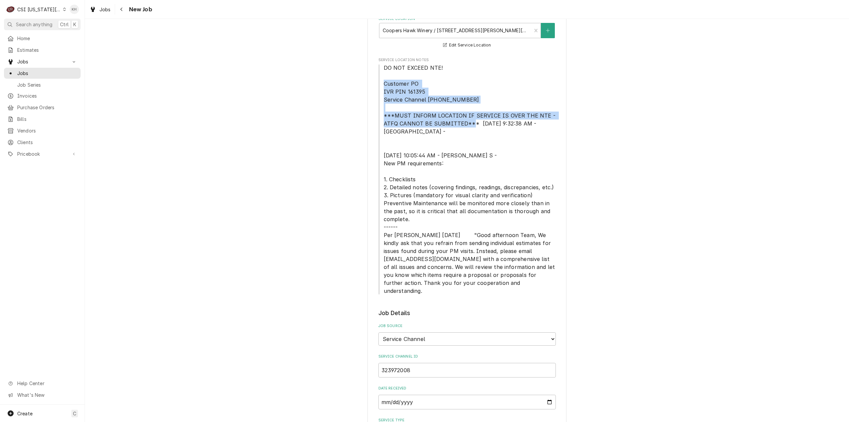
drag, startPoint x: 473, startPoint y: 114, endPoint x: 367, endPoint y: 78, distance: 112.1
click at [368, 78] on div "Please provide the following information to create a job: Client Details Client…" at bounding box center [467, 326] width 199 height 1318
copy span "Customer PO IVR PIN 161395 Service Channel 516-500-7776 ***MUST INFORM LOCATION…"
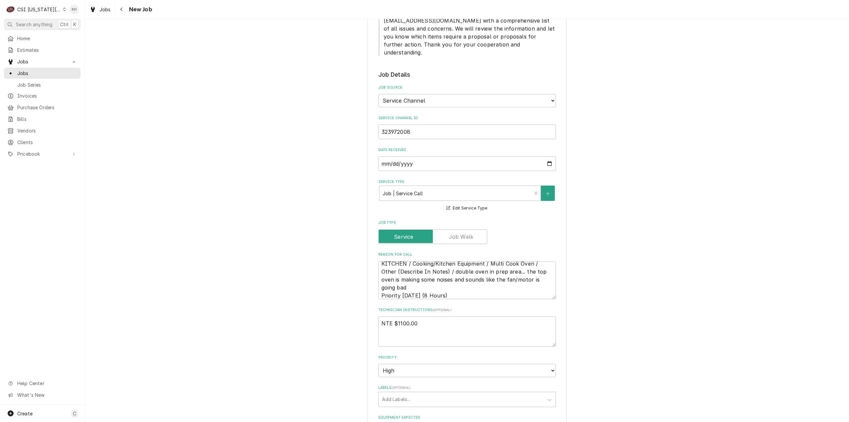
scroll to position [663, 0]
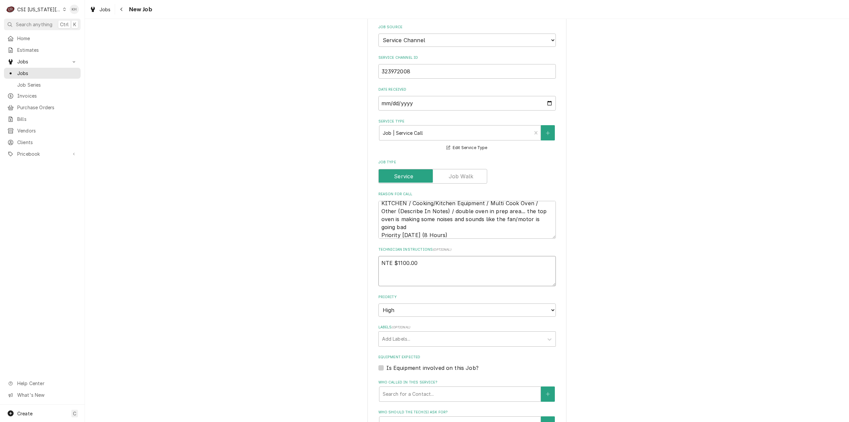
click at [392, 259] on textarea "NTE $1100.00" at bounding box center [466, 271] width 177 height 30
paste textarea "Customer PO IVR PIN 161395 Service Channel 516-500-7776 ***MUST INFORM LOCATION…"
type textarea "x"
type textarea "NTE $1100.00 Customer PO IVR PIN 161395 Service Channel 516-500-7776 ***MUST IN…"
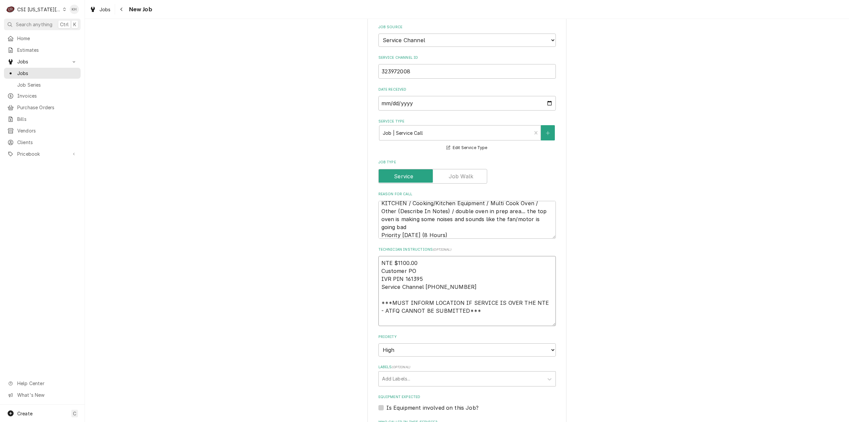
click at [414, 256] on textarea "NTE $1100.00 Customer PO IVR PIN 161395 Service Channel 516-500-7776 ***MUST IN…" at bounding box center [466, 291] width 177 height 70
type textarea "x"
type textarea "NTE $1100.00 Customer PO IVR PIN 161395 Service Channel 516-500-7776 ***MUST IN…"
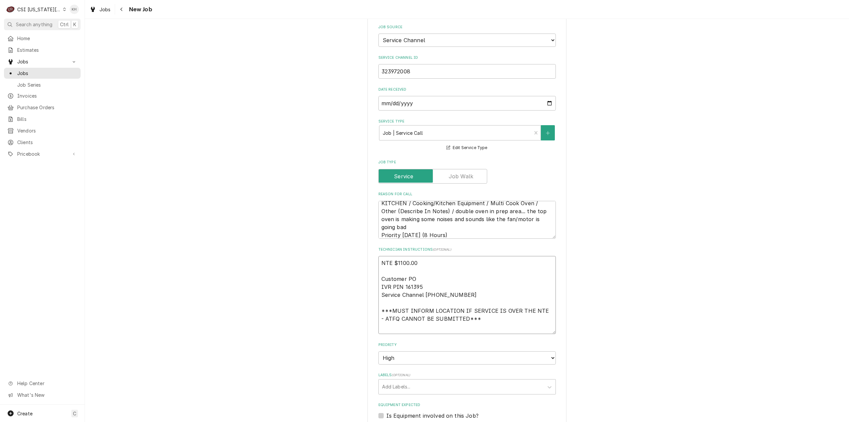
click at [439, 312] on textarea "NTE $1100.00 Customer PO IVR PIN 161395 Service Channel 516-500-7776 ***MUST IN…" at bounding box center [466, 295] width 177 height 78
type textarea "x"
type textarea "NTE $1100.00 Customer PO IVR PIN 161395 Service Channel 516-500-7776 ***MUST IN…"
type textarea "x"
type textarea "NTE $1100.00 Customer PO IVR PIN 161395 Service Channel 516-500-7776 ***MUST IN…"
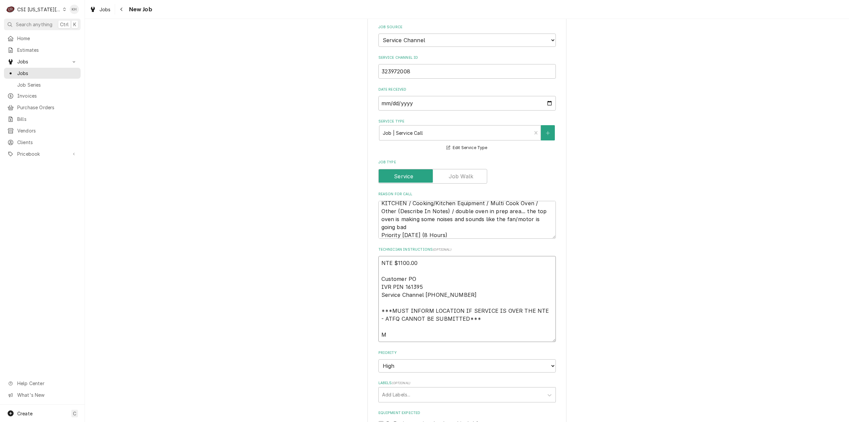
type textarea "x"
type textarea "NTE $1100.00 Customer PO IVR PIN 161395 Service Channel 516-500-7776 ***MUST IN…"
type textarea "x"
type textarea "NTE $1100.00 Customer PO IVR PIN 161395 Service Channel 516-500-7776 ***MUST IN…"
type textarea "x"
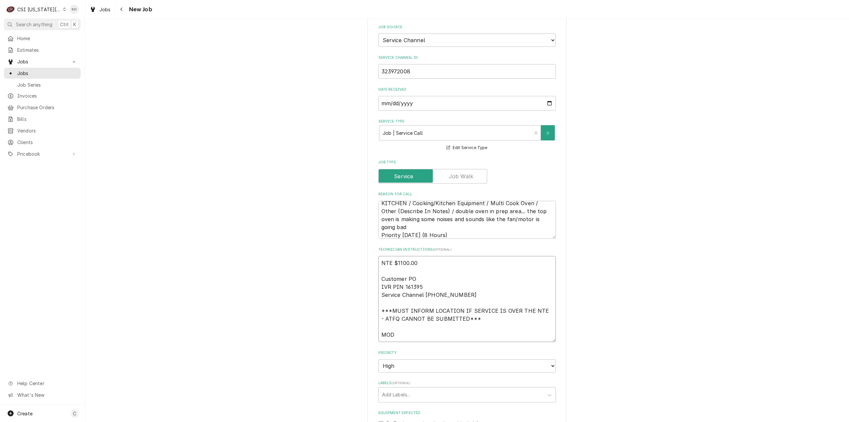
type textarea "NTE $1100.00 Customer PO IVR PIN 161395 Service Channel 516-500-7776 ***MUST IN…"
click at [423, 318] on textarea "NTE $1100.00 Customer PO IVR PIN 161395 Service Channel 516-500-7776 ***MUST IN…" at bounding box center [466, 299] width 177 height 86
paste textarea "8167660123"
type textarea "x"
type textarea "NTE $1100.00 Customer PO IVR PIN 161395 Service Channel 516-500-7776 ***MUST IN…"
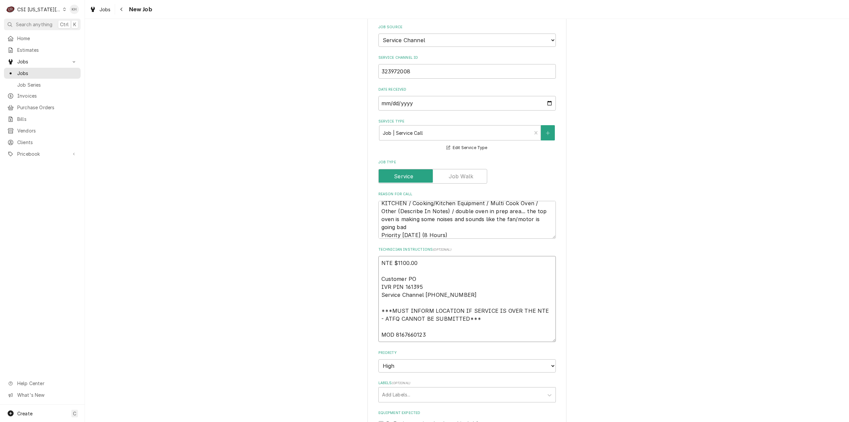
scroll to position [730, 0]
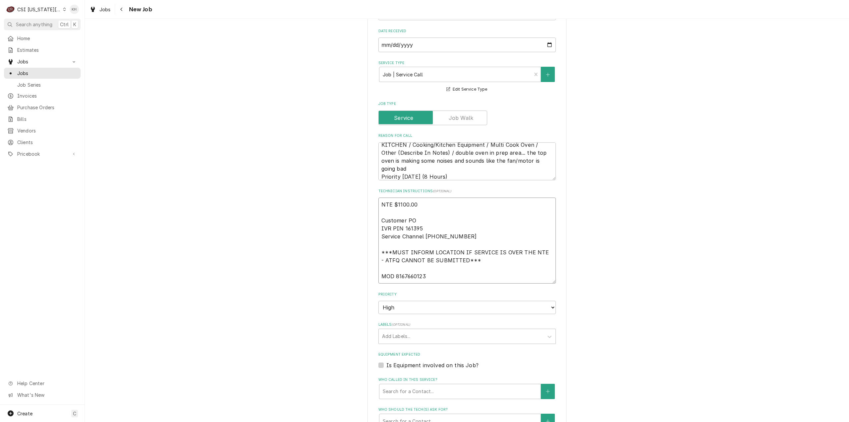
type textarea "x"
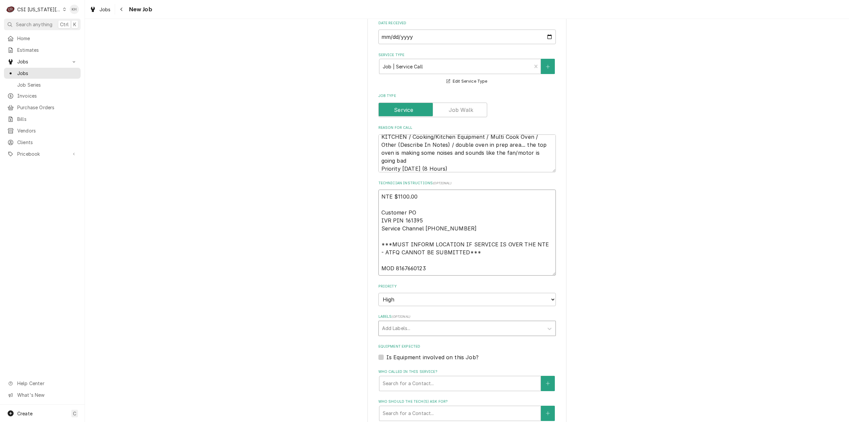
type textarea "NTE $1100.00 Customer PO IVR PIN 161395 Service Channel 516-500-7776 ***MUST IN…"
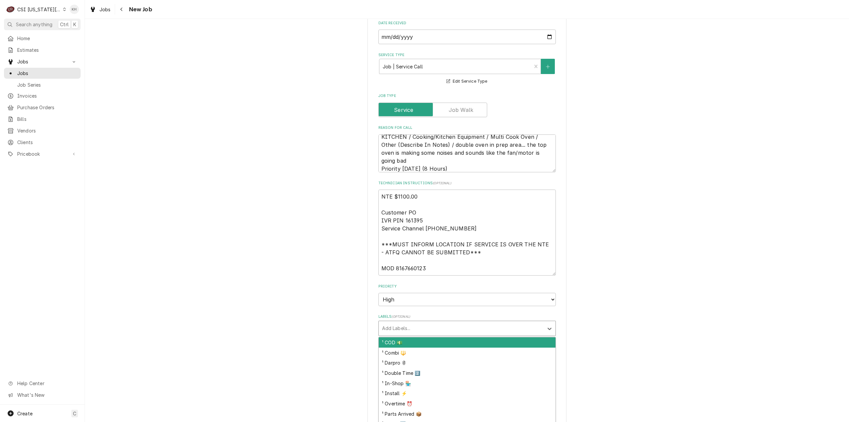
click at [423, 322] on div "Labels" at bounding box center [461, 328] width 158 height 12
type input "o"
type input "cook"
type textarea "x"
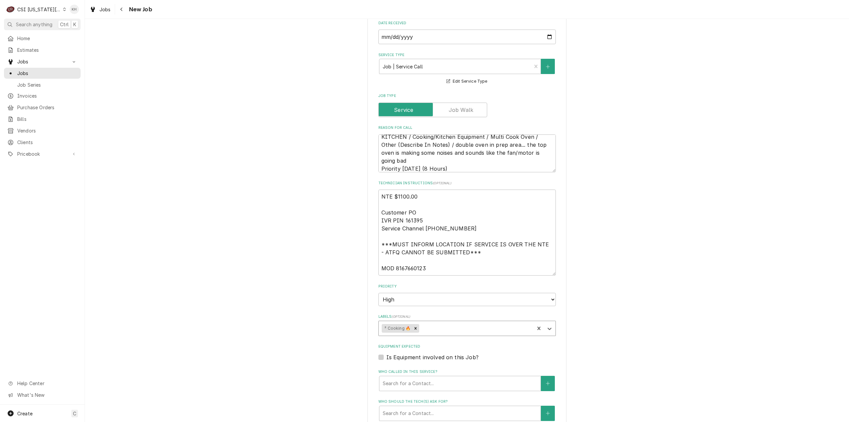
type textarea "x"
click at [381, 353] on div "Is Equipment involved on this Job?" at bounding box center [466, 357] width 177 height 8
drag, startPoint x: 379, startPoint y: 341, endPoint x: 395, endPoint y: 352, distance: 18.8
click at [386, 353] on label "Is Equipment involved on this Job?" at bounding box center [432, 357] width 92 height 8
click at [386, 353] on input "Equipment Expected" at bounding box center [474, 360] width 177 height 15
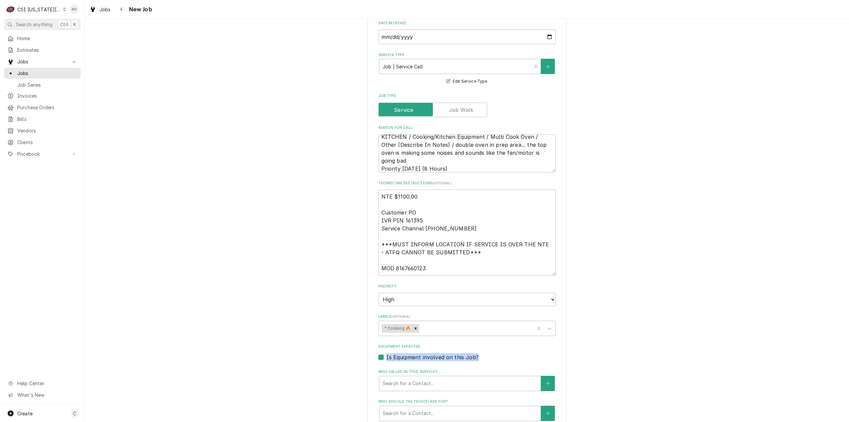
checkbox input "true"
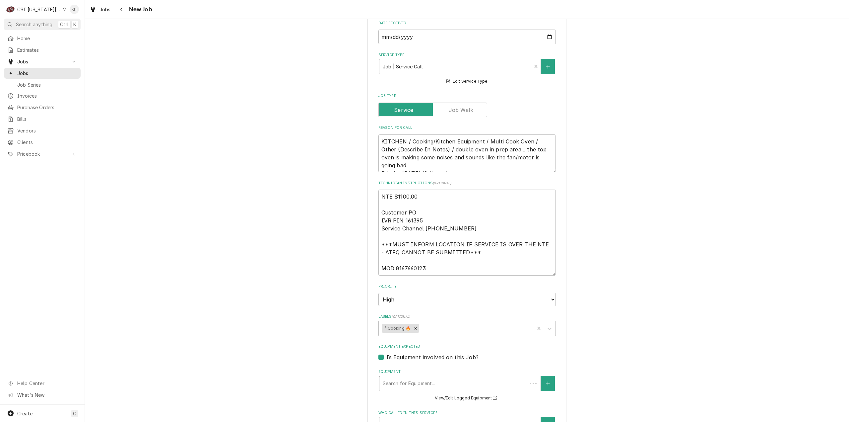
click at [413, 377] on div "Equipment" at bounding box center [453, 383] width 141 height 12
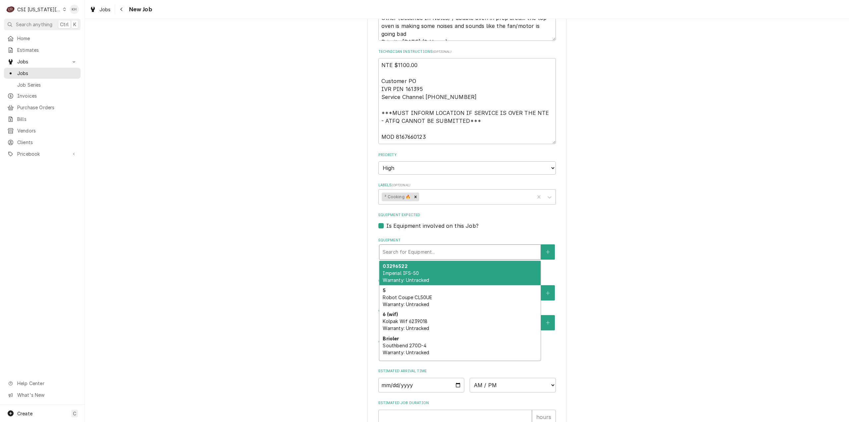
scroll to position [862, 0]
type textarea "x"
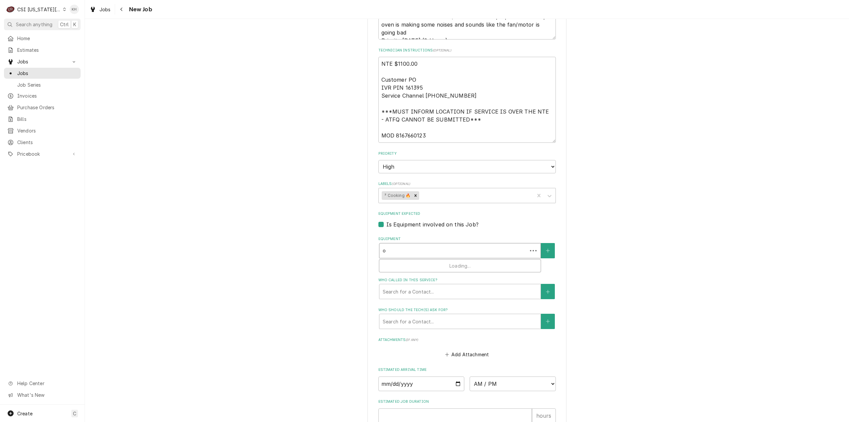
type input "ov"
type textarea "x"
type input "ove"
type textarea "x"
type input "oven"
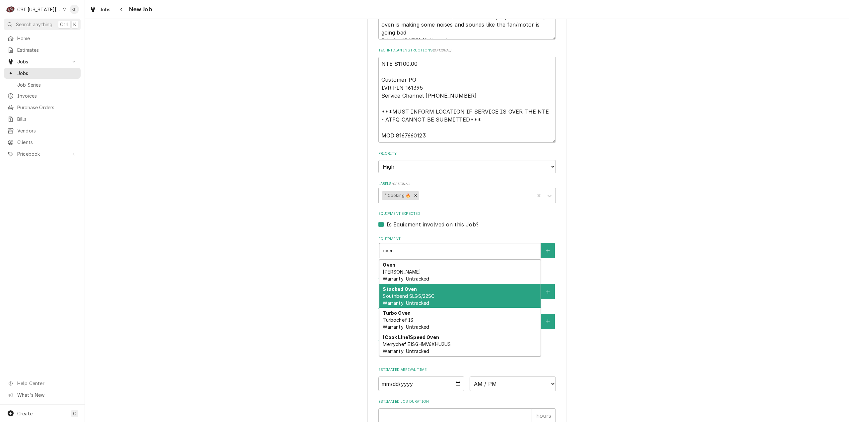
click at [463, 284] on div "Stacked Oven Southbend SLGS/22SC Warranty: Untracked" at bounding box center [459, 296] width 161 height 24
type textarea "x"
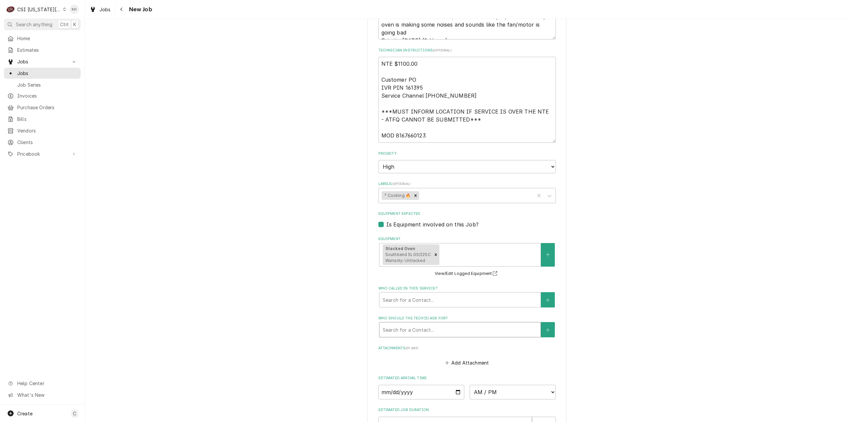
drag, startPoint x: 269, startPoint y: 226, endPoint x: 390, endPoint y: 313, distance: 149.6
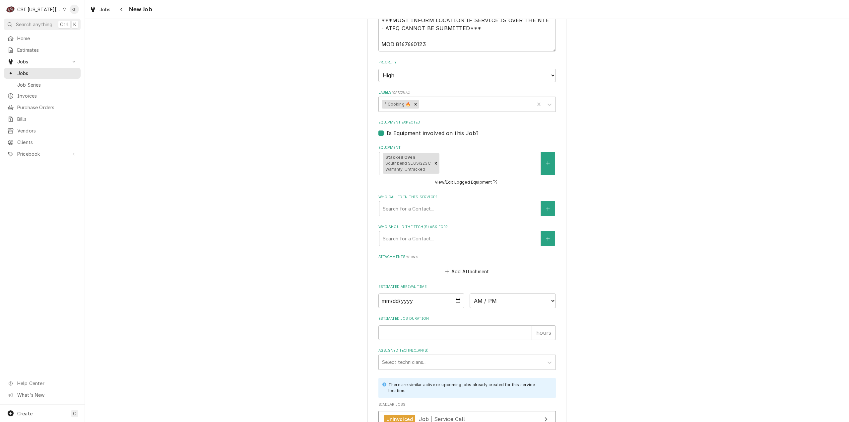
scroll to position [962, 0]
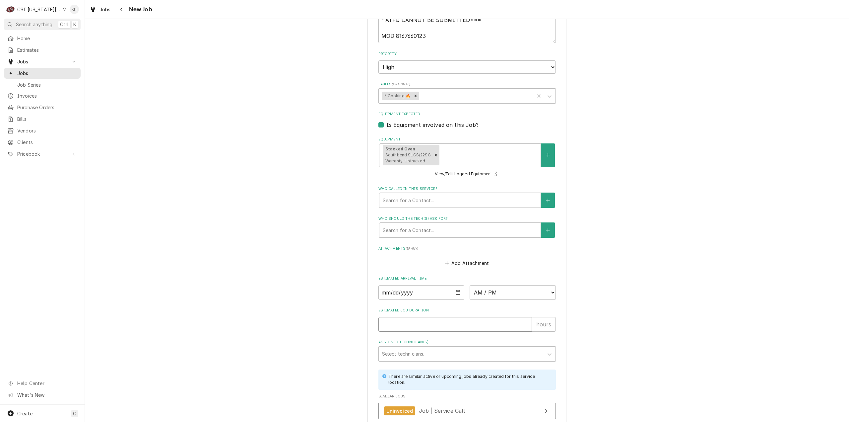
click at [429, 317] on input "Estimated Job Duration" at bounding box center [455, 324] width 154 height 15
type textarea "x"
type input "2"
drag, startPoint x: 237, startPoint y: 266, endPoint x: 281, endPoint y: 314, distance: 64.8
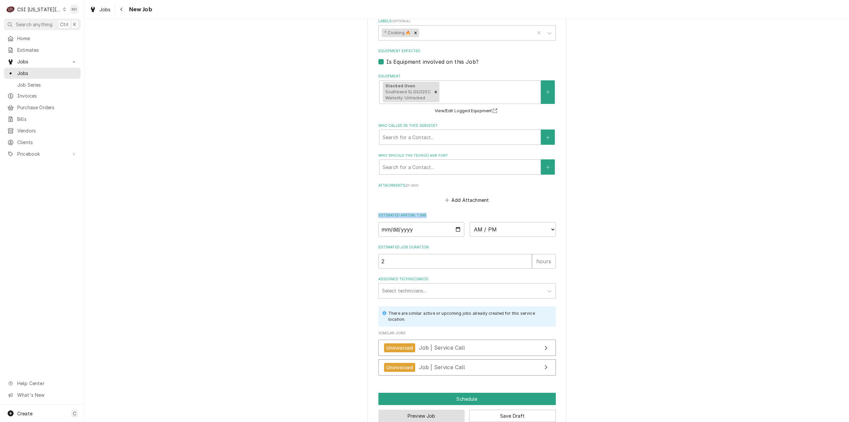
click at [424, 409] on button "Preview Job" at bounding box center [421, 415] width 87 height 12
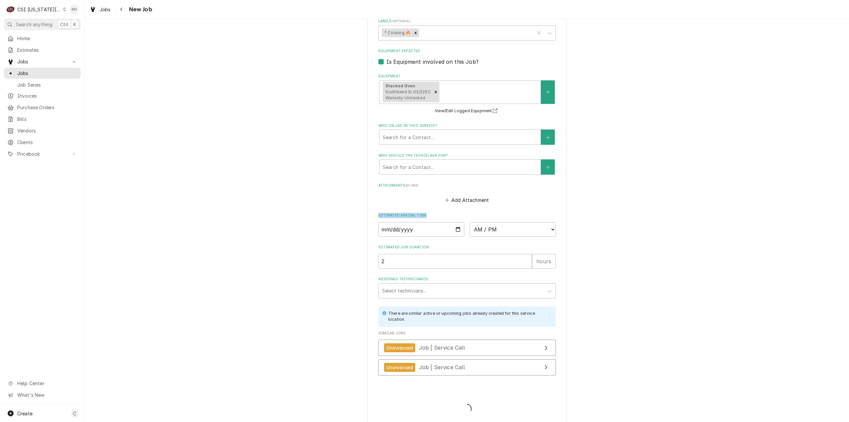
scroll to position [1018, 0]
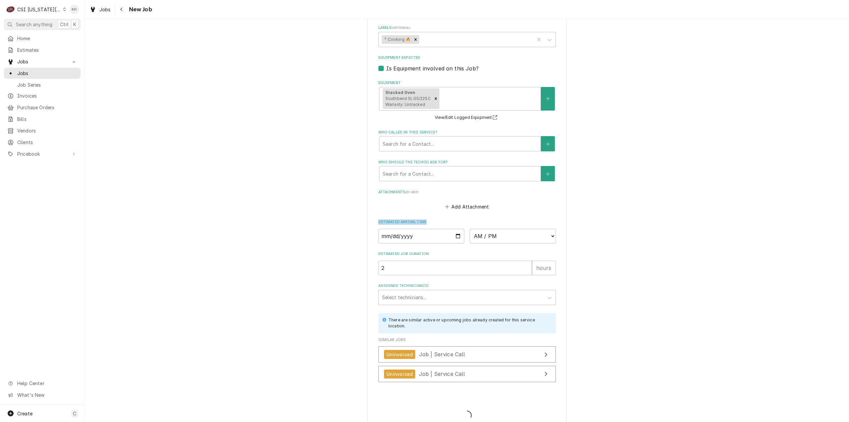
type textarea "x"
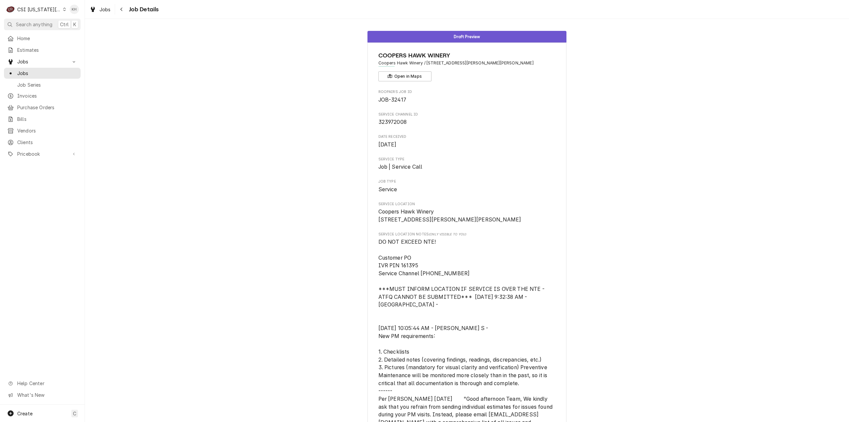
drag, startPoint x: 34, startPoint y: 8, endPoint x: 45, endPoint y: 16, distance: 14.2
click at [34, 8] on div "CSI [US_STATE][GEOGRAPHIC_DATA]" at bounding box center [39, 9] width 44 height 7
click at [83, 27] on div "CSI [US_STATE]" at bounding box center [113, 24] width 97 height 7
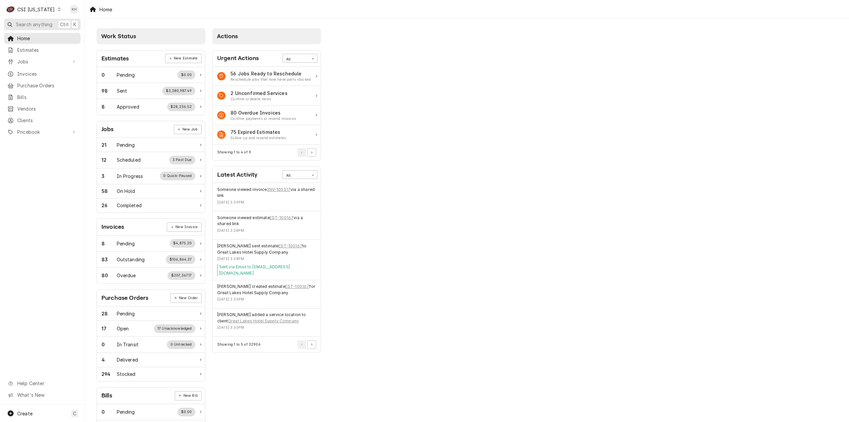
click at [24, 28] on button "Search anything Ctrl K" at bounding box center [42, 25] width 77 height 12
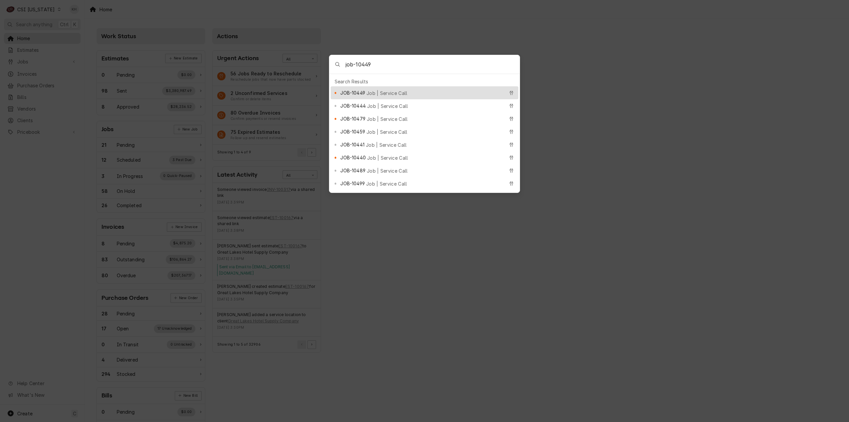
type input "job-10449"
click at [421, 92] on div "JOB-10449 Job | Service Call" at bounding box center [422, 93] width 164 height 8
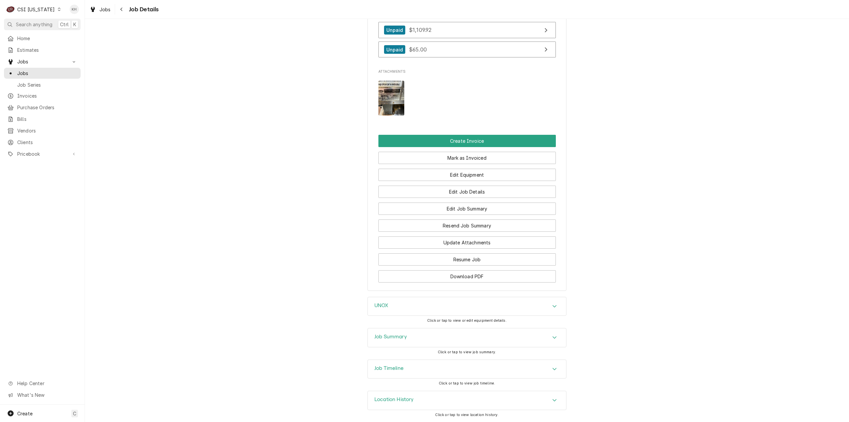
click at [411, 343] on div "Job Summary" at bounding box center [467, 337] width 198 height 19
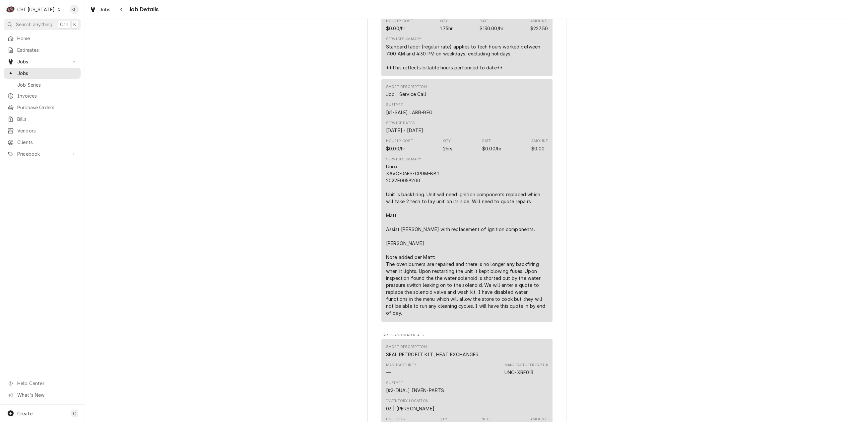
scroll to position [1425, 0]
click at [36, 22] on span "Search anything" at bounding box center [34, 24] width 36 height 7
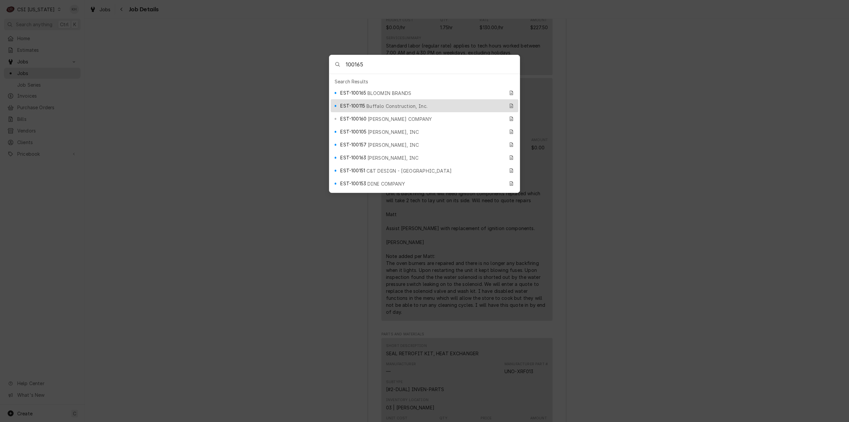
type input "100165"
click at [410, 94] on div "EST-100165 BLOOMIN BRANDS" at bounding box center [425, 92] width 188 height 13
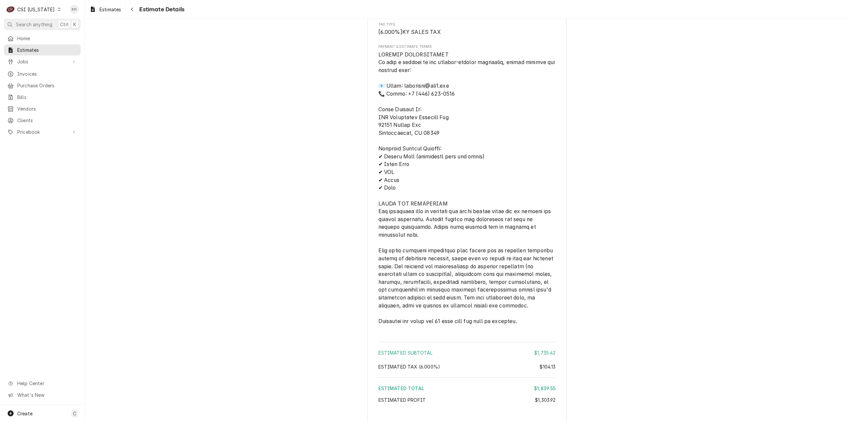
scroll to position [1061, 0]
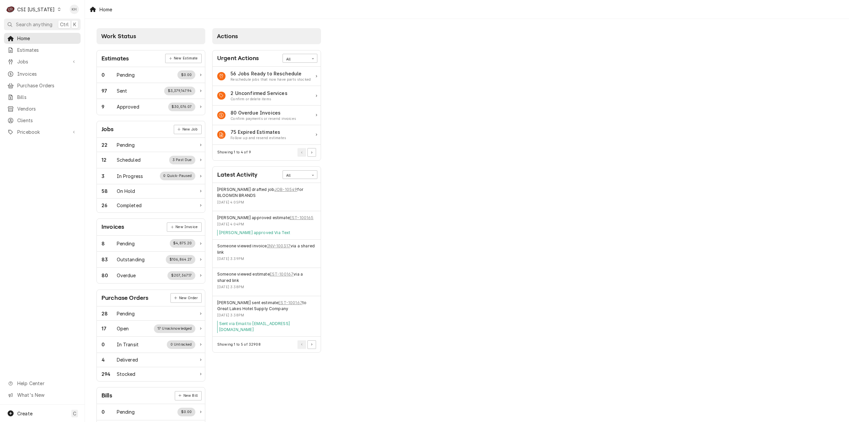
drag, startPoint x: 29, startPoint y: 21, endPoint x: 184, endPoint y: 58, distance: 159.5
click at [29, 21] on span "Search anything" at bounding box center [34, 24] width 36 height 7
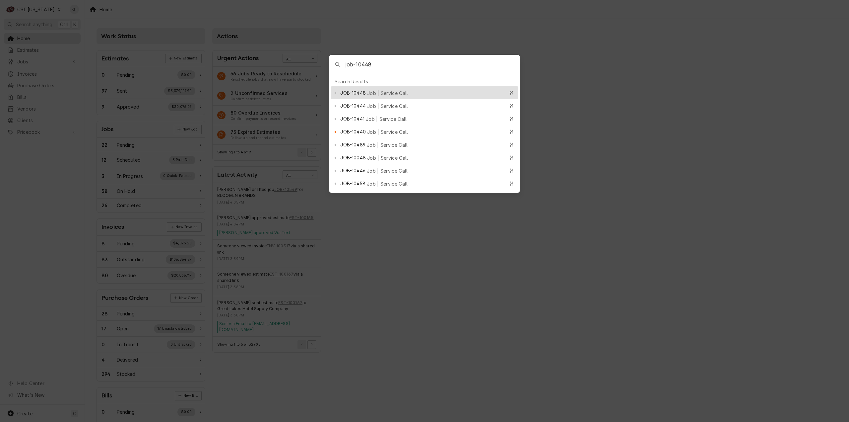
type input "job-10448"
click at [375, 90] on span "Job | Service Call" at bounding box center [387, 93] width 41 height 7
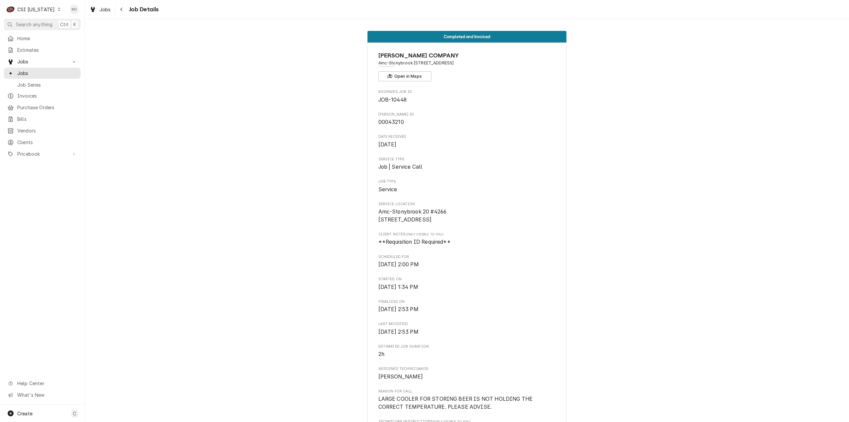
click at [25, 26] on span "Search anything" at bounding box center [34, 24] width 36 height 7
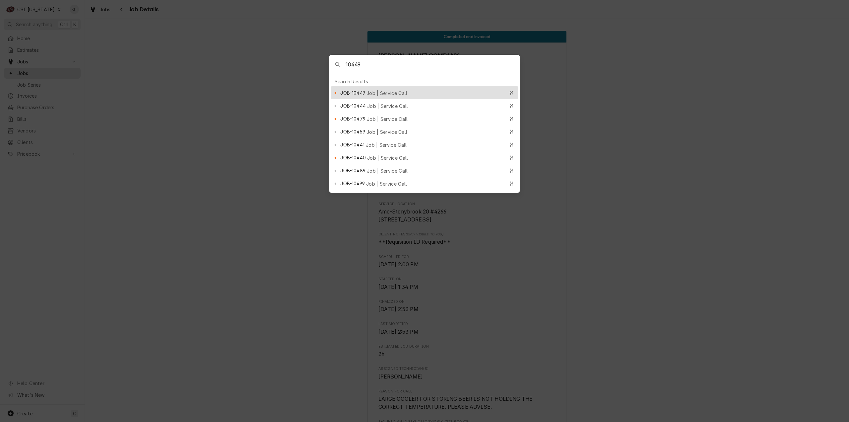
type input "10449"
click at [365, 91] on span "JOB-10449" at bounding box center [352, 92] width 25 height 7
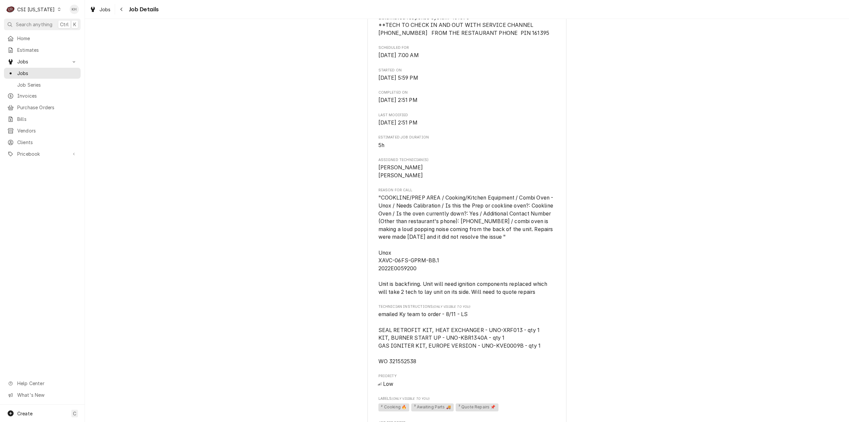
scroll to position [332, 0]
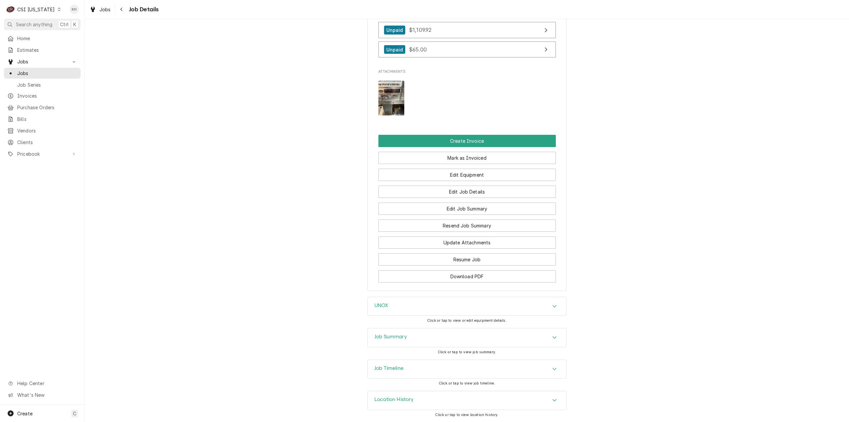
click at [399, 361] on div "Job Timeline" at bounding box center [467, 369] width 198 height 19
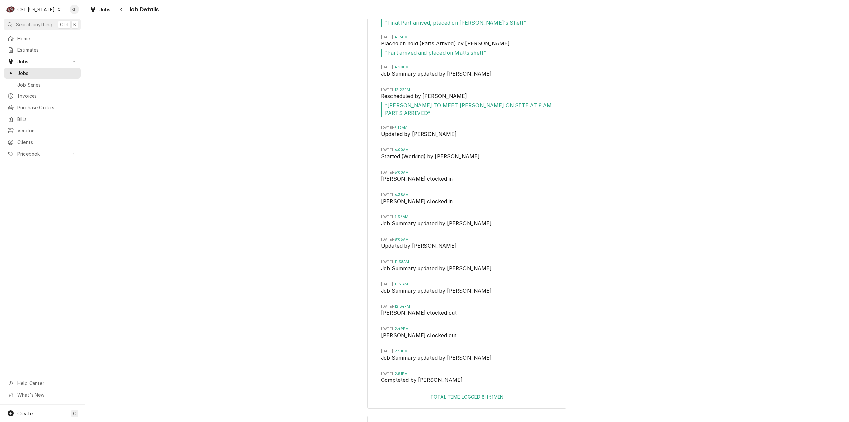
scroll to position [1342, 0]
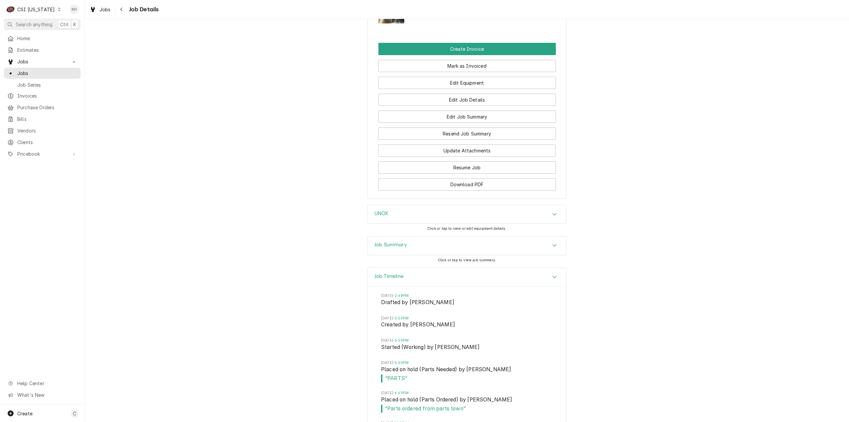
click at [426, 252] on div "Job Summary" at bounding box center [467, 245] width 198 height 19
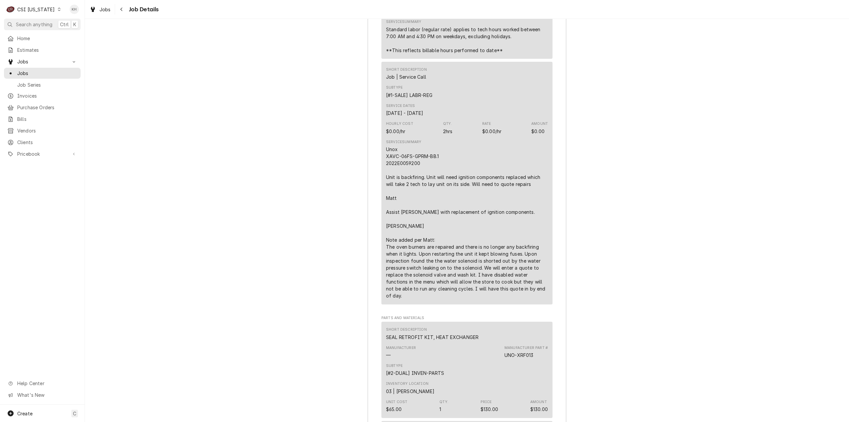
scroll to position [1508, 0]
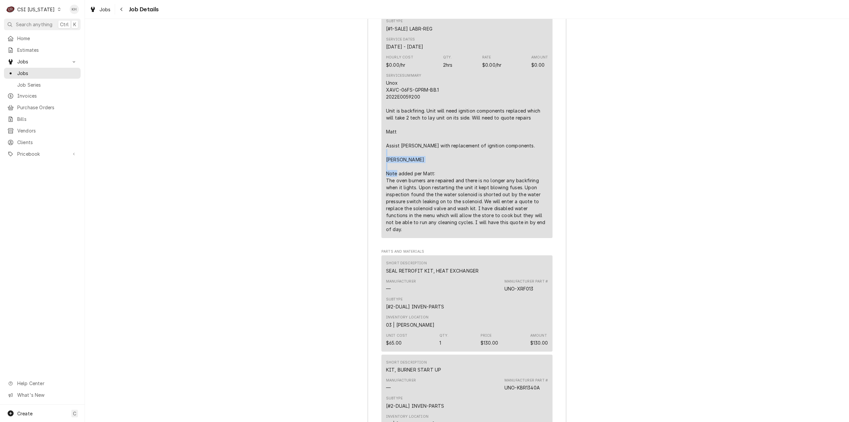
drag, startPoint x: 402, startPoint y: 178, endPoint x: 438, endPoint y: 183, distance: 35.6
click at [438, 183] on div "Unox XAVC-06FS-GPRM-BB.1 2022E0059200 Unit is backfiring. Unit will need igniti…" at bounding box center [467, 155] width 162 height 153
click at [144, 240] on div "Job Summary Roopairs Job ID JOB-10449 Service Type Job | Service Call Job Type …" at bounding box center [467, 315] width 764 height 1419
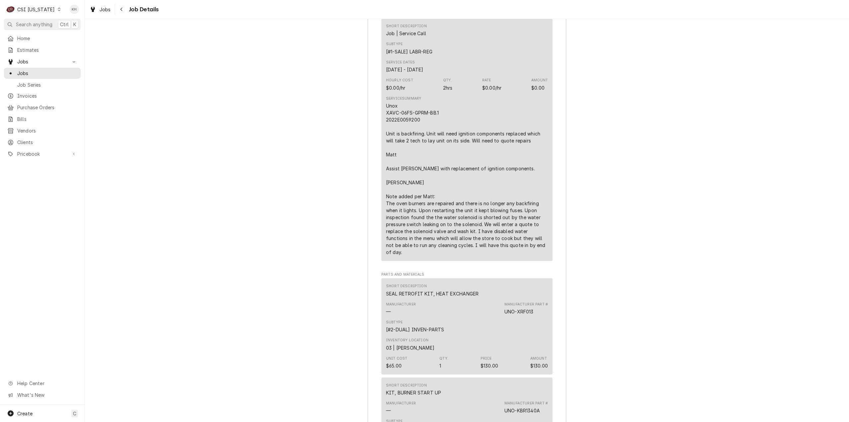
scroll to position [1475, 0]
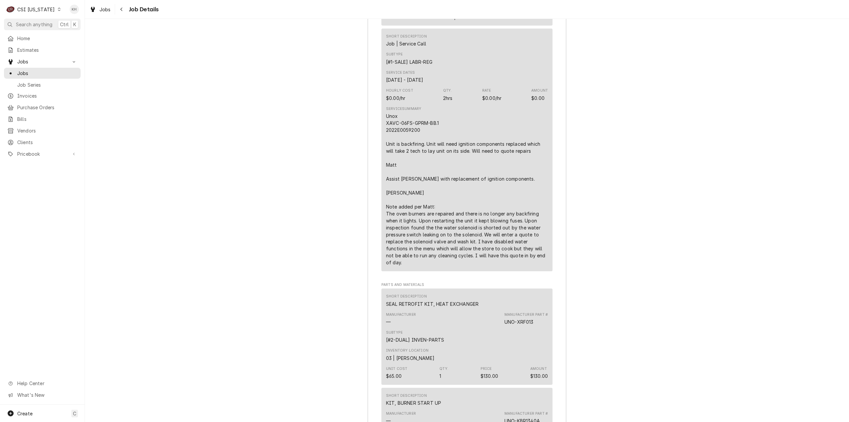
click at [31, 8] on div "CSI Kentucky" at bounding box center [35, 9] width 37 height 7
click at [88, 8] on div "CSI [US_STATE][GEOGRAPHIC_DATA]" at bounding box center [103, 13] width 94 height 11
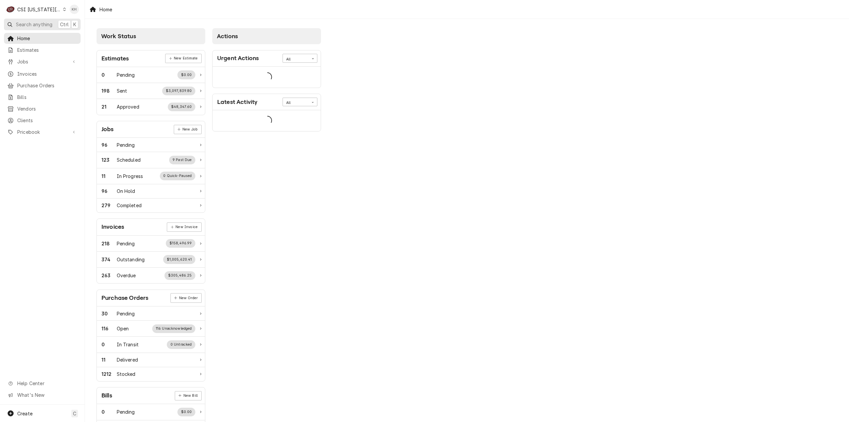
click at [50, 18] on div "C CSI [US_STATE] City KH" at bounding box center [42, 9] width 85 height 19
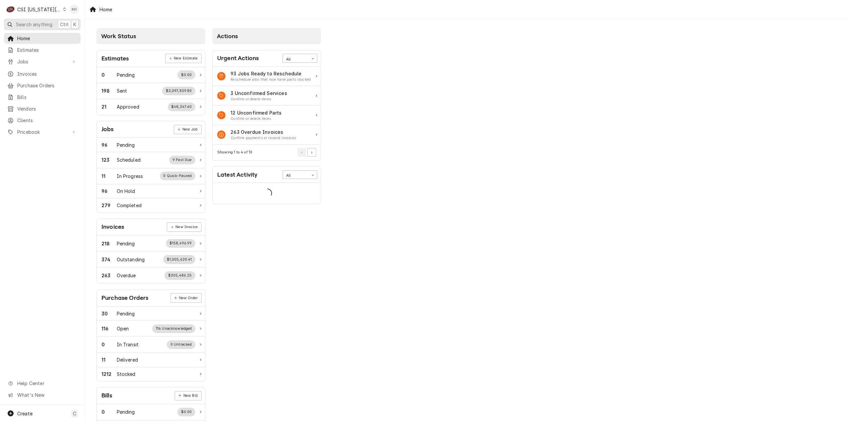
click at [46, 25] on span "Search anything" at bounding box center [34, 24] width 36 height 7
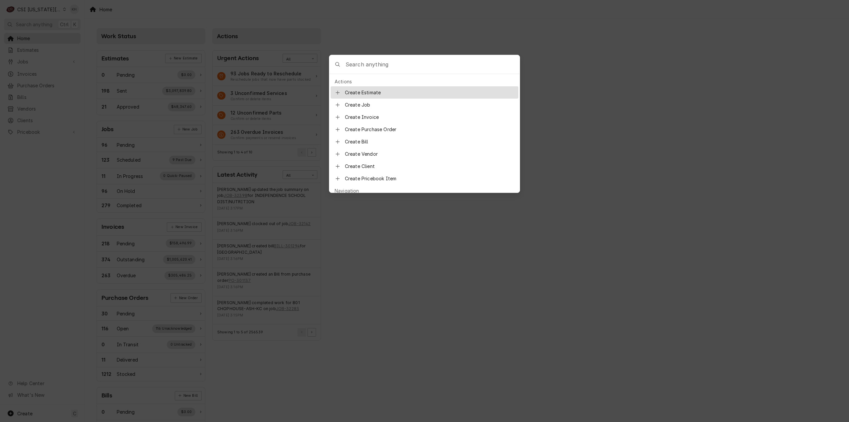
click at [391, 60] on input "Global Command Menu" at bounding box center [433, 64] width 174 height 19
type input "job-31850"
click at [399, 90] on span "Job | Install/Setup" at bounding box center [389, 93] width 44 height 7
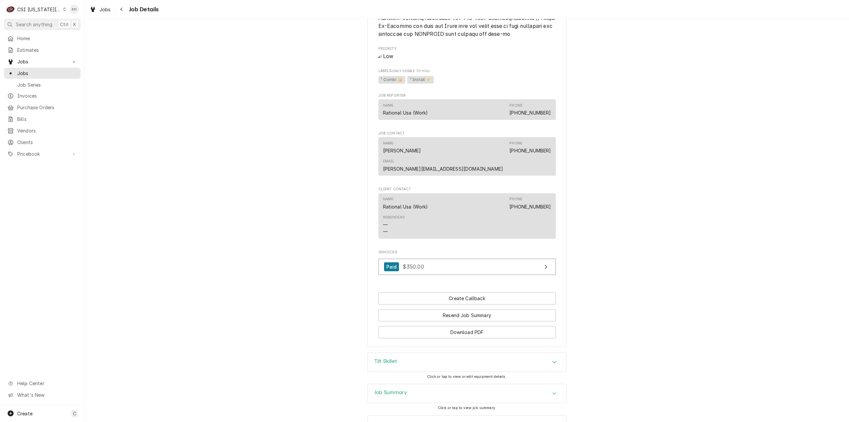
scroll to position [660, 0]
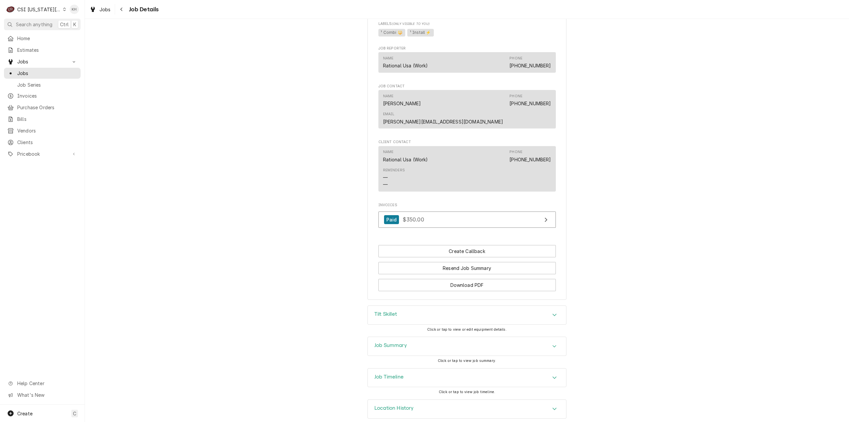
click at [431, 341] on div "Job Summary" at bounding box center [467, 346] width 198 height 19
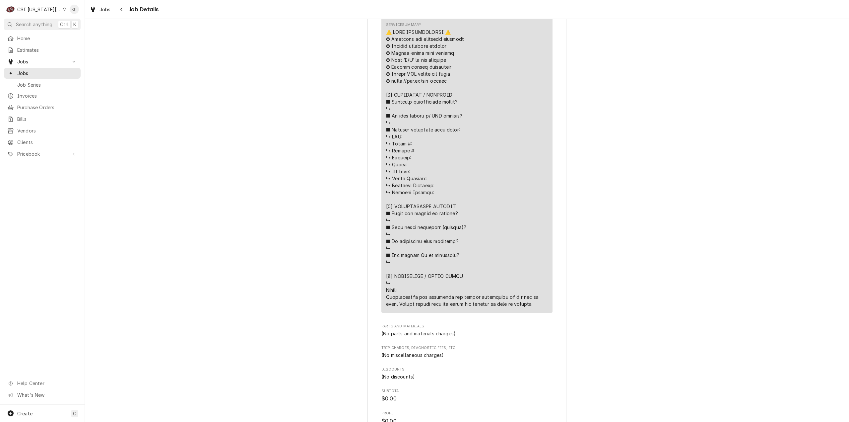
scroll to position [1224, 0]
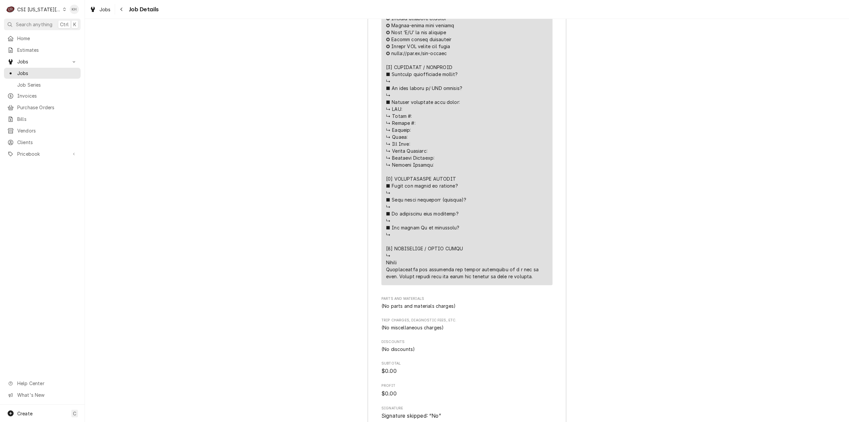
click at [132, 149] on div "Job Summary Roopairs Job ID JOB-31850 Rational ID 00566980 Service Type Job | I…" at bounding box center [467, 106] width 764 height 669
click at [31, 419] on div "Create C" at bounding box center [42, 412] width 85 height 17
click at [108, 344] on div "Job" at bounding box center [124, 344] width 44 height 7
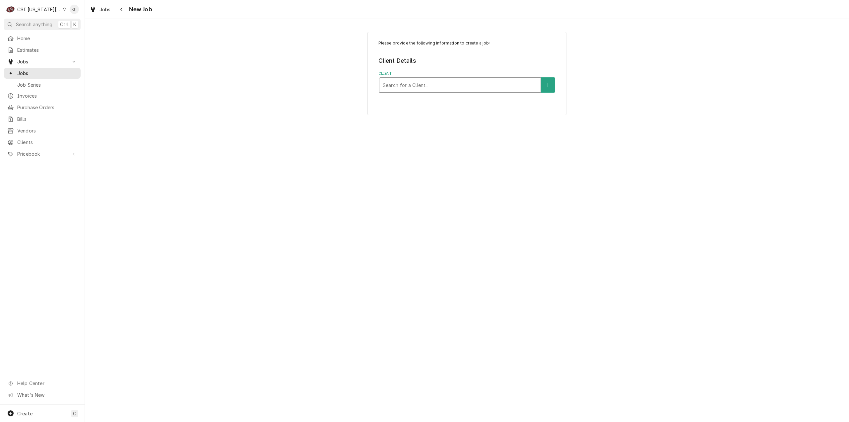
click at [459, 83] on div "Client" at bounding box center [460, 85] width 155 height 12
type input "10586"
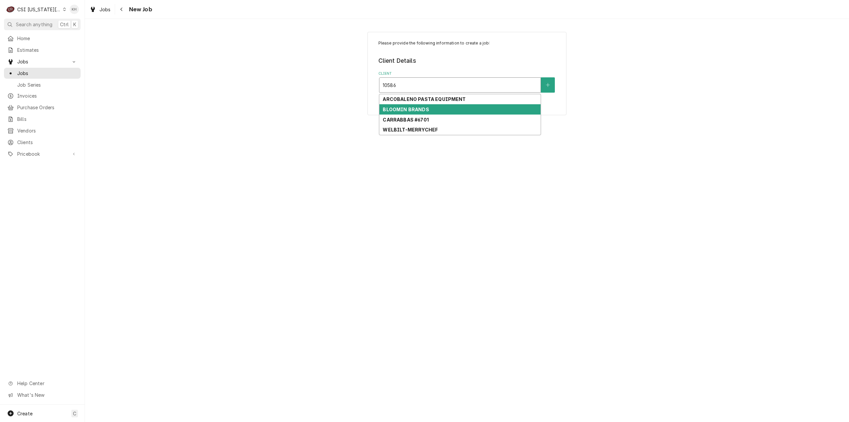
click at [413, 107] on strong "BLOOMIN BRANDS" at bounding box center [406, 109] width 46 height 6
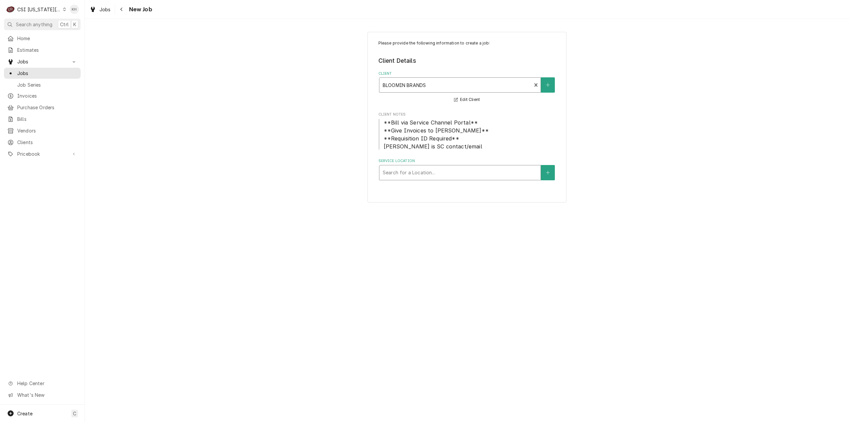
click at [506, 171] on div "Service Location" at bounding box center [460, 173] width 155 height 12
type input "105"
click at [465, 187] on div "[PERSON_NAME] Italian Grill #6701 / [STREET_ADDRESS][PERSON_NAME]" at bounding box center [459, 189] width 161 height 17
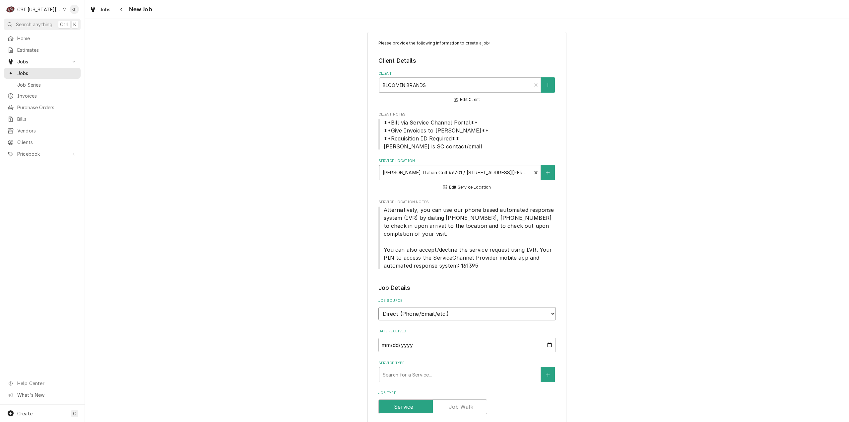
drag, startPoint x: 448, startPoint y: 310, endPoint x: 445, endPoint y: 316, distance: 6.5
click at [447, 311] on select "Direct (Phone/Email/etc.) Service Channel Corrigo Ecotrak Other" at bounding box center [466, 313] width 177 height 13
select select "1"
click at [437, 345] on input "Service Channel ID" at bounding box center [466, 344] width 177 height 15
paste input "323978182"
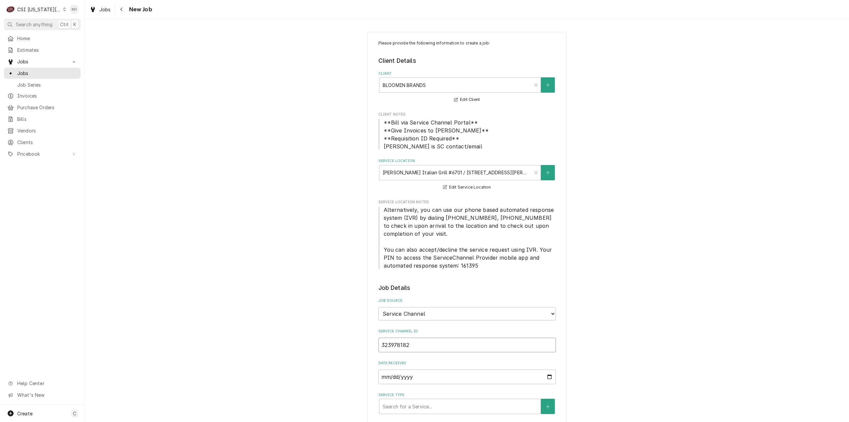
type textarea "x"
type input "323978182"
type textarea "x"
type input "323978182"
click at [429, 407] on div "Service Type" at bounding box center [460, 406] width 155 height 12
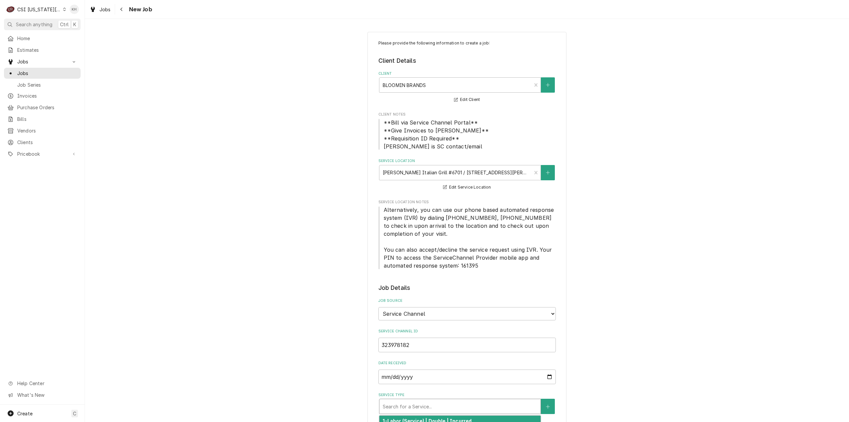
type textarea "x"
type input "s"
type textarea "x"
type input "se"
type textarea "x"
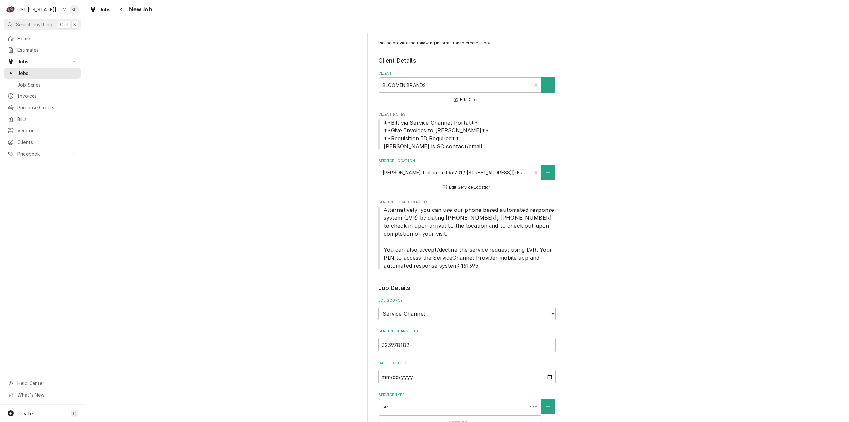
type input "ser"
type textarea "x"
type input "serv"
type textarea "x"
type input "servic"
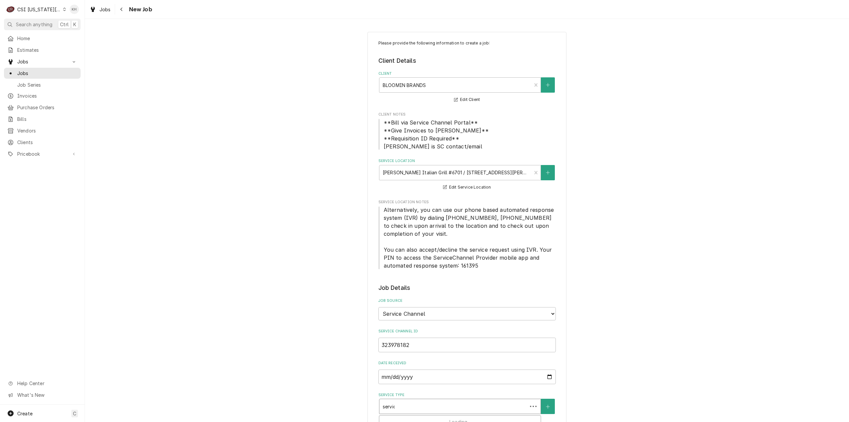
type textarea "x"
type input "service"
type textarea "x"
type input "service"
type textarea "x"
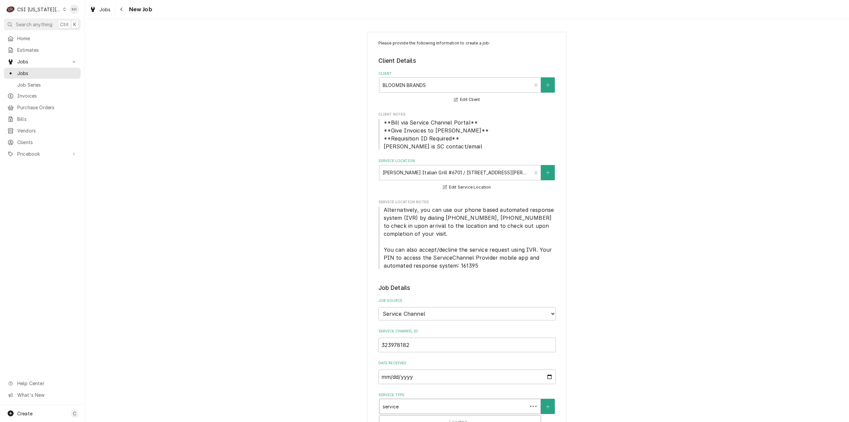
type input "service c"
type textarea "x"
type input "service ca"
type textarea "x"
type input "service cal"
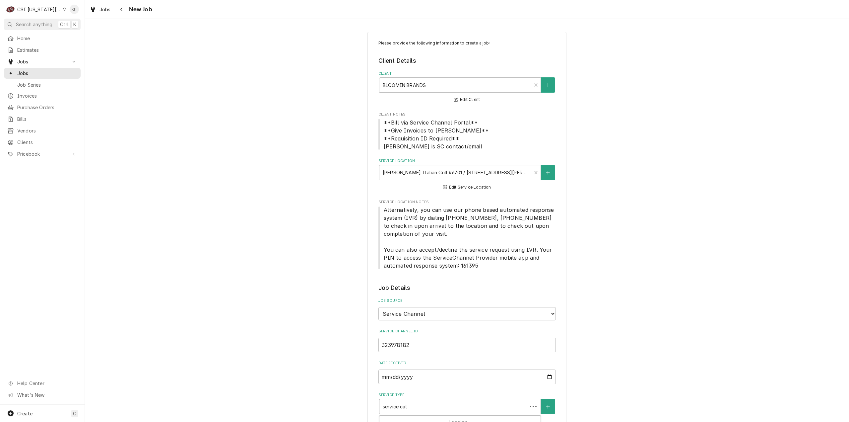
type textarea "x"
type input "service call"
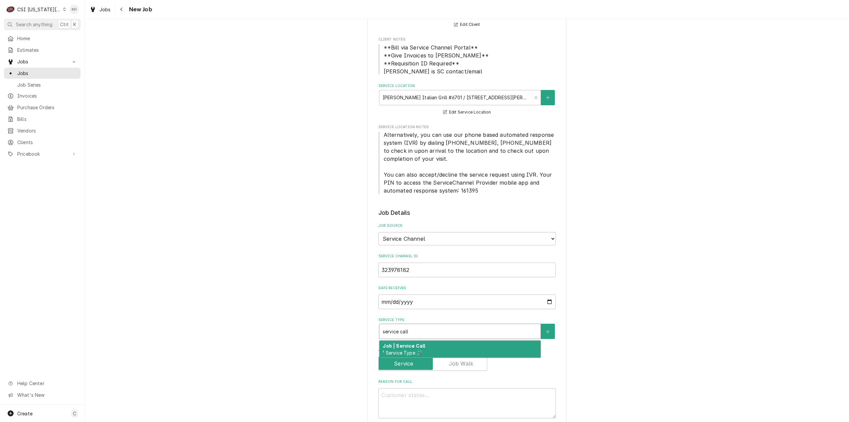
scroll to position [166, 0]
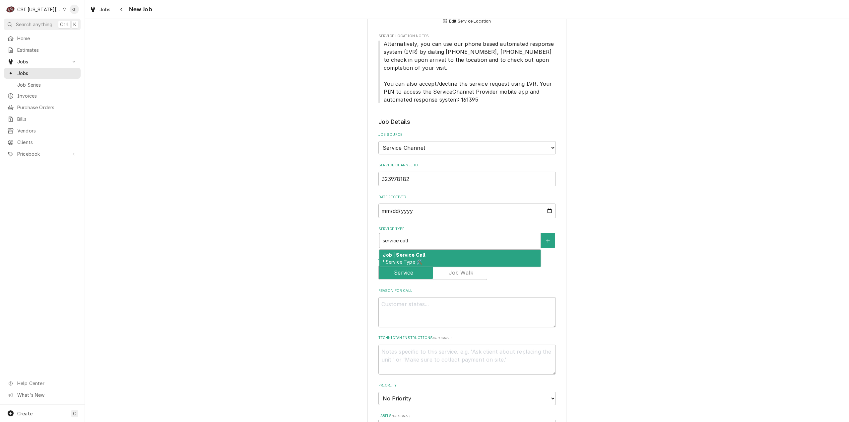
click at [417, 259] on span "¹ Service Type 🛠️" at bounding box center [402, 262] width 39 height 6
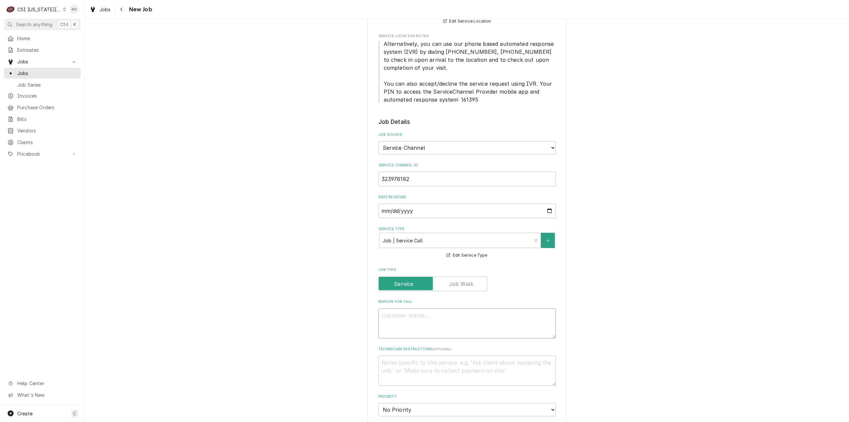
click at [479, 320] on textarea "Reason For Call" at bounding box center [466, 323] width 177 height 30
paste textarea "COOKLINE/PREP AREA / Refrigeration / Ice Cream Freezer / Too Warm (Give Tempera…"
type textarea "x"
type textarea "COOKLINE/PREP AREA / Refrigeration / Ice Cream Freezer / Too Warm (Give Tempera…"
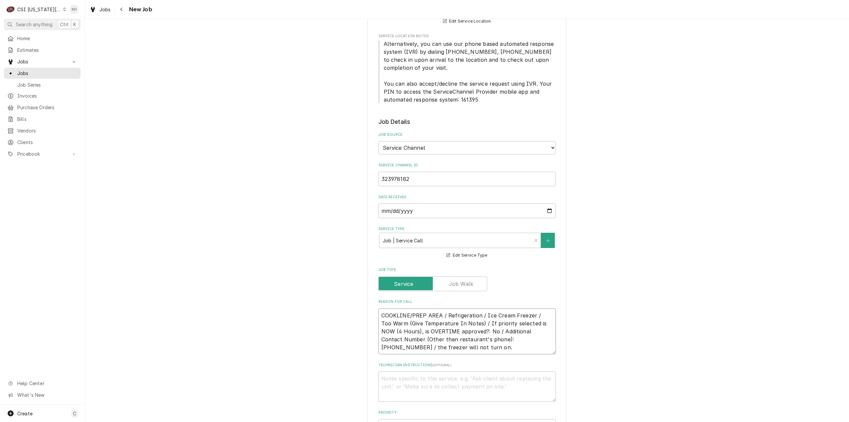
type textarea "x"
type textarea "COOKLINE/PREP AREA / Refrigeration / Ice Cream Freezer / Too Warm (Give Tempera…"
type textarea "x"
type textarea "COOKLINE/PREP AREA / Refrigeration / Ice Cream Freezer / Too Warm (Give Tempera…"
type textarea "x"
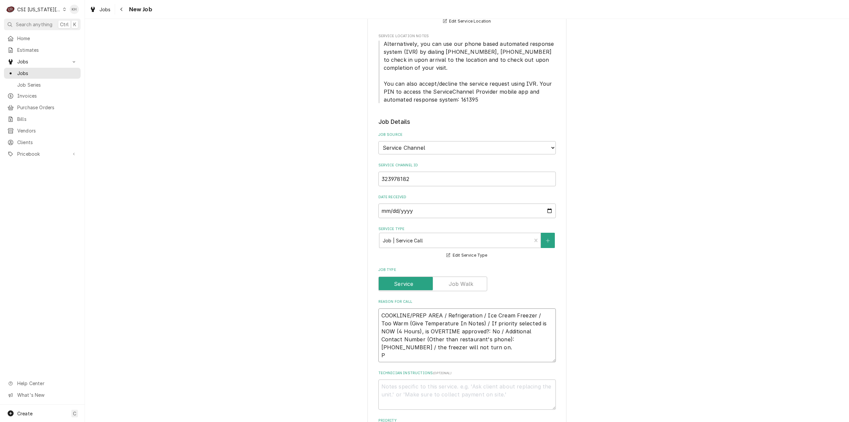
type textarea "COOKLINE/PREP AREA / Refrigeration / Ice Cream Freezer / Too Warm (Give Tempera…"
type textarea "x"
type textarea "COOKLINE/PREP AREA / Refrigeration / Ice Cream Freezer / Too Warm (Give Tempera…"
type textarea "x"
type textarea "COOKLINE/PREP AREA / Refrigeration / Ice Cream Freezer / Too Warm (Give Tempera…"
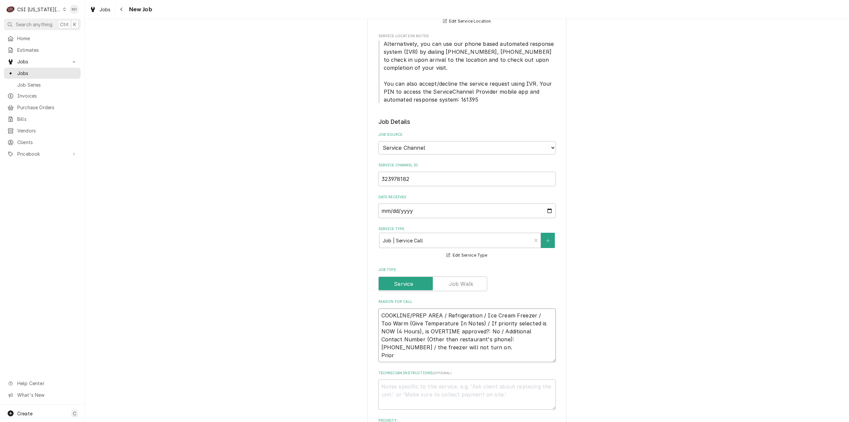
type textarea "x"
type textarea "COOKLINE/PREP AREA / Refrigeration / Ice Cream Freezer / Too Warm (Give Tempera…"
type textarea "x"
type textarea "COOKLINE/PREP AREA / Refrigeration / Ice Cream Freezer / Too Warm (Give Tempera…"
type textarea "x"
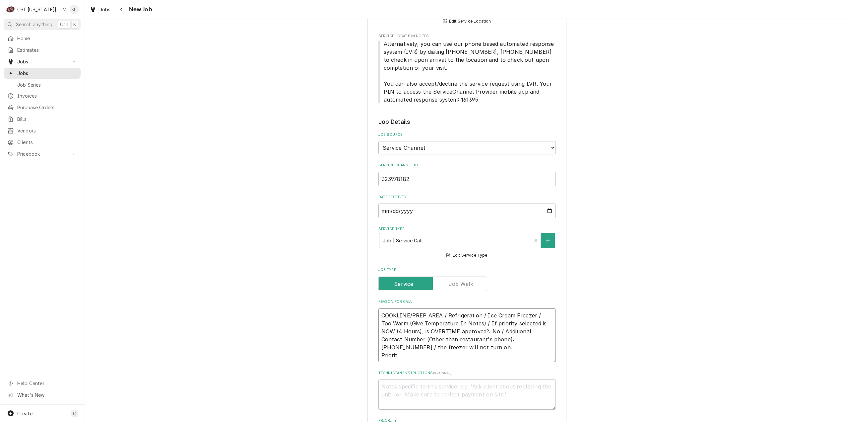
type textarea "COOKLINE/PREP AREA / Refrigeration / Ice Cream Freezer / Too Warm (Give Tempera…"
type textarea "x"
type textarea "COOKLINE/PREP AREA / Refrigeration / Ice Cream Freezer / Too Warm (Give Tempera…"
type textarea "x"
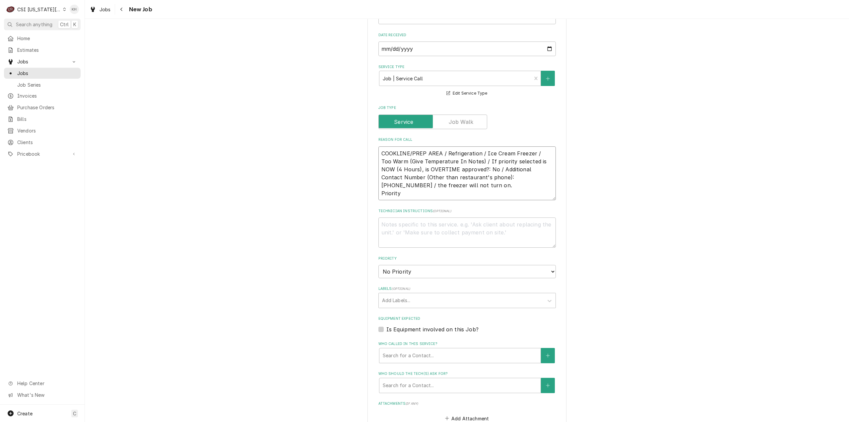
scroll to position [332, 0]
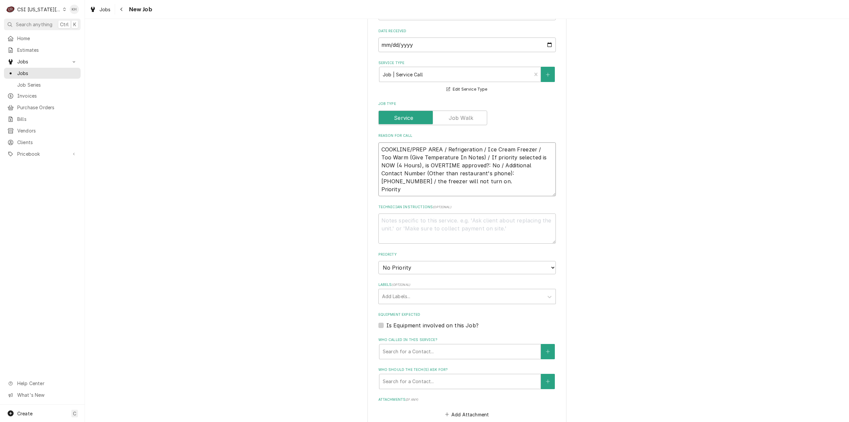
click at [479, 172] on textarea "COOKLINE/PREP AREA / Refrigeration / Ice Cream Freezer / Too Warm (Give Tempera…" at bounding box center [466, 169] width 177 height 54
type textarea "COOKLINE/PREP AREA / Refrigeration / Ice Cream Freezer / Too Warm (Give Tempera…"
click at [415, 229] on textarea "Technician Instructions ( optional )" at bounding box center [466, 228] width 177 height 30
type textarea "x"
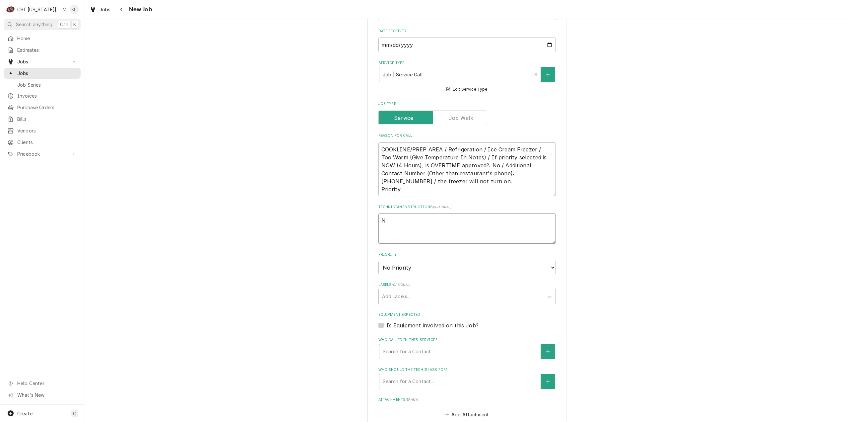
type textarea "NT"
type textarea "x"
type textarea "NTE"
type textarea "x"
type textarea "NTE"
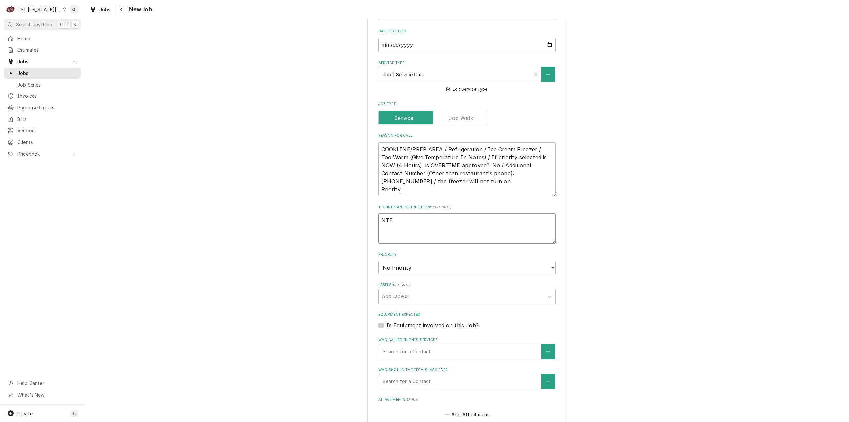
type textarea "x"
type textarea "NTE $"
type textarea "x"
type textarea "NTE $6"
type textarea "x"
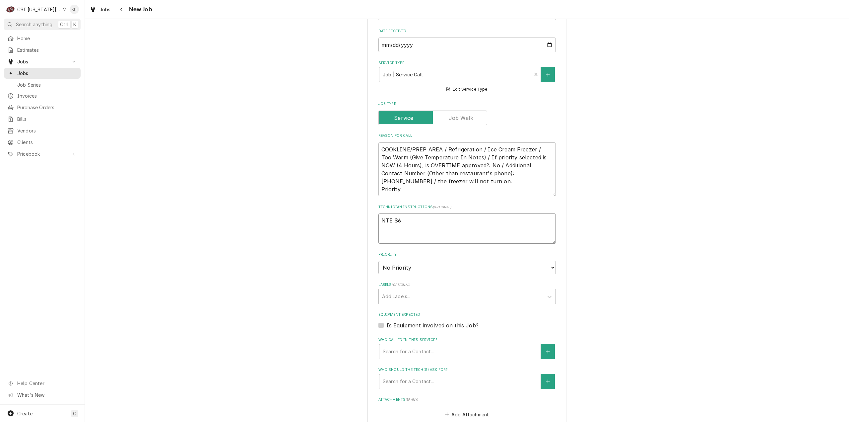
type textarea "NTE $60"
type textarea "x"
type textarea "NTE $600."
type textarea "x"
type textarea "NTE $600."
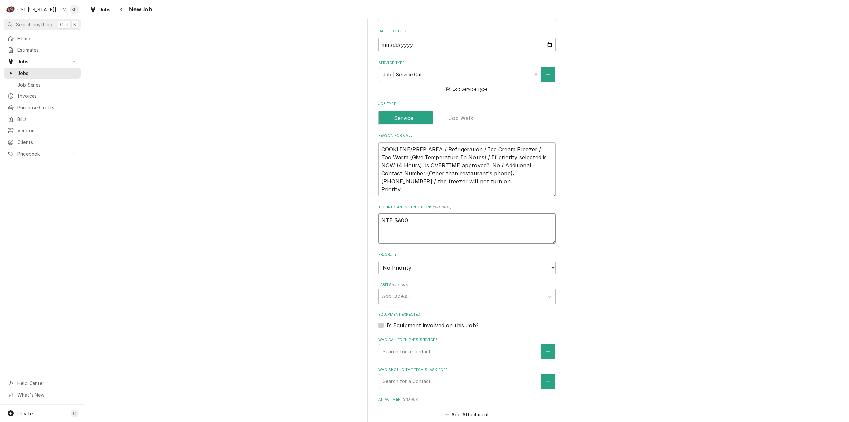
type textarea "x"
type textarea "NTE $600. 0"
type textarea "x"
type textarea "NTE $600."
type textarea "x"
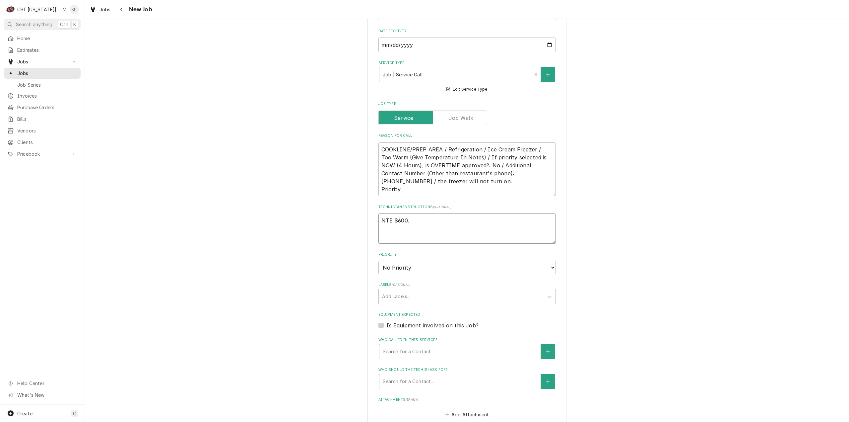
type textarea "NTE $600."
type textarea "x"
type textarea "NTE $600.0"
type textarea "x"
type textarea "NTE $600.00"
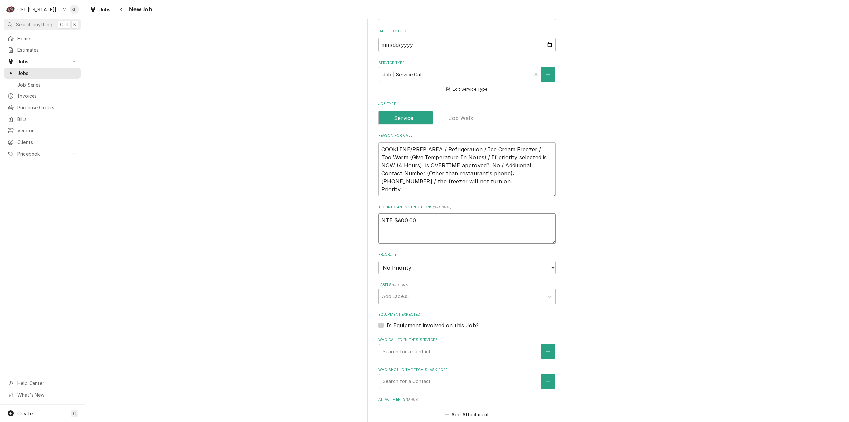
type textarea "x"
type textarea "NTE $600.00"
type textarea "x"
type textarea "NTE $600.00"
type textarea "x"
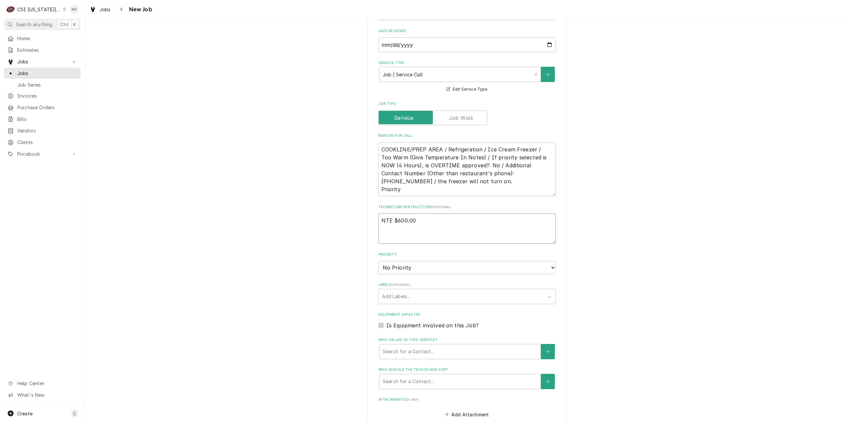
type textarea "NTE $600.00 M"
type textarea "x"
type textarea "NTE $600.00 MO"
type textarea "x"
type textarea "NTE $600.00 MOD"
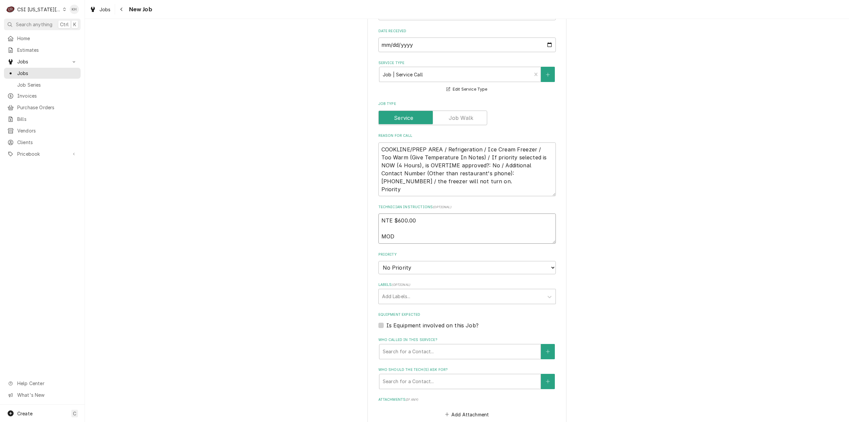
type textarea "x"
type textarea "NTE $600.00 MOD"
type textarea "x"
type textarea "NTE $600.00 MOD or"
type textarea "x"
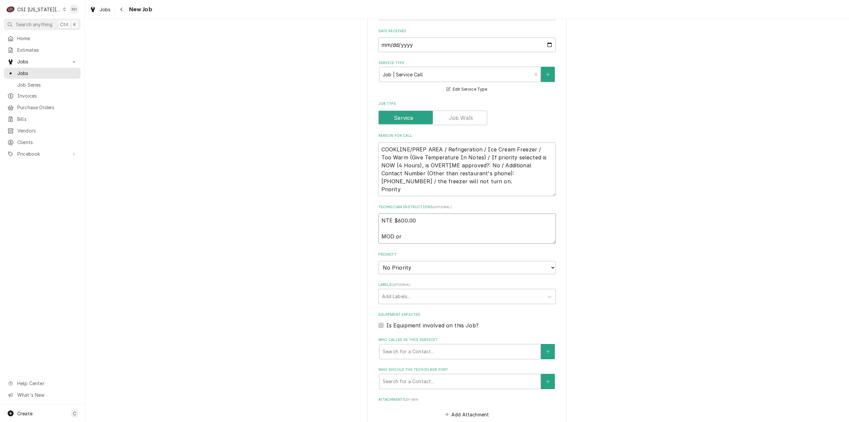
type textarea "NTE $600.00 MOD or"
type textarea "x"
type textarea "NTE $600.00 MOD or al"
type textarea "x"
type textarea "NTE $600.00 MOD or alt"
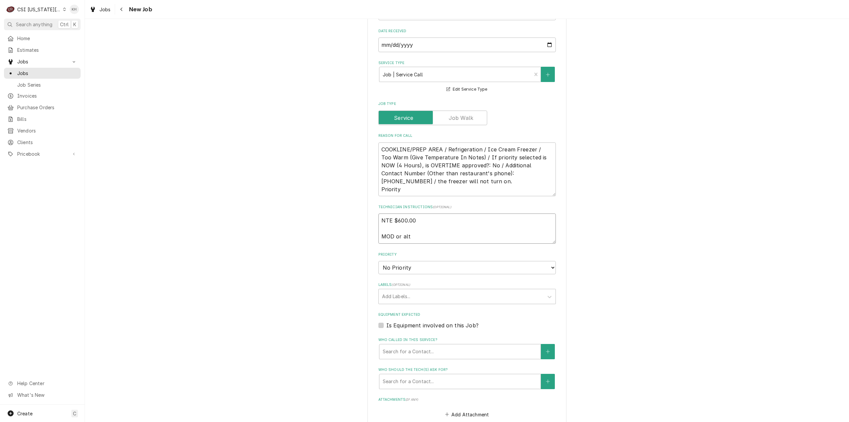
type textarea "x"
type textarea "NTE $600.00 MOD or alt"
type textarea "x"
type textarea "NTE $600.00 MOD or alt c"
type textarea "x"
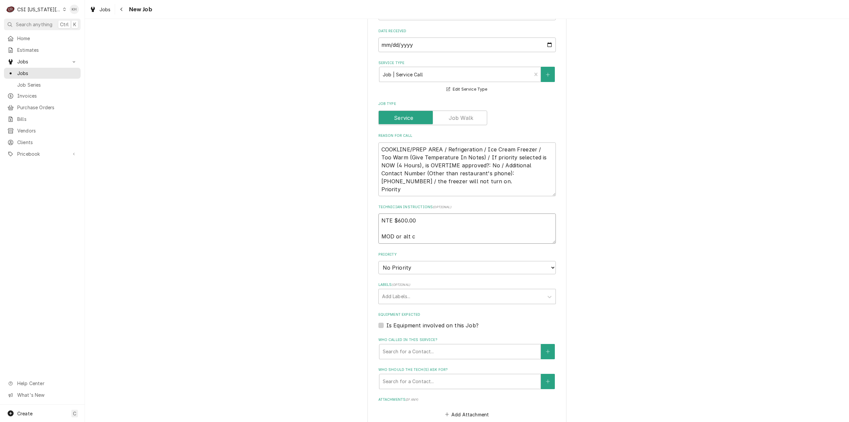
type textarea "NTE $600.00 MOD or alt co"
type textarea "x"
type textarea "NTE $600.00 MOD or alt con"
type textarea "x"
type textarea "NTE $600.00 MOD or alt cont"
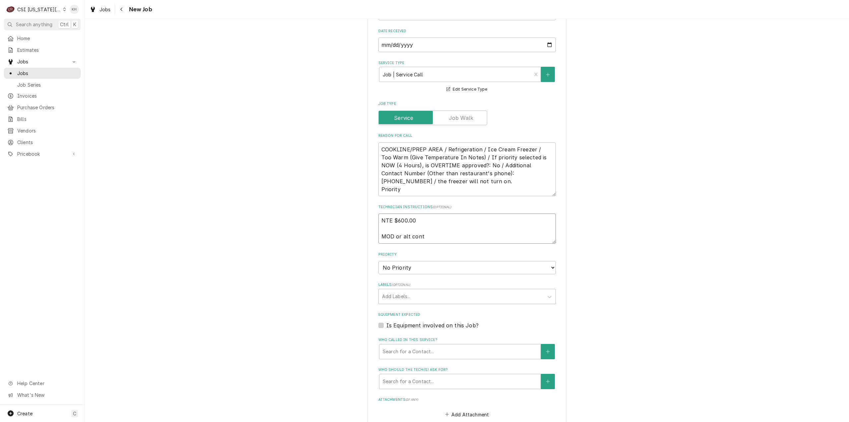
type textarea "x"
type textarea "NTE $600.00 MOD or alt conta"
type textarea "x"
type textarea "NTE $600.00 MOD or alt contac"
type textarea "x"
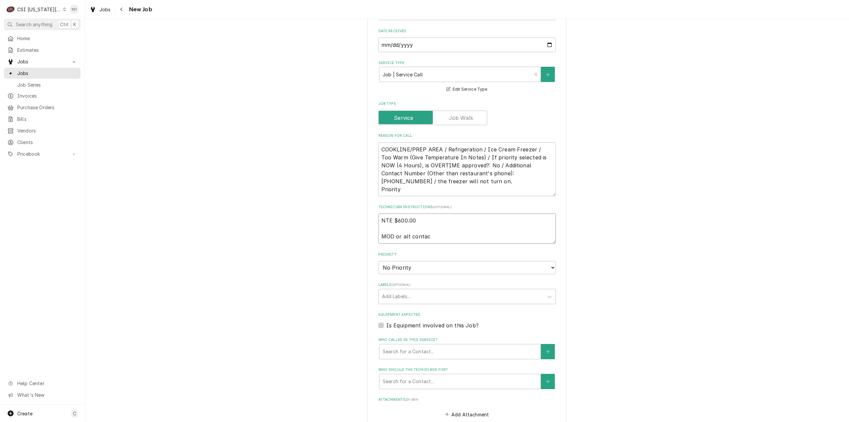
type textarea "NTE $600.00 MOD or alt contact"
type textarea "x"
type textarea "NTE $600.00 MOD or alt contact"
paste textarea "8322166447"
type textarea "x"
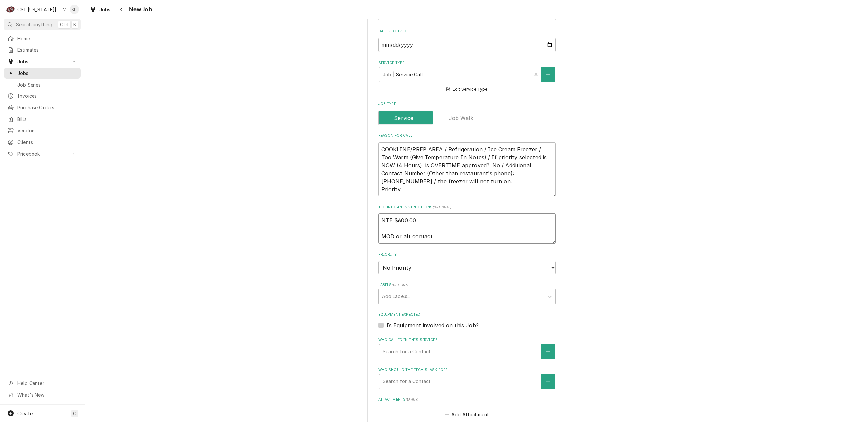
type textarea "NTE $600.00 MOD or alt contact 8322166447"
type textarea "x"
type textarea "NTE $600.00 MOD or alt contact 8322166447"
drag, startPoint x: 499, startPoint y: 174, endPoint x: 475, endPoint y: 167, distance: 24.6
click at [475, 167] on textarea "COOKLINE/PREP AREA / Refrigeration / Ice Cream Freezer / Too Warm (Give Tempera…" at bounding box center [466, 169] width 177 height 54
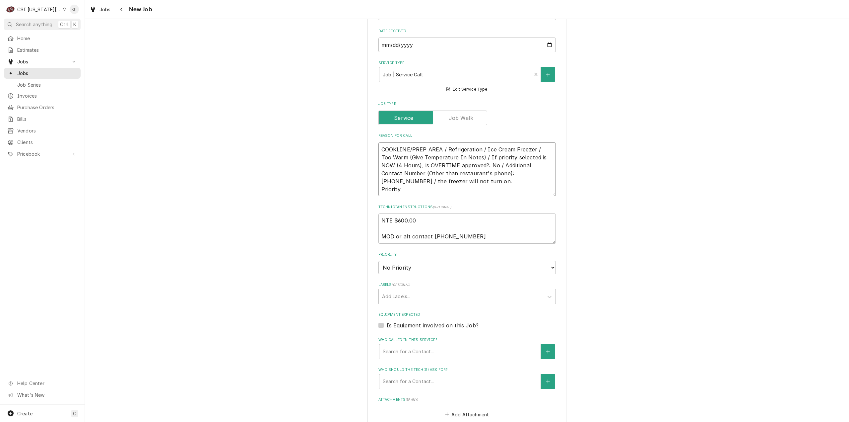
type textarea "x"
type textarea "COOKLINE/PREP AREA / Refrigeration / Ice Cream Freezer / Too Warm (Give Tempera…"
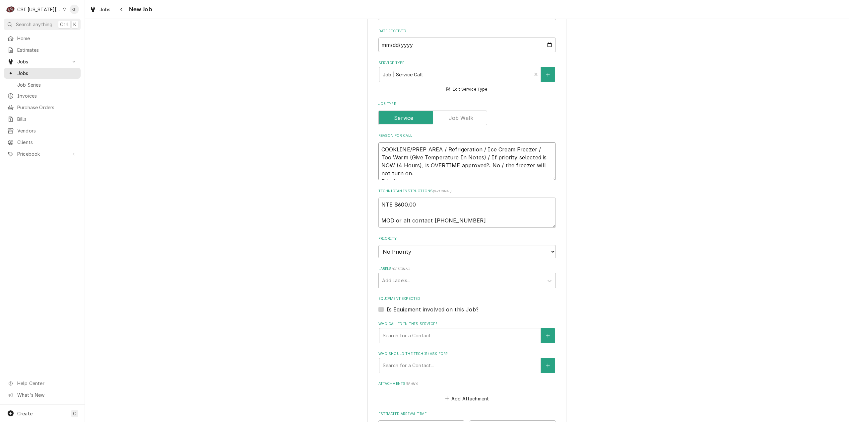
type textarea "x"
type textarea "COOKLINE/PREP AREA / Refrigeration / Ice Cream Freezer / Too Warm (Give Tempera…"
click at [393, 220] on textarea "NTE $600.00 MOD or alt contact 8322166447" at bounding box center [466, 212] width 177 height 30
paste textarea "913-385-7811"
type textarea "x"
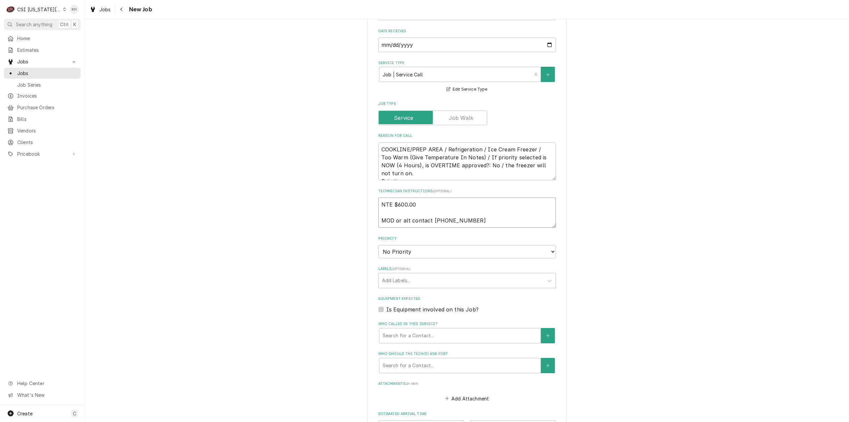
type textarea "NTE $600.00 MOD 913-385-7811 or alt contact 8322166447"
type textarea "x"
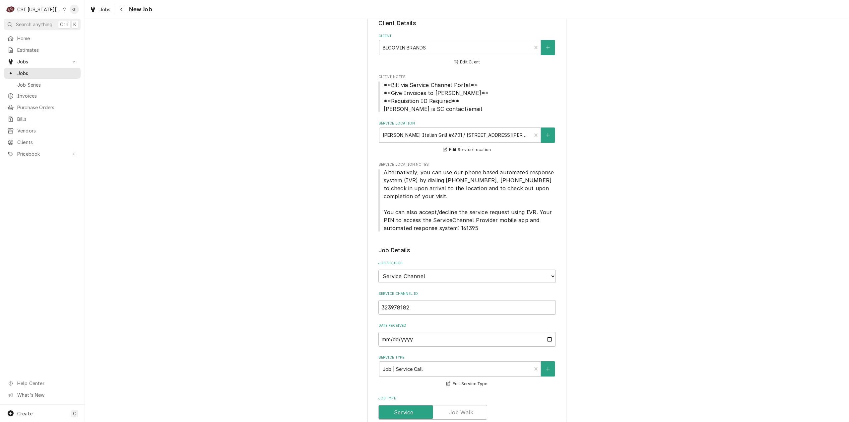
scroll to position [0, 0]
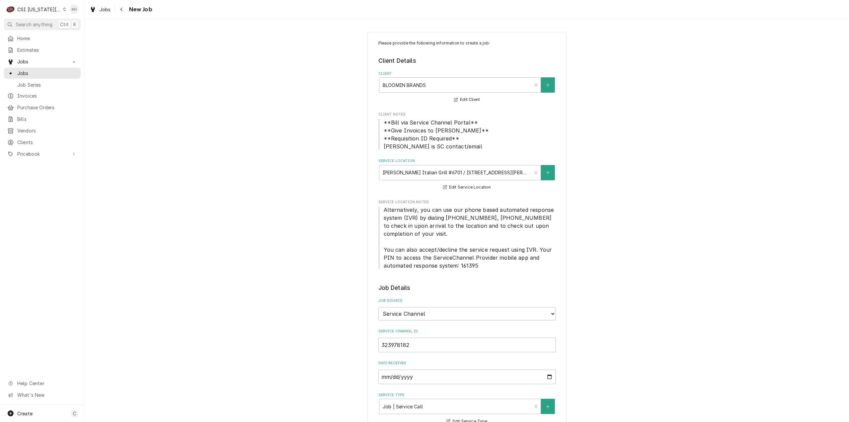
type textarea "NTE $600.00 MOD 913-385-7811 or alt contact 8322166447"
click at [393, 212] on span "Alternatively, you can use our phone based automated response system (IVR) by d…" at bounding box center [470, 237] width 172 height 62
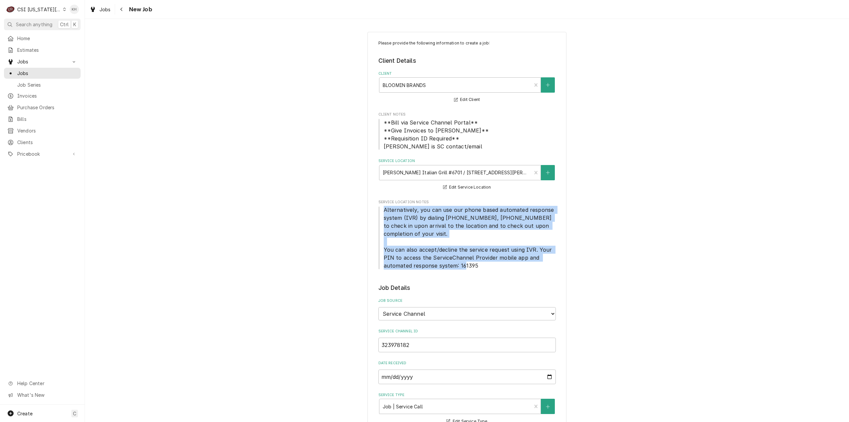
drag, startPoint x: 380, startPoint y: 207, endPoint x: 476, endPoint y: 271, distance: 115.8
copy span "Alternatively, you can use our phone based automated response system (IVR) by d…"
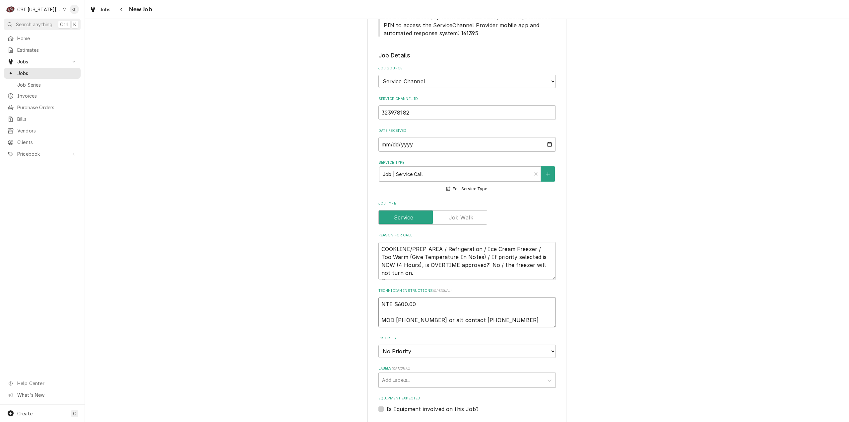
click at [422, 305] on textarea "NTE $600.00 MOD 913-385-7811 or alt contact 8322166447" at bounding box center [466, 312] width 177 height 30
type textarea "x"
type textarea "NTE $600.00 MOD 913-385-7811 or alt contact 8322166447"
type textarea "x"
type textarea "NTE $600.00 MOD 913-385-7811 or alt contact 8322166447"
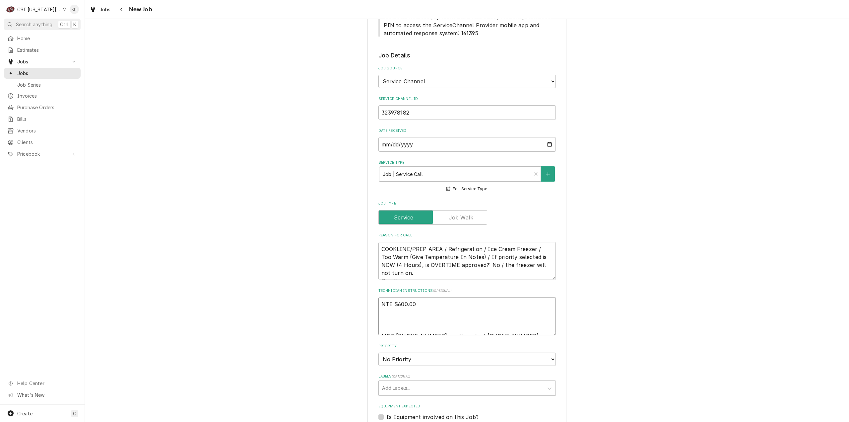
paste textarea "Alternatively, you can use our phone based automated response system (IVR) by d…"
type textarea "x"
type textarea "NTE $600.00 Alternatively, you can use our phone based automated response syste…"
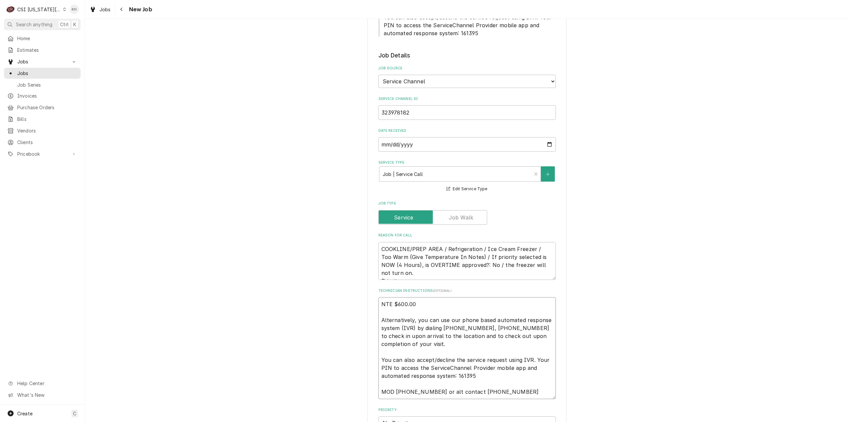
click at [394, 352] on textarea "NTE $600.00 Alternatively, you can use our phone based automated response syste…" at bounding box center [466, 348] width 177 height 102
type textarea "x"
type textarea "NTE $600.00 Alternatively, you can use our phone based automated response syste…"
type textarea "x"
type textarea "NTE $600.00 Alternatively, you can use our phone based automated response syste…"
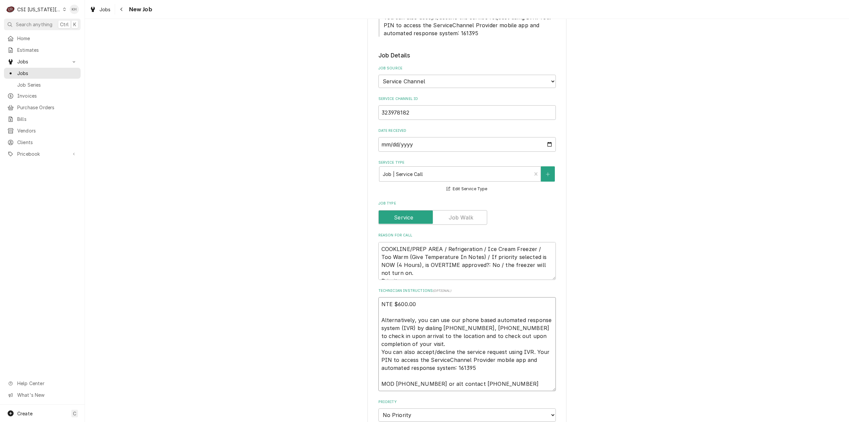
type textarea "x"
type textarea "NTE $600.00 Alternatively, you can use our phone based automated response syste…"
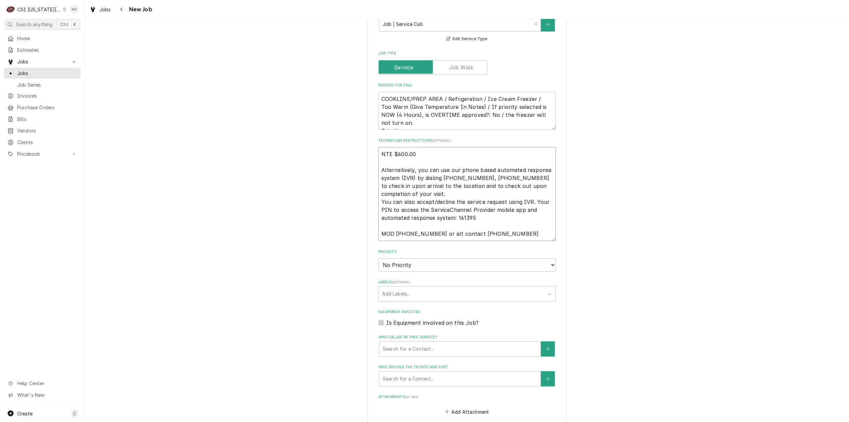
scroll to position [431, 0]
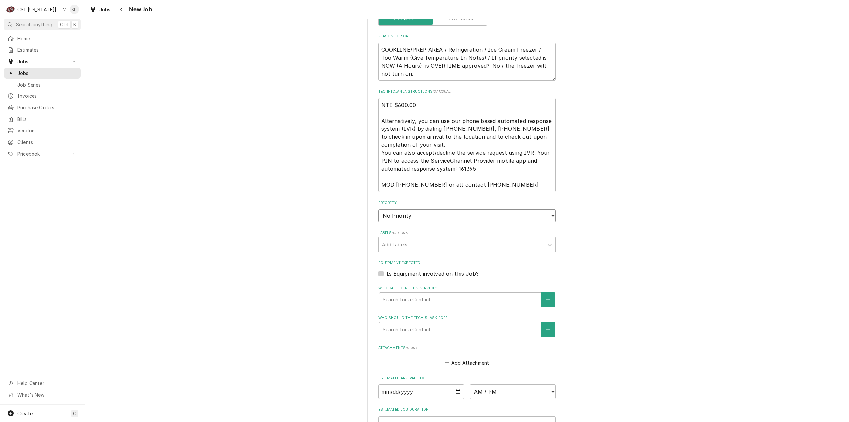
drag, startPoint x: 439, startPoint y: 213, endPoint x: 436, endPoint y: 215, distance: 4.3
click at [439, 213] on select "No Priority Urgent High Medium Low" at bounding box center [466, 215] width 177 height 13
select select "4"
click at [378, 209] on select "No Priority Urgent High Medium Low" at bounding box center [466, 215] width 177 height 13
drag, startPoint x: 141, startPoint y: 133, endPoint x: 45, endPoint y: 210, distance: 122.2
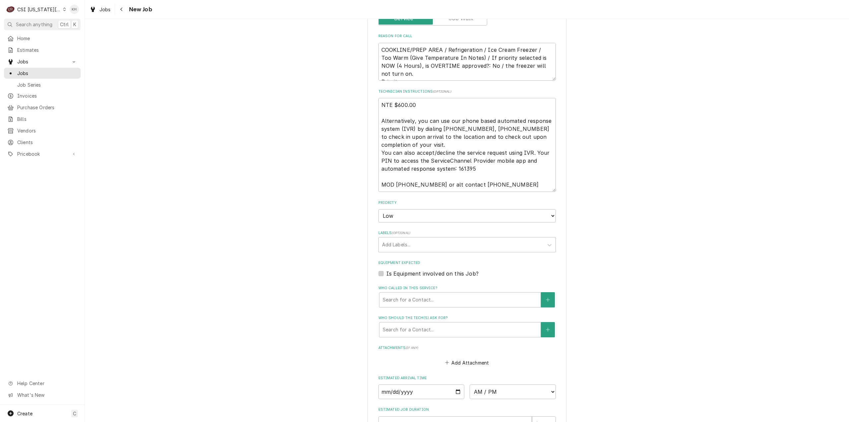
click at [141, 133] on div "Please provide the following information to create a job: Client Details Client…" at bounding box center [467, 56] width 764 height 923
click at [409, 76] on textarea "COOKLINE/PREP AREA / Refrigeration / Ice Cream Freezer / Too Warm (Give Tempera…" at bounding box center [466, 62] width 177 height 38
paste textarea "Tomorrow (24 Hours)"
type textarea "x"
type textarea "COOKLINE/PREP AREA / Refrigeration / Ice Cream Freezer / Too Warm (Give Tempera…"
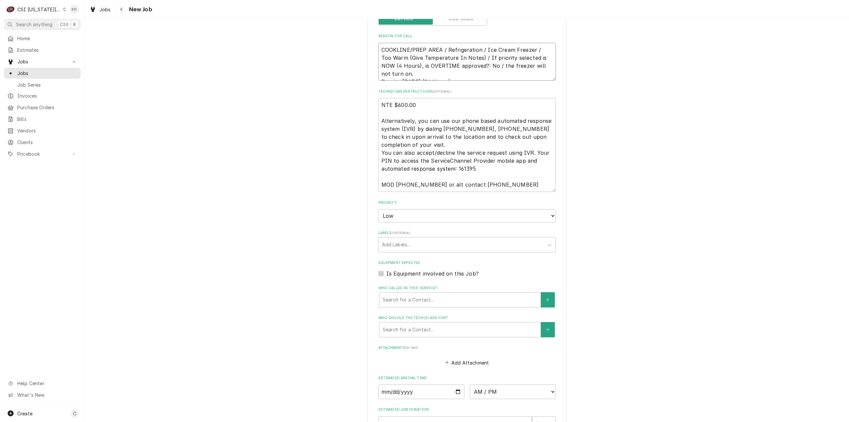
type textarea "x"
type textarea "COOKLINE/PREP AREA / Refrigeration / Ice Cream Freezer / Too Warm (Give Tempera…"
click at [401, 215] on select "No Priority Urgent High Medium Low" at bounding box center [466, 215] width 177 height 13
select select "3"
click at [378, 209] on select "No Priority Urgent High Medium Low" at bounding box center [466, 215] width 177 height 13
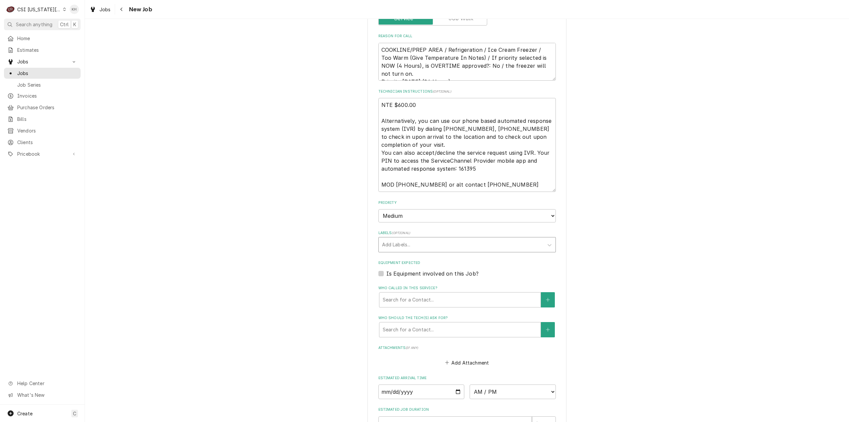
click at [409, 243] on div "Labels" at bounding box center [461, 244] width 158 height 12
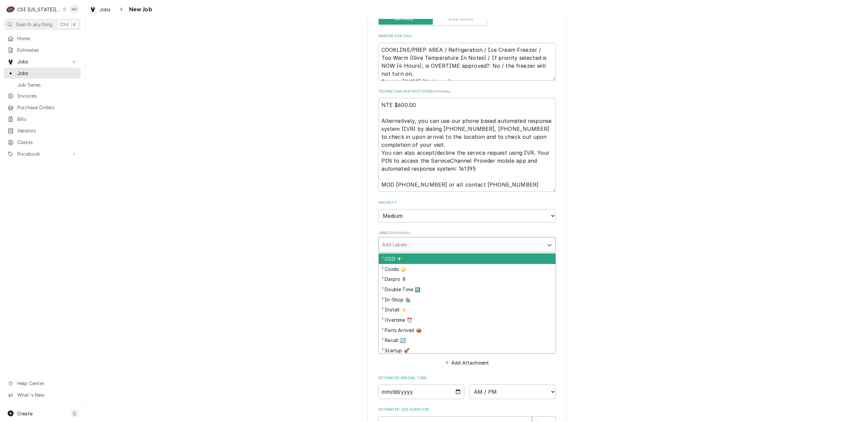
type textarea "x"
type input "ref"
click at [415, 261] on div "² Refrigeration ❄️" at bounding box center [467, 258] width 177 height 10
type textarea "x"
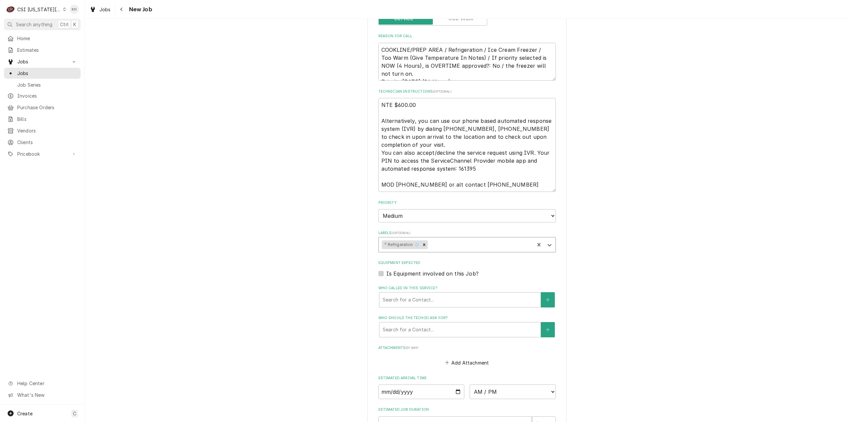
type textarea "x"
click at [386, 274] on label "Is Equipment involved on this Job?" at bounding box center [432, 273] width 92 height 8
click at [386, 274] on input "Equipment Expected" at bounding box center [474, 276] width 177 height 15
checkbox input "true"
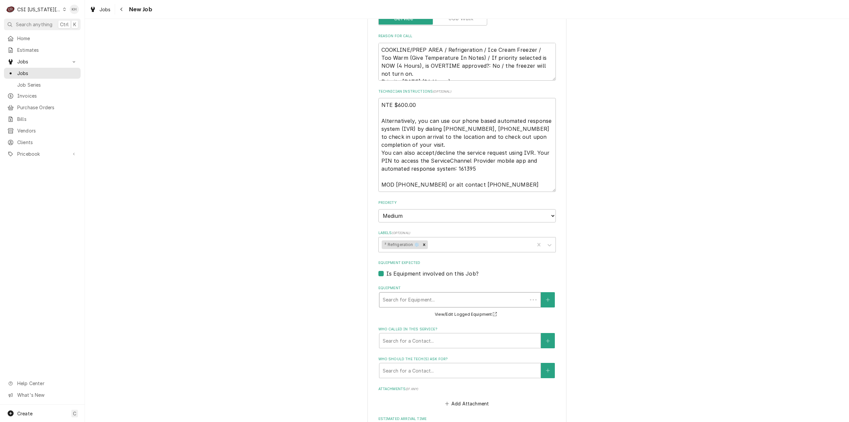
click at [407, 301] on div "Equipment" at bounding box center [453, 300] width 141 height 12
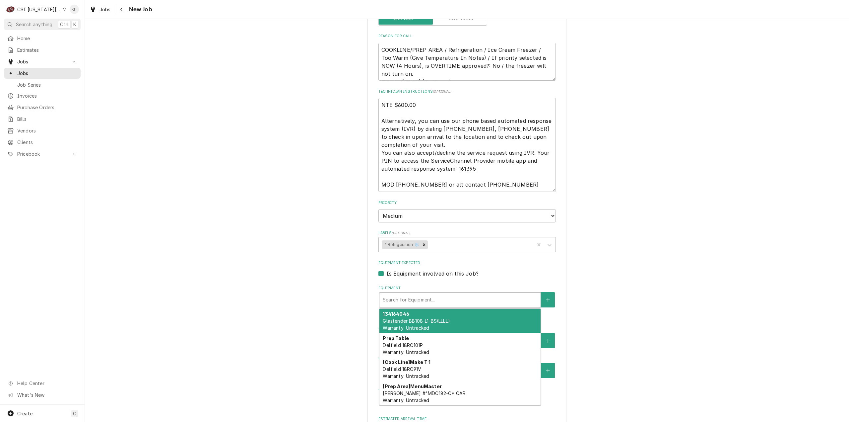
type textarea "x"
type input "f"
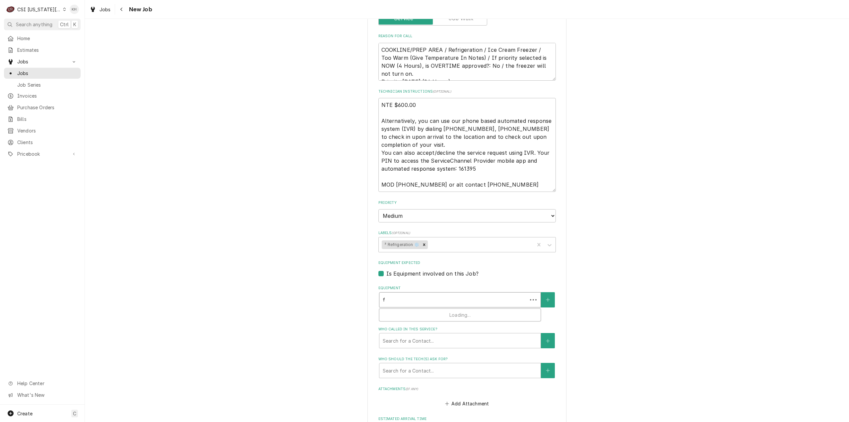
type textarea "x"
type input "fr"
type textarea "x"
type input "fre"
type textarea "x"
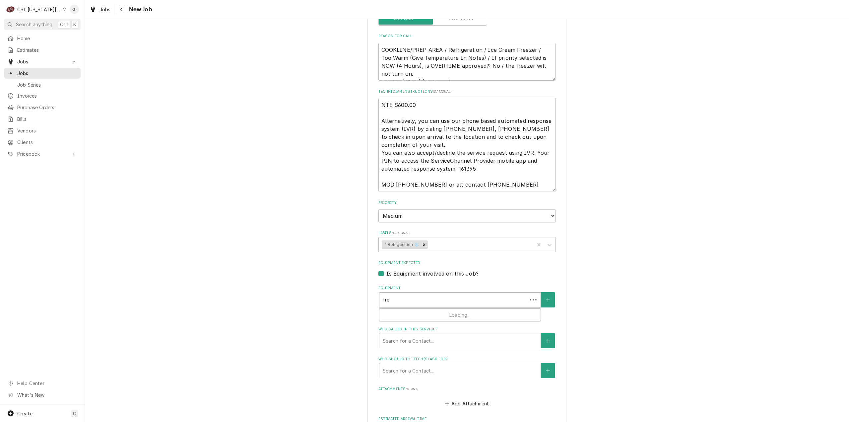
type input "free"
type textarea "x"
type input "freez"
type textarea "x"
type input "freeze"
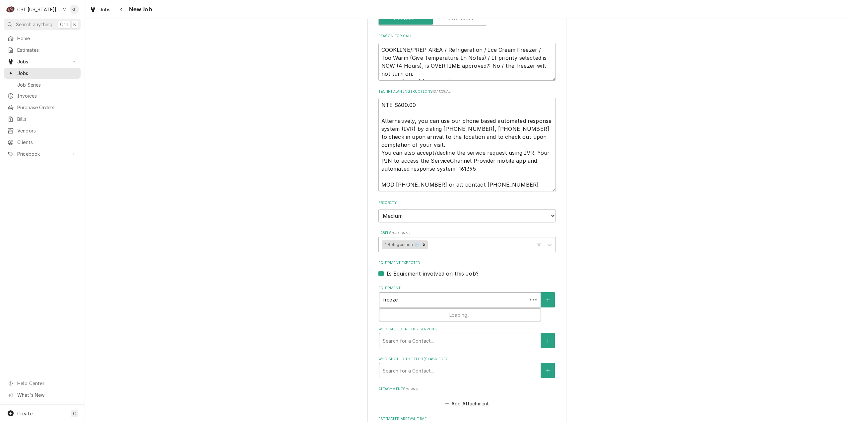
type textarea "x"
type input "freezer"
click at [546, 301] on icon "Create New Equipment" at bounding box center [548, 299] width 4 height 5
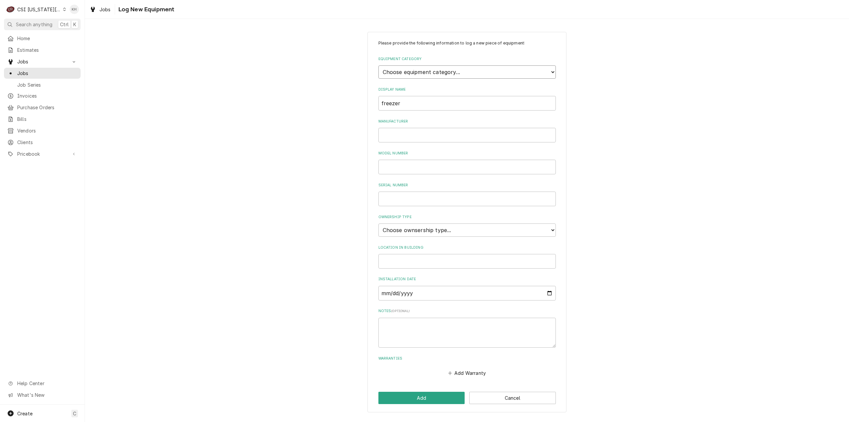
click at [429, 75] on select "Choose equipment category... Cooking Equipment Fryers Ice Machines Ovens and Ra…" at bounding box center [466, 71] width 177 height 13
select select "8"
click at [378, 65] on select "Choose equipment category... Cooking Equipment Fryers Ice Machines Ovens and Ra…" at bounding box center [466, 71] width 177 height 13
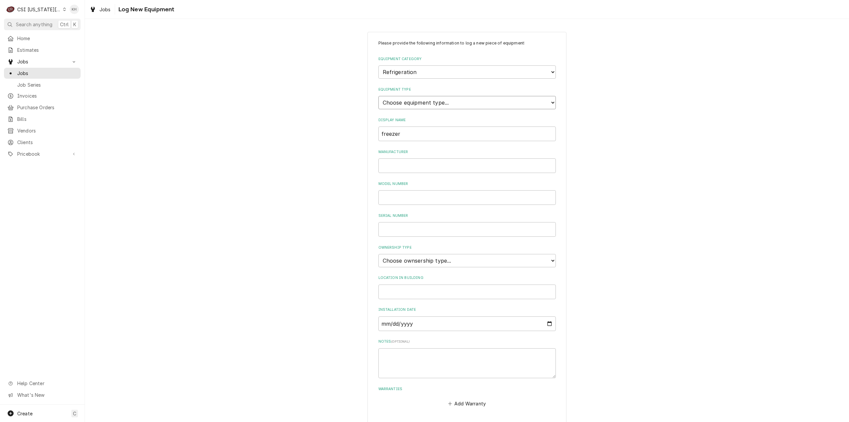
click at [411, 103] on select "Choose equipment type... Bar Refrigeration Blast Chiller Chef Base Freezer Chef…" at bounding box center [466, 102] width 177 height 13
select select "70"
click at [378, 96] on select "Choose equipment type... Bar Refrigeration Blast Chiller Chef Base Freezer Chef…" at bounding box center [466, 102] width 177 height 13
click at [378, 136] on input "freezer" at bounding box center [466, 133] width 177 height 15
type input "Ice Cream Freezer"
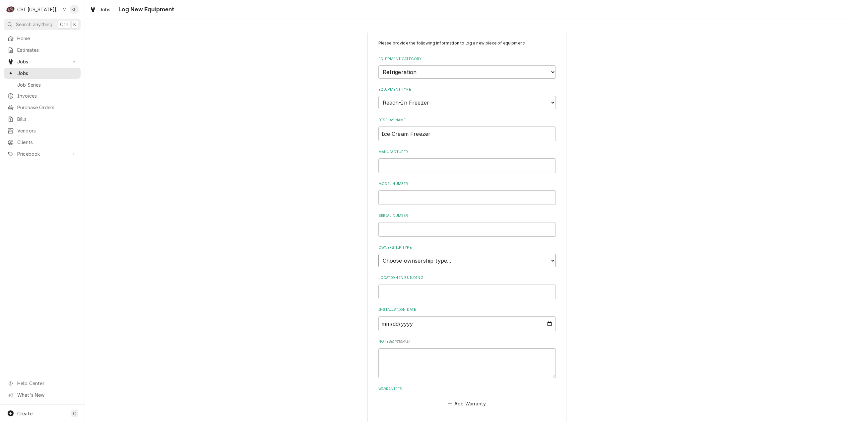
click at [448, 260] on select "Choose ownsership type... Unknown Owned Leased Rented" at bounding box center [466, 260] width 177 height 13
select select "1"
click at [378, 254] on select "Choose ownsership type... Unknown Owned Leased Rented" at bounding box center [466, 260] width 177 height 13
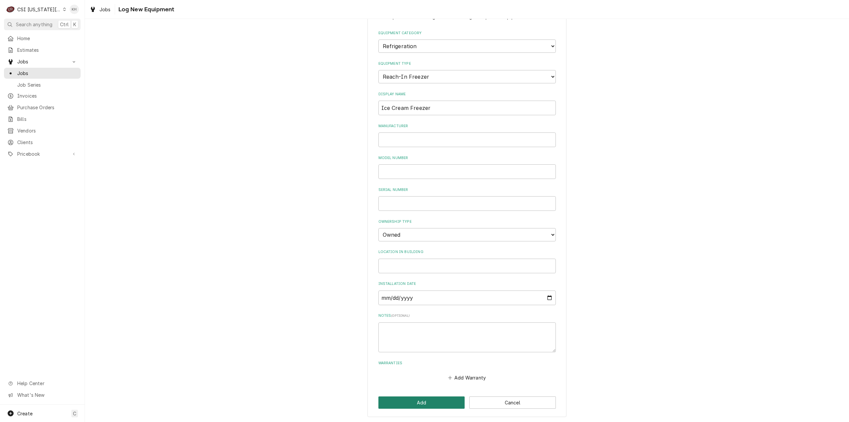
click at [409, 397] on button "Add" at bounding box center [421, 402] width 87 height 12
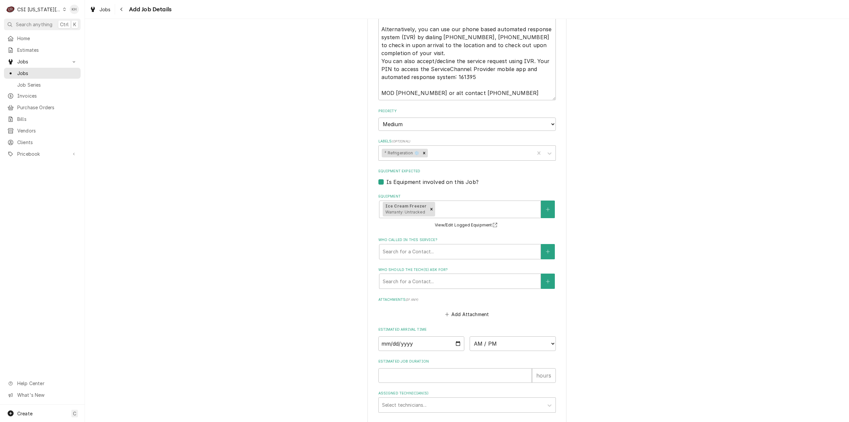
scroll to position [572, 0]
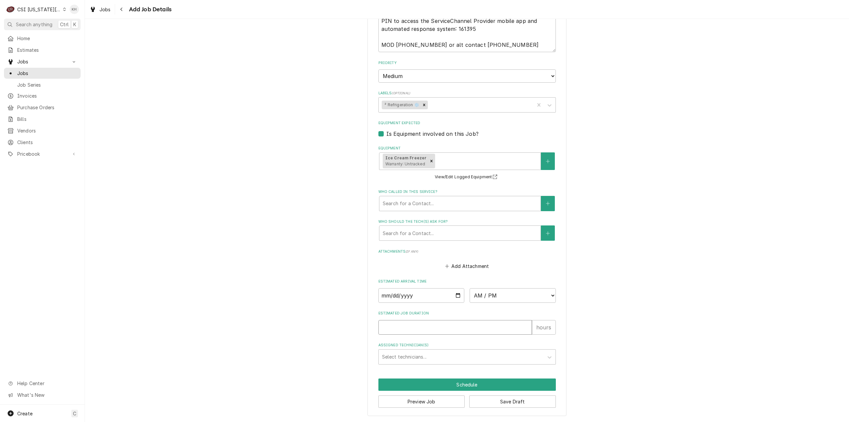
click at [437, 324] on input "Estimated Job Duration" at bounding box center [455, 327] width 154 height 15
type textarea "x"
type input "2"
type textarea "x"
type input "2"
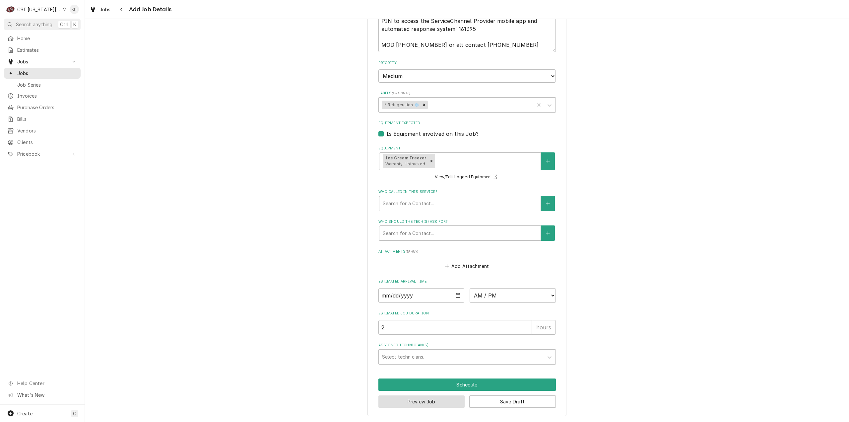
click at [421, 398] on button "Preview Job" at bounding box center [421, 401] width 87 height 12
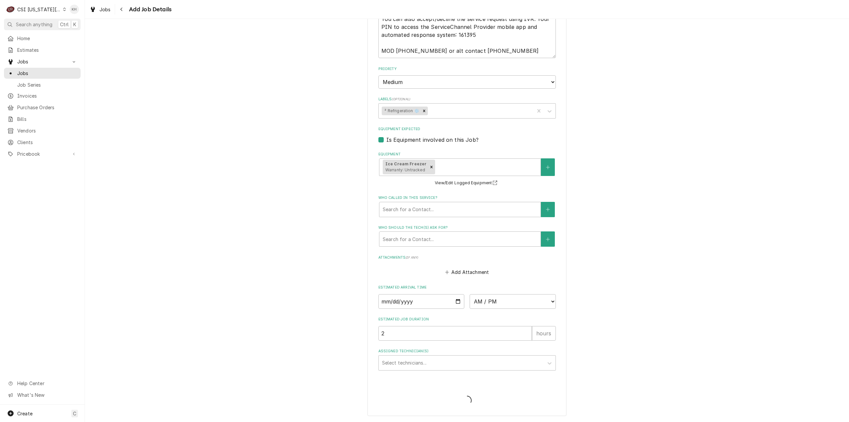
scroll to position [566, 0]
type textarea "x"
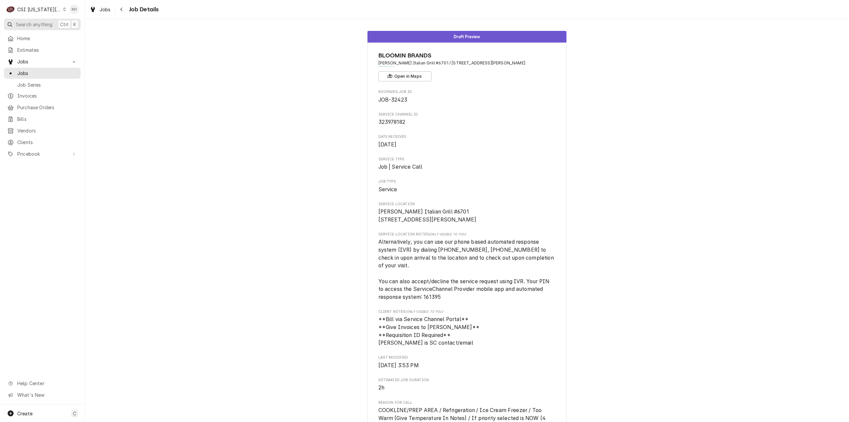
click at [41, 22] on span "Search anything" at bounding box center [34, 24] width 36 height 7
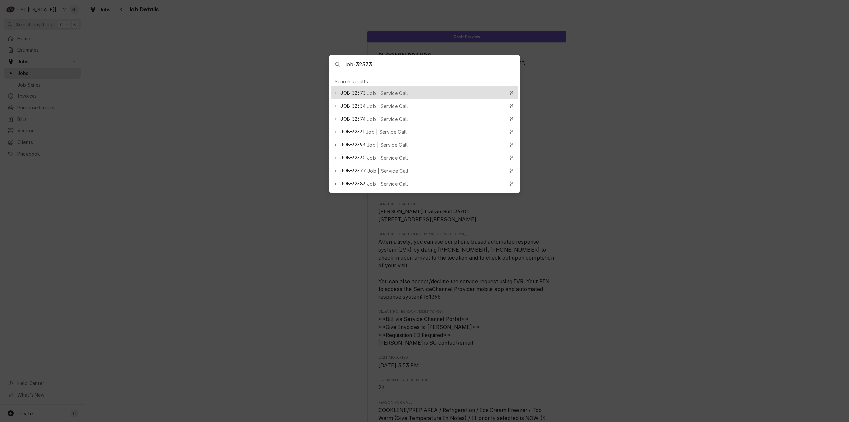
type input "job-32373"
click at [370, 90] on span "Job | Service Call" at bounding box center [387, 93] width 41 height 7
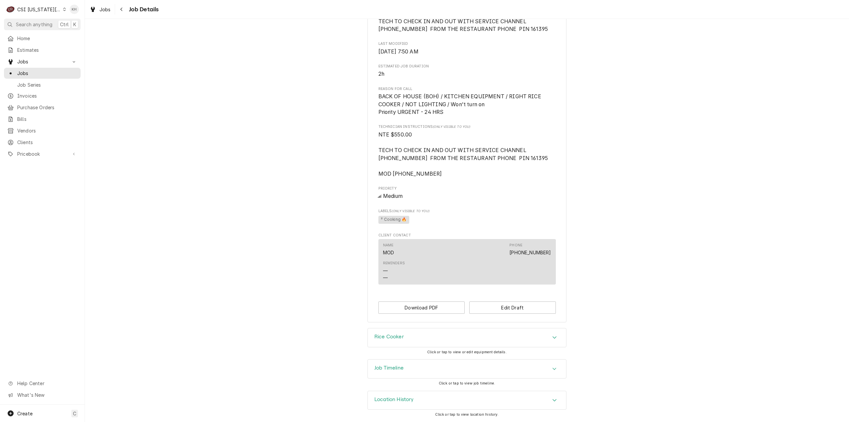
scroll to position [243, 0]
click at [414, 373] on div "Job Timeline" at bounding box center [467, 368] width 198 height 19
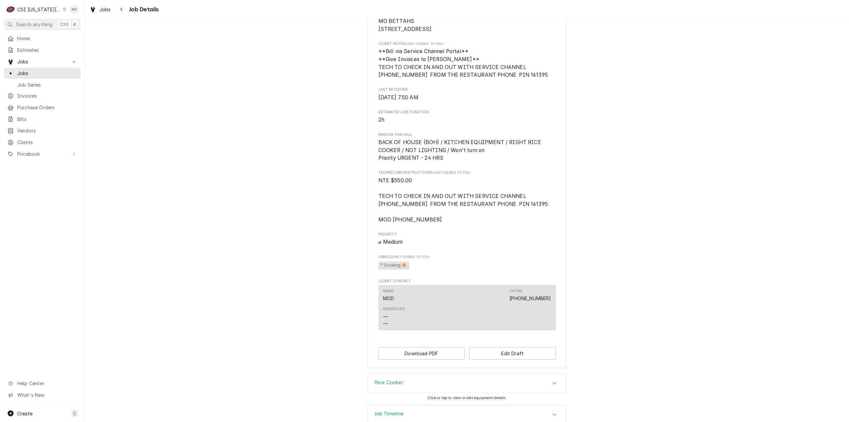
scroll to position [180, 0]
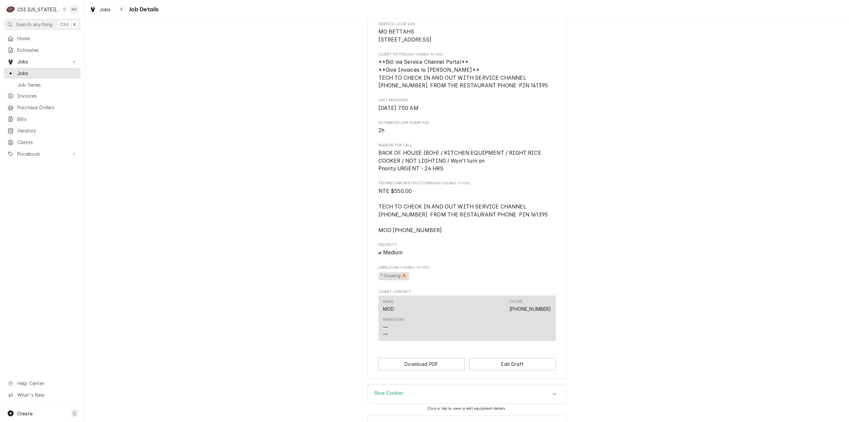
click at [47, 9] on div "CSI [US_STATE][GEOGRAPHIC_DATA]" at bounding box center [39, 9] width 44 height 7
click at [69, 24] on div "CSI [US_STATE]" at bounding box center [113, 24] width 97 height 7
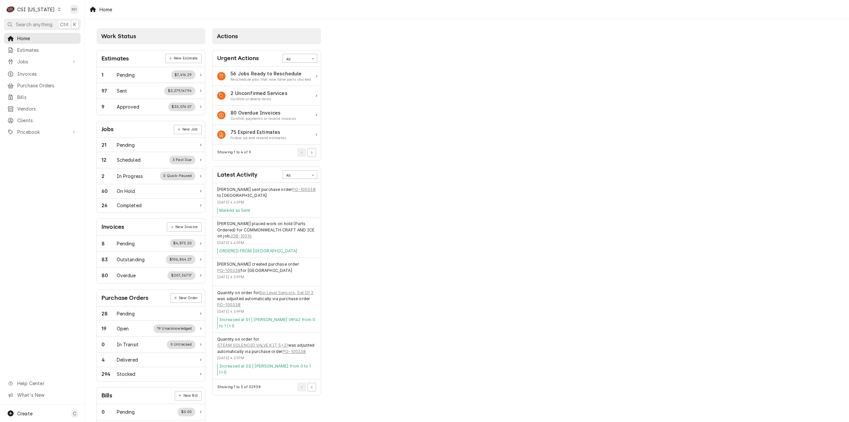
click at [42, 25] on span "Search anything" at bounding box center [34, 24] width 36 height 7
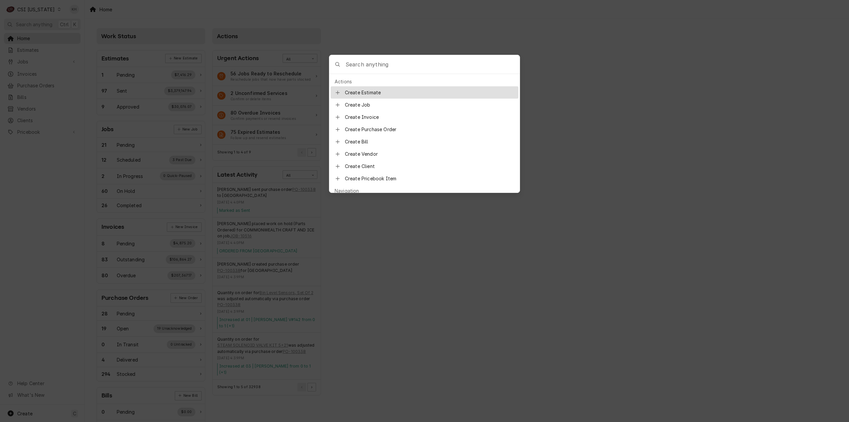
click at [373, 64] on input "Global Command Menu" at bounding box center [433, 64] width 174 height 19
click at [433, 62] on input "Global Command Menu" at bounding box center [433, 64] width 174 height 19
type input "100165"
click at [364, 90] on span "EST-100165" at bounding box center [353, 92] width 26 height 7
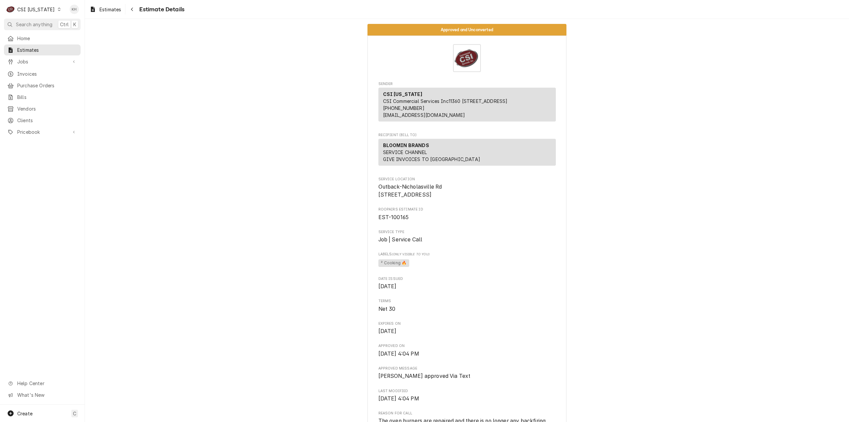
click at [37, 10] on div "CSI Kentucky" at bounding box center [35, 9] width 37 height 7
click at [71, 35] on div "CSI St. [PERSON_NAME]" at bounding box center [104, 36] width 88 height 7
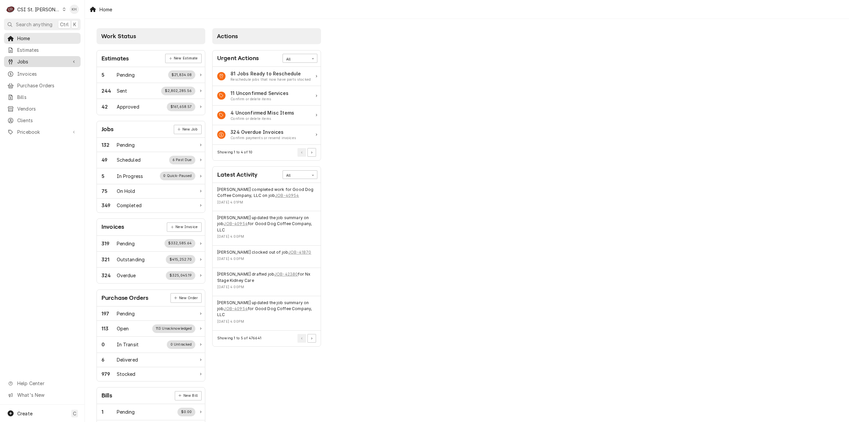
click at [44, 58] on span "Jobs" at bounding box center [42, 61] width 50 height 7
click at [38, 71] on span "Jobs" at bounding box center [47, 73] width 60 height 7
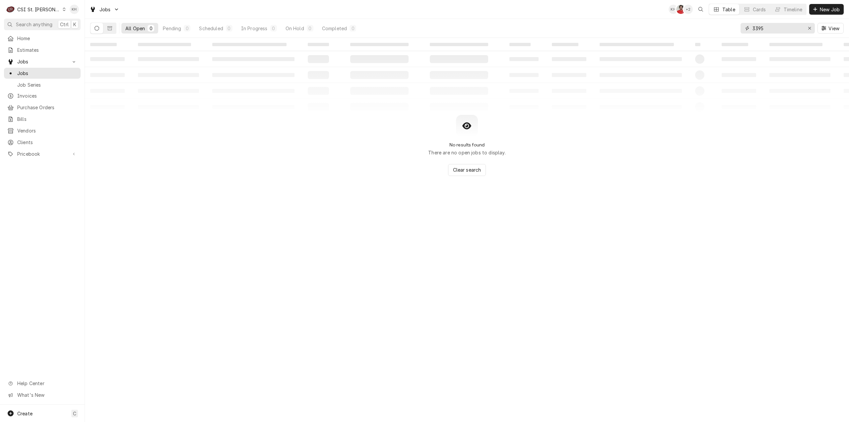
drag, startPoint x: 782, startPoint y: 28, endPoint x: 746, endPoint y: 26, distance: 36.6
click at [746, 26] on div "3395" at bounding box center [778, 28] width 74 height 11
type input "bethany"
click at [109, 28] on icon "Dynamic Content Wrapper" at bounding box center [109, 28] width 5 height 5
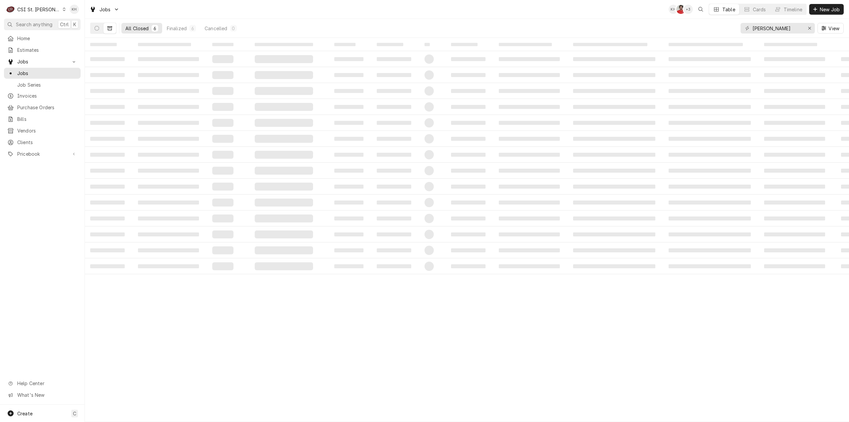
click at [198, 355] on table "‌ ‌ ‌ ‌ ‌ ‌ ‌ ‌ ‌ ‌ ‌ ‌ ‌ ‌ ‌ ‌ ‌ ‌ ‌ ‌ ‌ ‌ ‌ ‌ ‌ ‌ ‌ ‌ ‌ ‌ ‌ ‌ ‌ ‌ ‌ ‌ ‌ ‌ ‌ ‌…" at bounding box center [467, 230] width 764 height 384
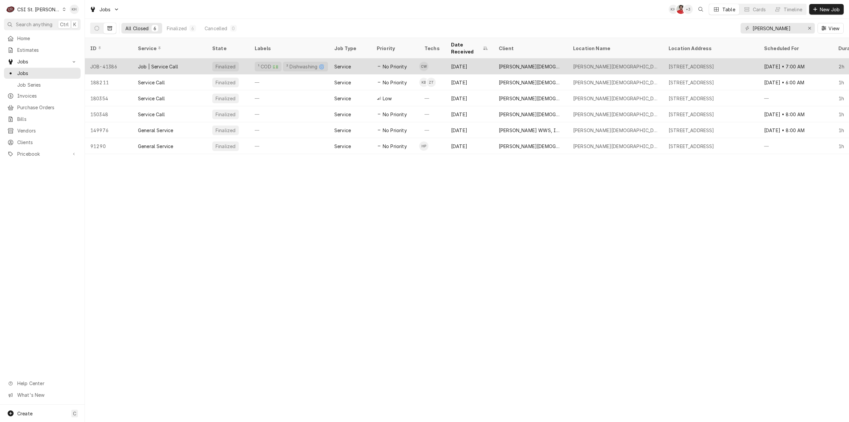
click at [348, 63] on div "Service" at bounding box center [342, 66] width 17 height 7
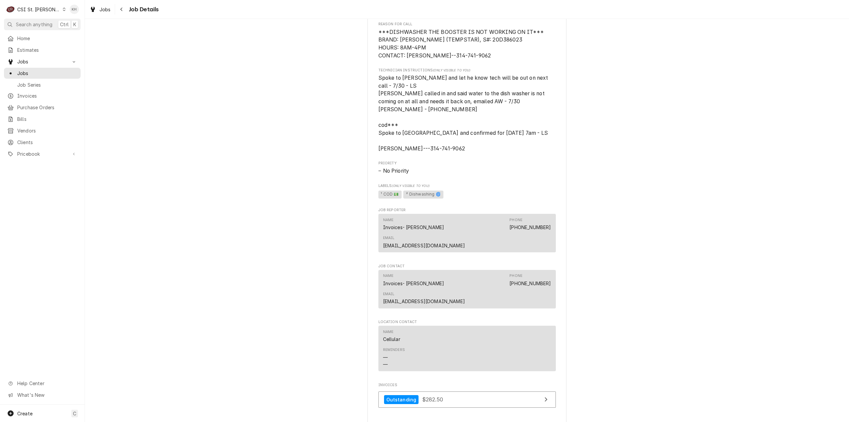
scroll to position [581, 0]
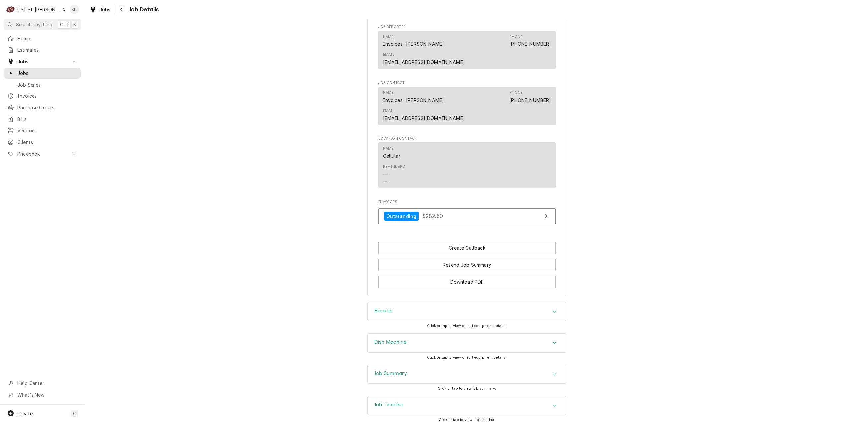
click at [399, 401] on h3 "Job Timeline" at bounding box center [388, 404] width 29 height 6
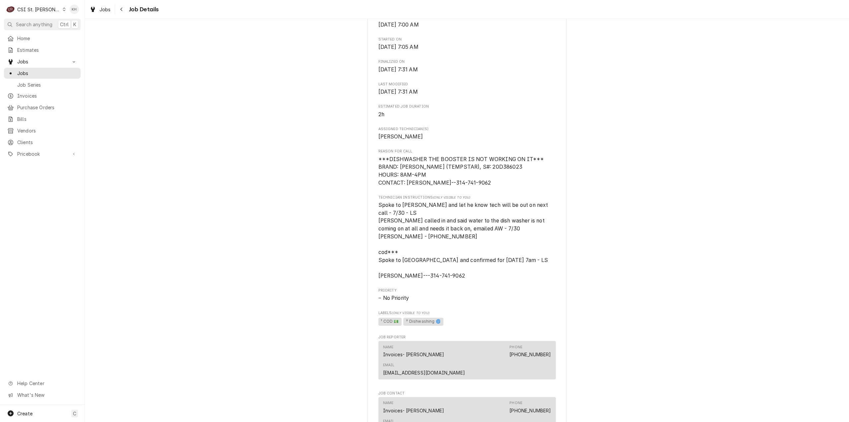
scroll to position [536, 0]
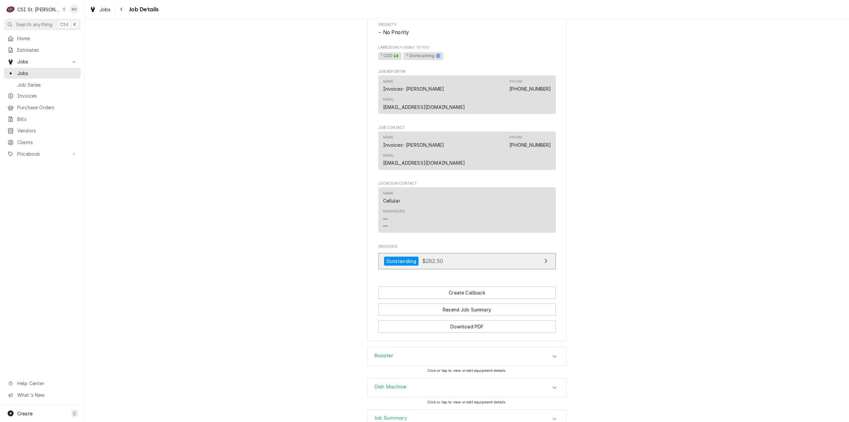
click at [434, 257] on span "$282.50" at bounding box center [432, 260] width 21 height 7
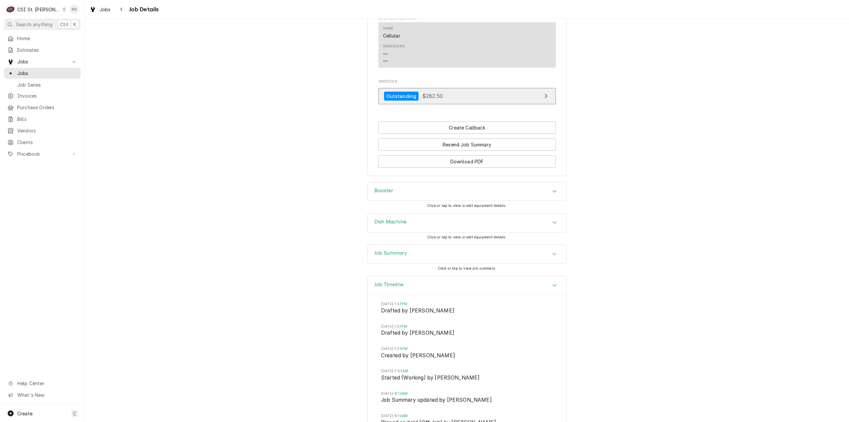
scroll to position [702, 0]
click at [417, 243] on div "Job Summary" at bounding box center [467, 252] width 198 height 19
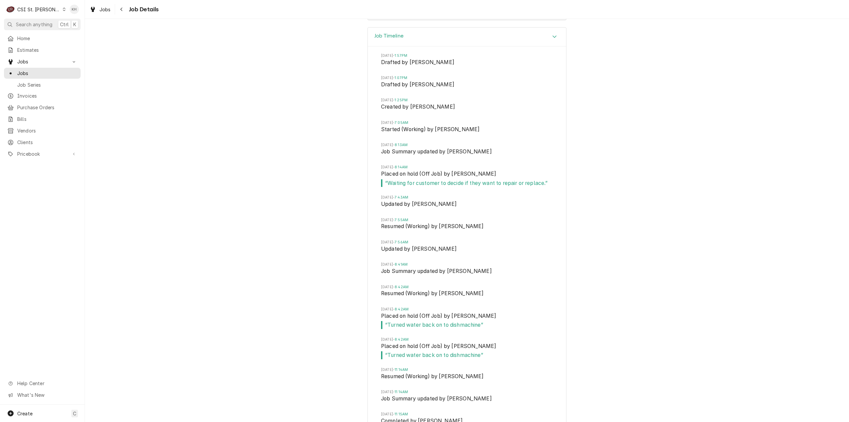
scroll to position [2020, 0]
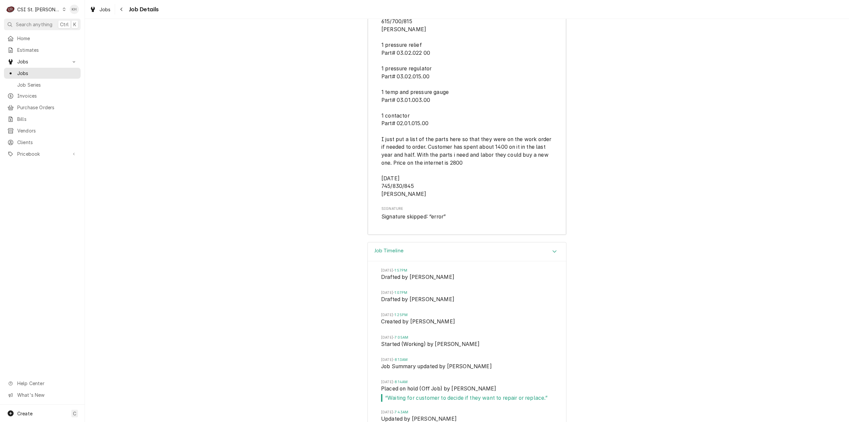
click at [487, 242] on div "Job Timeline" at bounding box center [467, 251] width 198 height 19
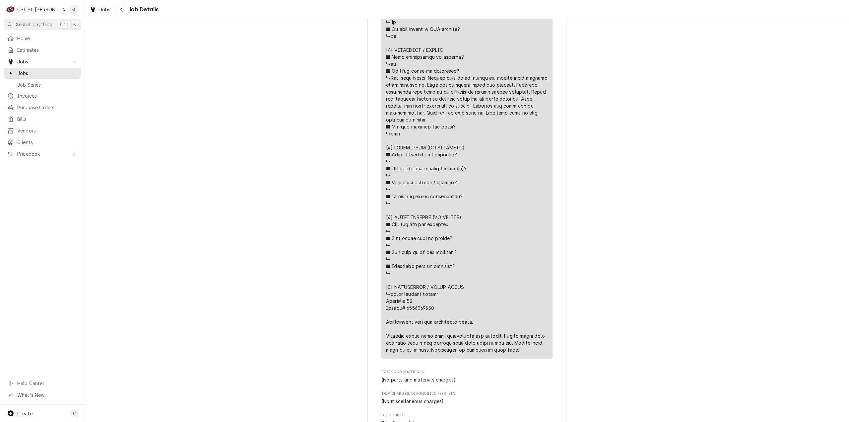
scroll to position [1268, 0]
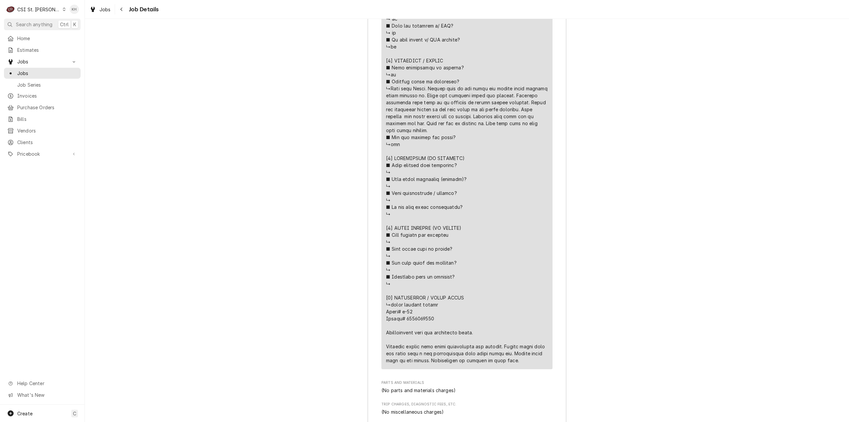
drag, startPoint x: 295, startPoint y: 170, endPoint x: 269, endPoint y: 124, distance: 52.0
click at [295, 170] on div "Job Summary Roopairs Job ID JOB-41386 Service Type Job | Service Call Job Type …" at bounding box center [467, 202] width 764 height 1051
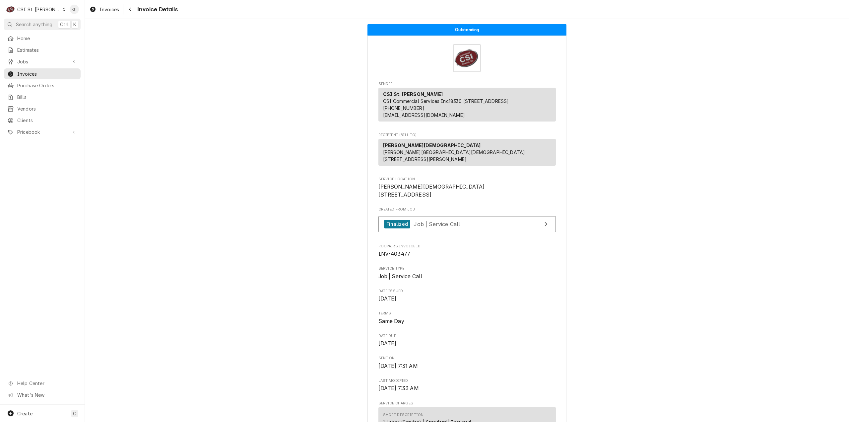
scroll to position [232, 0]
